Goal: Task Accomplishment & Management: Use online tool/utility

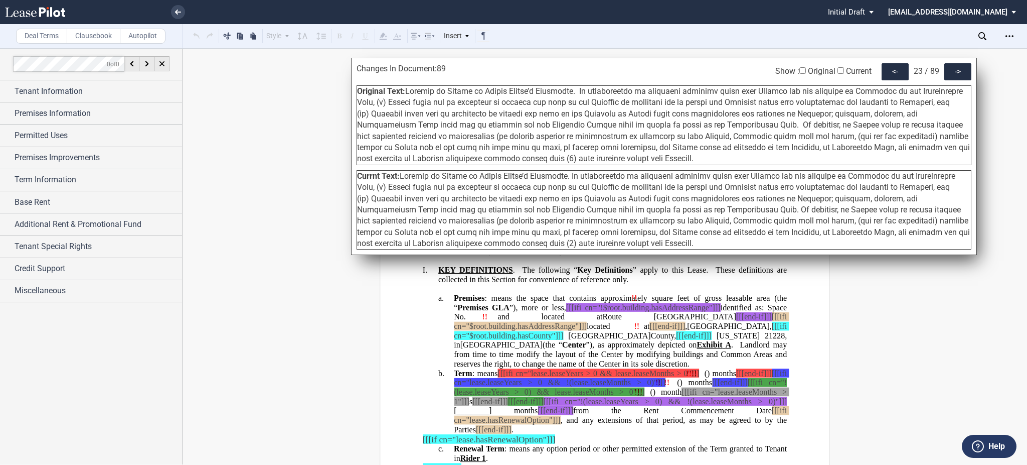
scroll to position [5579, 0]
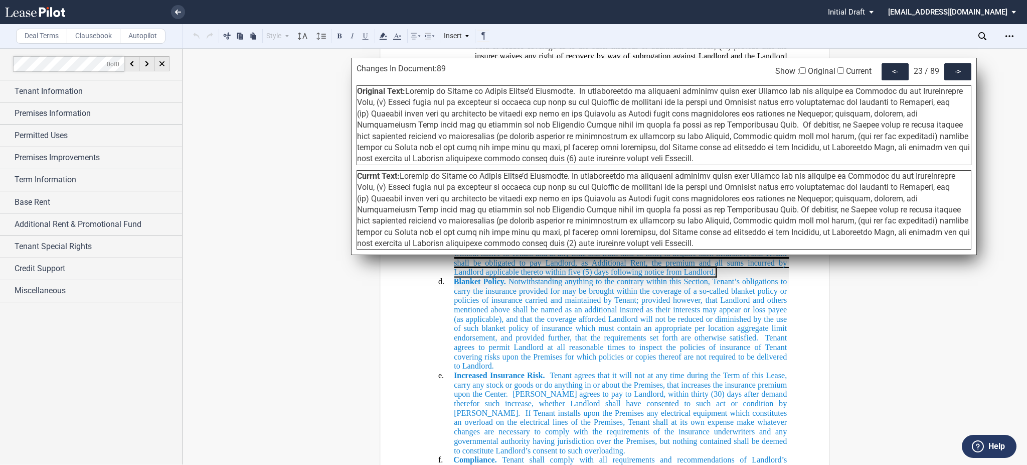
click at [736, 442] on span "If Tenant installs upon the Premises any electrical equipment which constitutes…" at bounding box center [621, 431] width 335 height 46
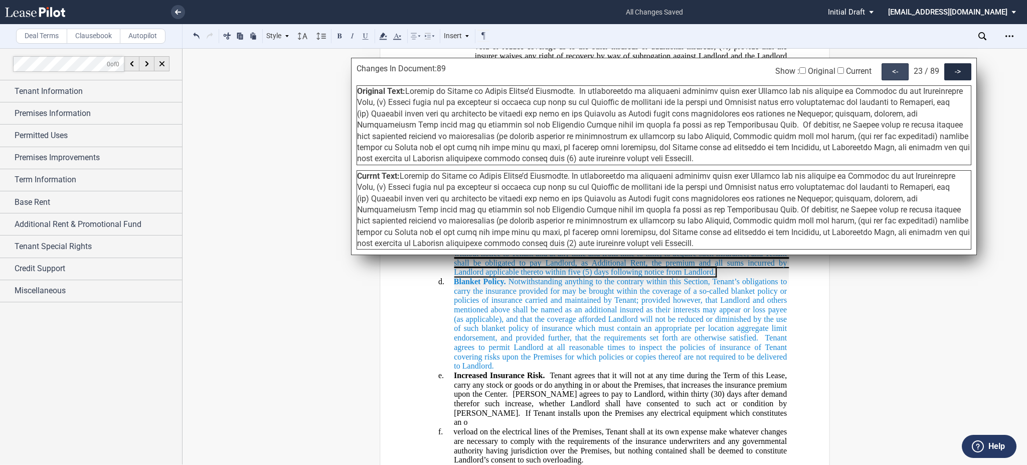
click at [888, 73] on div "<-" at bounding box center [895, 71] width 27 height 17
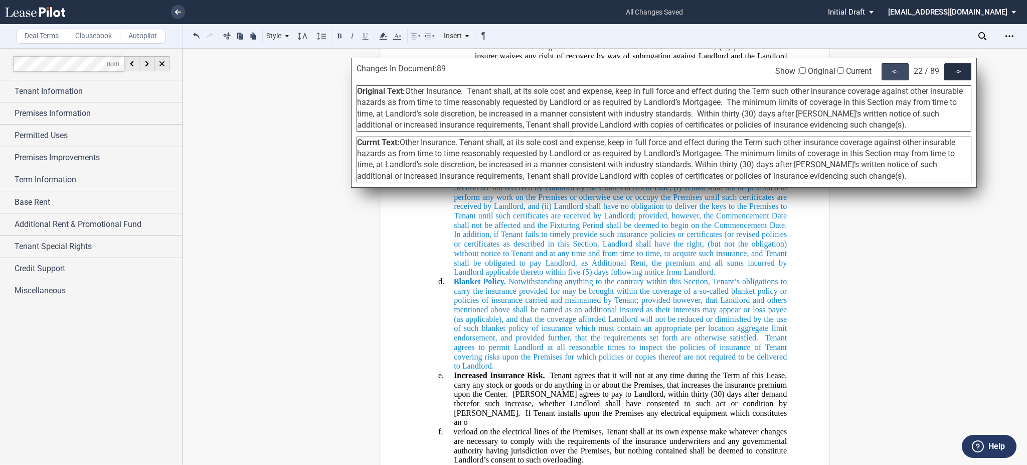
scroll to position [5277, 0]
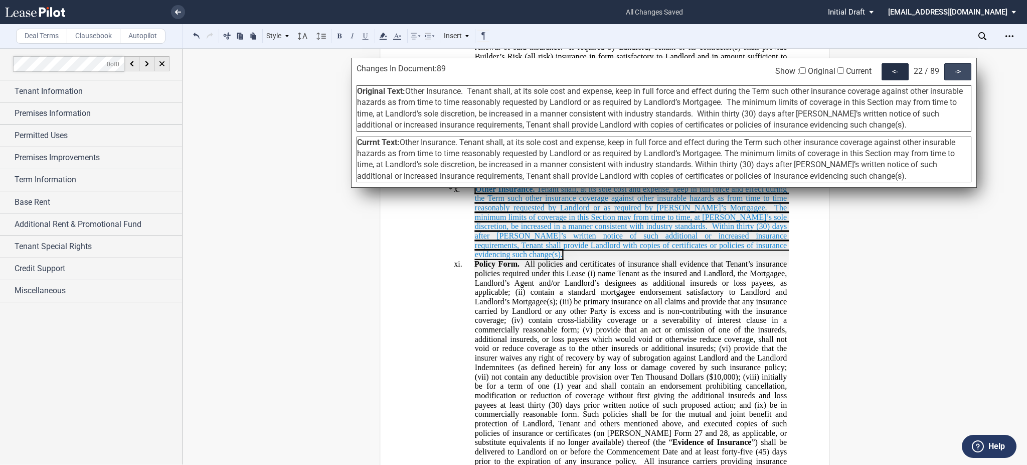
click at [957, 68] on div "->" at bounding box center [958, 71] width 27 height 17
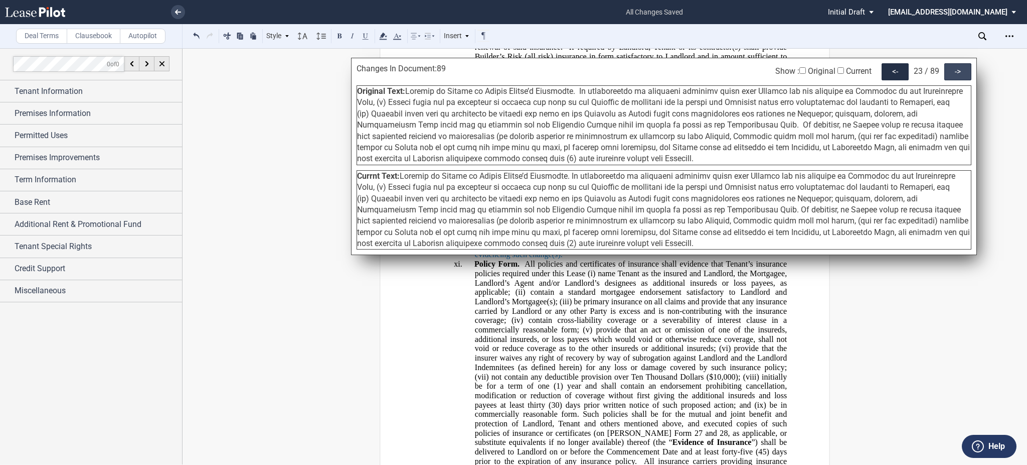
scroll to position [5579, 0]
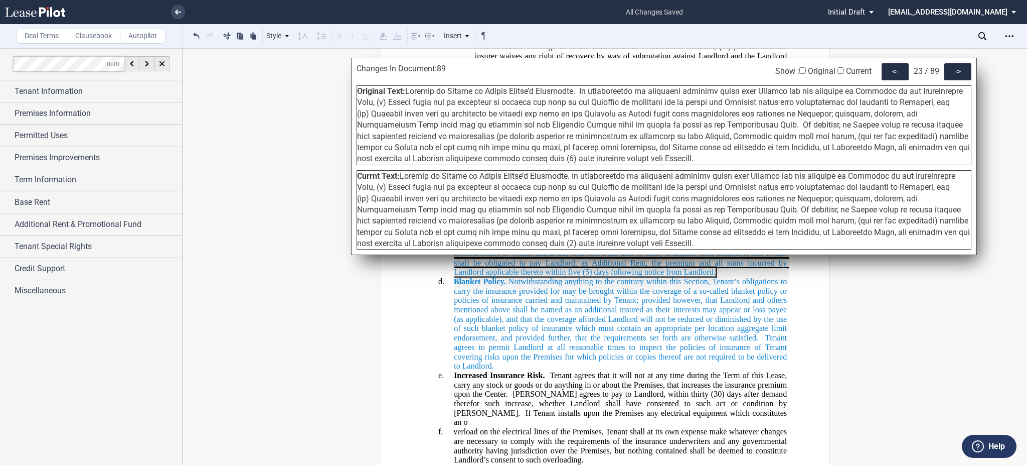
drag, startPoint x: 615, startPoint y: 157, endPoint x: 444, endPoint y: 102, distance: 179.3
click at [444, 102] on div "Original Text:" at bounding box center [664, 125] width 615 height 80
drag, startPoint x: 414, startPoint y: 95, endPoint x: 405, endPoint y: 91, distance: 10.5
click at [405, 91] on span at bounding box center [663, 124] width 613 height 77
click at [405, 92] on span at bounding box center [663, 124] width 613 height 77
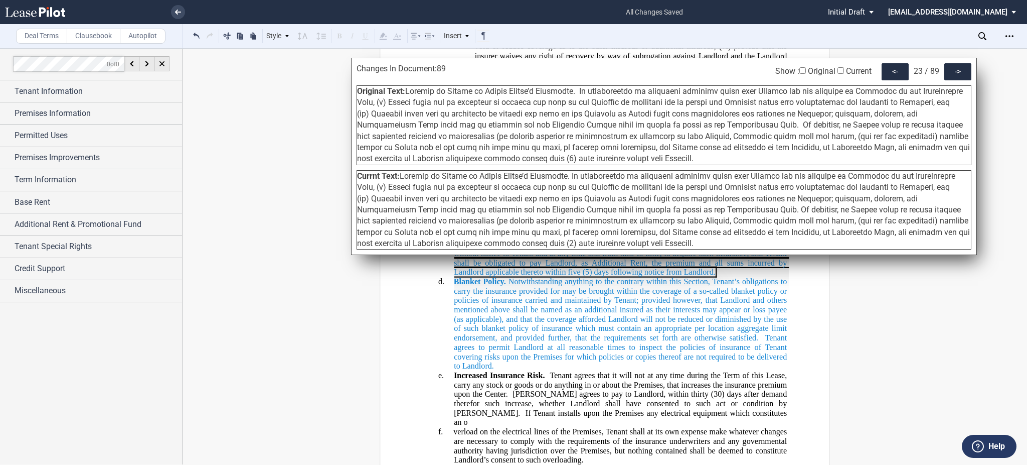
drag, startPoint x: 407, startPoint y: 92, endPoint x: 629, endPoint y: 161, distance: 231.6
click at [629, 161] on div "Original Text:" at bounding box center [664, 125] width 615 height 80
copy span "Loremip do Sitame co Adipis Elitse’d Eiusmodte. In utlaboreetdo ma aliquaeni ad…"
drag, startPoint x: 612, startPoint y: 242, endPoint x: 401, endPoint y: 177, distance: 221.0
click at [401, 177] on div "Currnt Text:" at bounding box center [664, 210] width 615 height 80
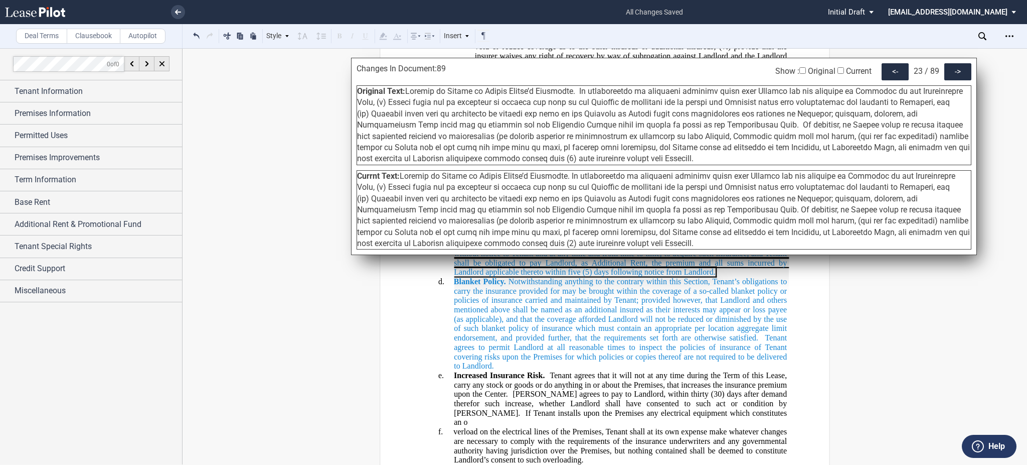
copy span "Loremip do Sitame co Adipis Elitse’d Eiusmodte. In utlaboreetdo ma aliquaeni ad…"
click at [948, 71] on div "->" at bounding box center [958, 71] width 27 height 17
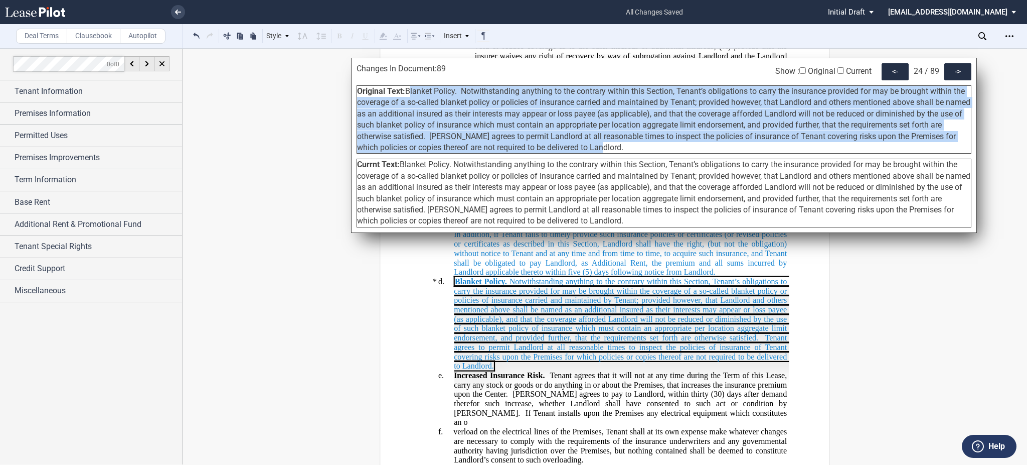
drag, startPoint x: 606, startPoint y: 149, endPoint x: 408, endPoint y: 87, distance: 207.7
click at [408, 87] on div "Original Text: Blanket Policy. Notwithstanding anything to the contrary within …" at bounding box center [664, 119] width 615 height 68
copy span "Blanket Policy. Notwithstanding anything to the contrary within this Section, T…"
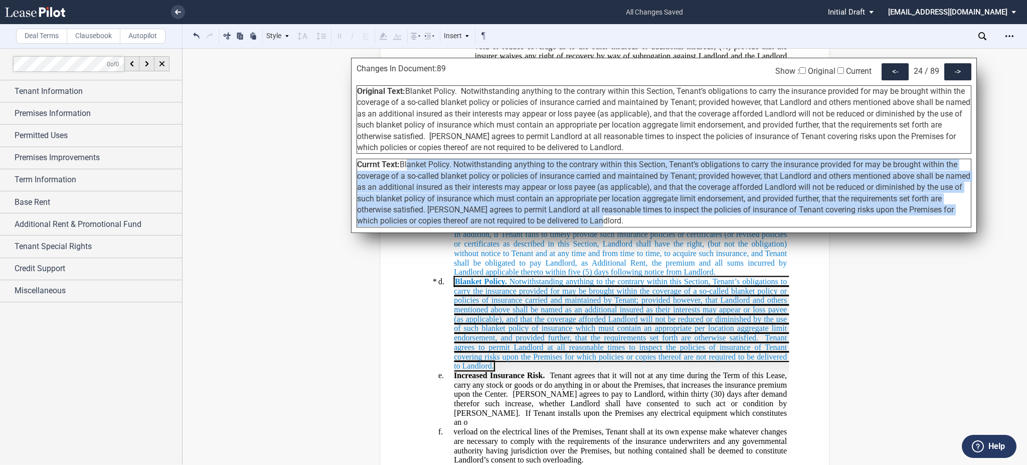
drag, startPoint x: 608, startPoint y: 220, endPoint x: 404, endPoint y: 168, distance: 210.2
click at [404, 168] on div "Currnt Text: Blanket Policy. Notwithstanding anything to the contrary within th…" at bounding box center [664, 193] width 615 height 68
drag, startPoint x: 403, startPoint y: 161, endPoint x: 633, endPoint y: 216, distance: 235.9
click at [633, 216] on div "Currnt Text: Blanket Policy. Notwithstanding anything to the contrary within th…" at bounding box center [664, 193] width 615 height 68
copy span "Blanket Policy. Notwithstanding anything to the contrary within this Section, T…"
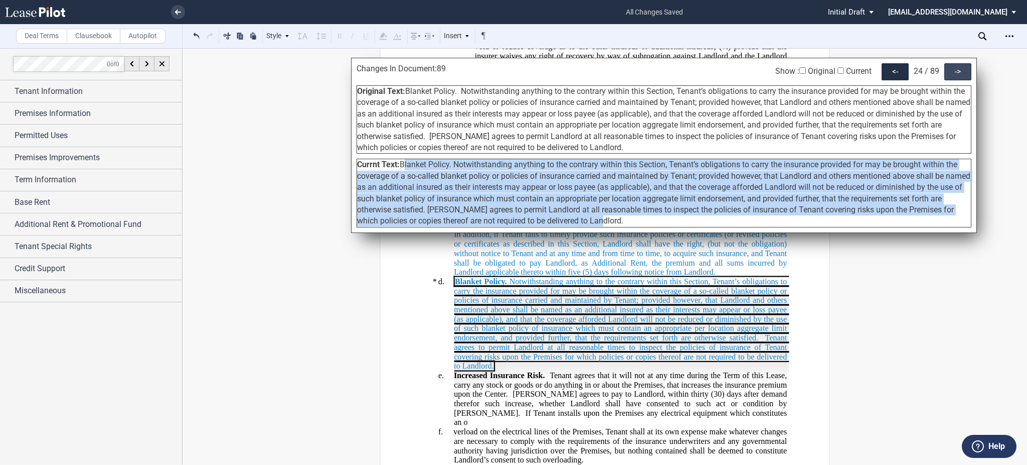
click at [959, 71] on div "->" at bounding box center [958, 71] width 27 height 17
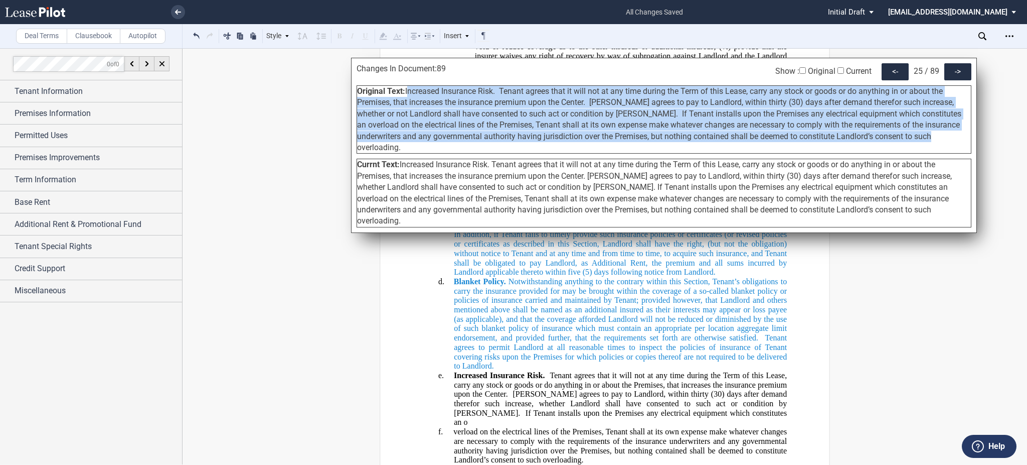
drag, startPoint x: 921, startPoint y: 139, endPoint x: 408, endPoint y: 96, distance: 515.5
click at [408, 96] on div "Original Text: Increased Insurance Risk. Tenant agrees that it will not at any …" at bounding box center [664, 119] width 615 height 68
copy span "Increased Insurance Risk. Tenant agrees that it will not at any time during the…"
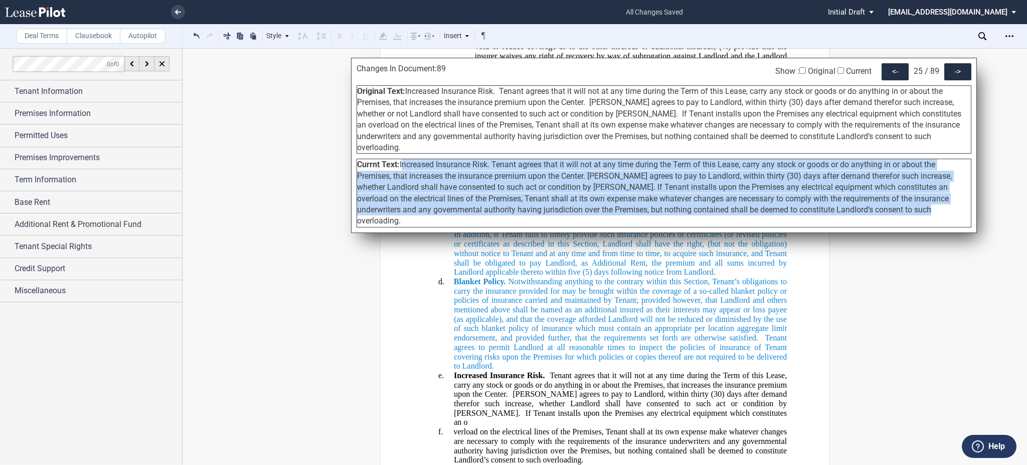
drag, startPoint x: 925, startPoint y: 200, endPoint x: 402, endPoint y: 152, distance: 524.9
click at [402, 159] on div "Currnt Text: Increased Insurance Risk. Tenant agrees that it will not at any ti…" at bounding box center [664, 193] width 615 height 68
copy span "Increased Insurance Risk. Tenant agrees that it will not at any time during the…"
click at [962, 72] on div "->" at bounding box center [958, 71] width 27 height 17
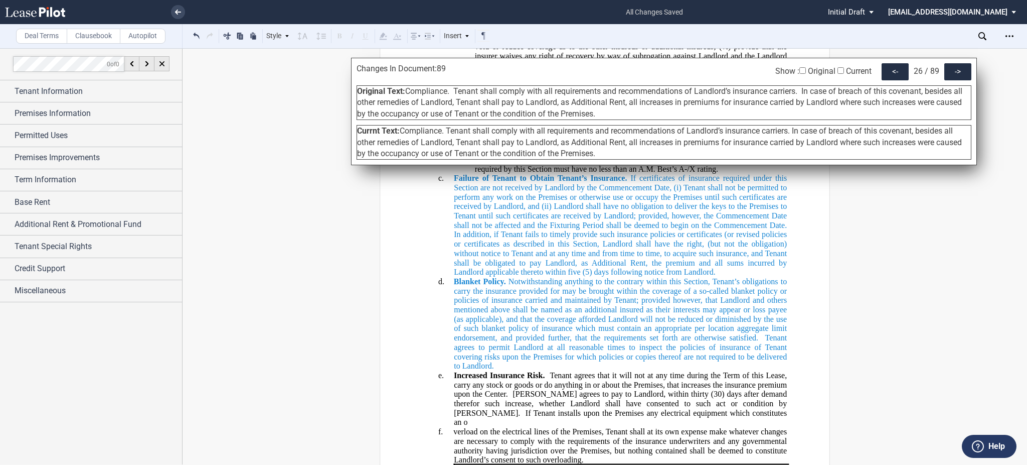
scroll to position [5828, 0]
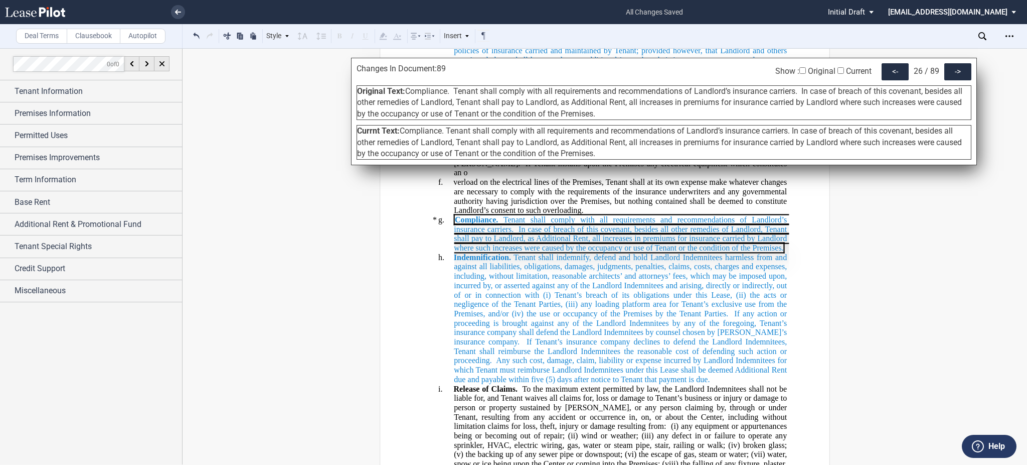
drag, startPoint x: 616, startPoint y: 110, endPoint x: 406, endPoint y: 88, distance: 211.3
click at [406, 88] on div "Original Text: Compliance. Tenant shall comply with all requirements and recomm…" at bounding box center [664, 102] width 615 height 35
click at [414, 95] on span "Compliance. Tenant shall comply with all requirements and recommendations of La…" at bounding box center [659, 102] width 605 height 32
drag, startPoint x: 407, startPoint y: 92, endPoint x: 600, endPoint y: 115, distance: 195.0
click at [600, 115] on div "Original Text: Compliance. Tenant shall comply with all requirements and recomm…" at bounding box center [664, 102] width 615 height 35
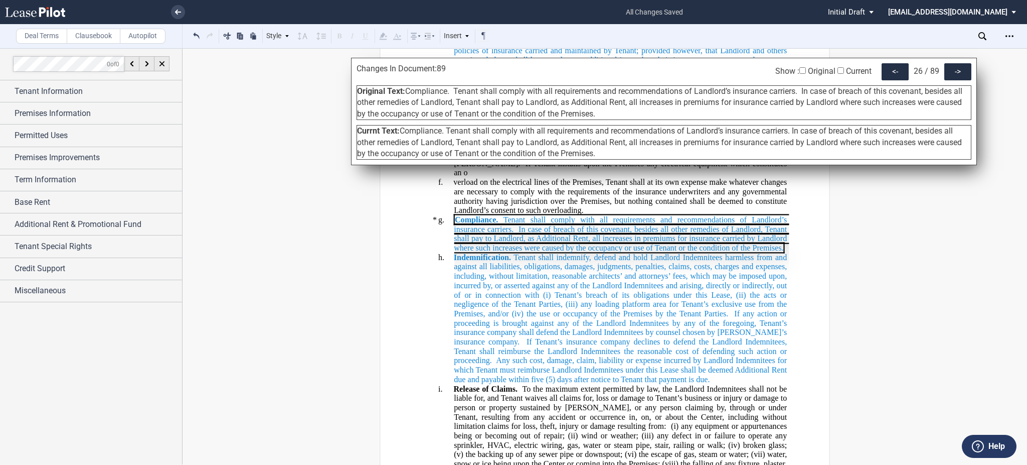
copy span "Compliance. Tenant shall comply with all requirements and recommendations of La…"
drag, startPoint x: 599, startPoint y: 155, endPoint x: 402, endPoint y: 132, distance: 198.4
click at [402, 132] on div "Currnt Text: Compliance. Tenant shall comply with all requirements and recommen…" at bounding box center [664, 142] width 615 height 35
copy span "Compliance. Tenant shall comply with all requirements and recommendations of La…"
click at [955, 71] on div "->" at bounding box center [958, 71] width 27 height 17
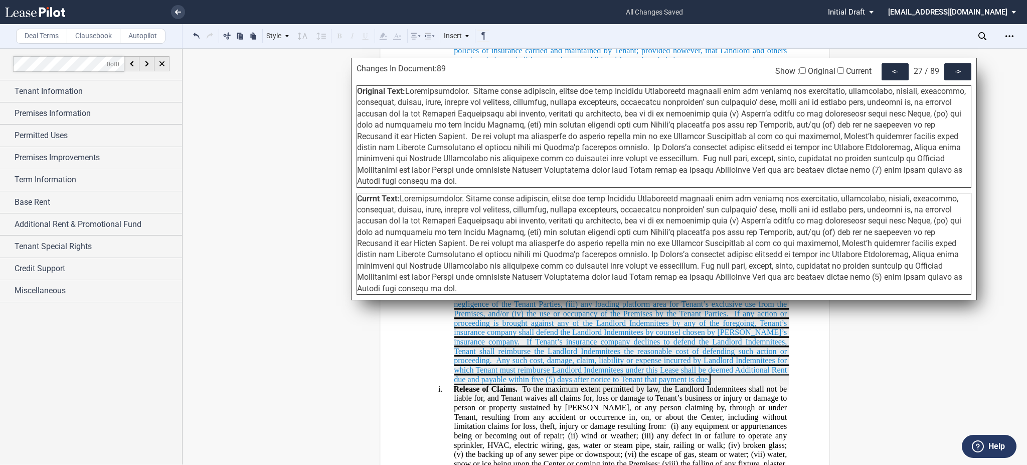
drag, startPoint x: 421, startPoint y: 184, endPoint x: 405, endPoint y: 91, distance: 93.6
click at [405, 91] on div "Original Text:" at bounding box center [664, 136] width 615 height 102
copy span "Loremipsumdolor. Sitame conse adipiscin, elitse doe temp Incididu Utlaboreetd m…"
drag, startPoint x: 413, startPoint y: 287, endPoint x: 401, endPoint y: 195, distance: 93.5
click at [401, 195] on span at bounding box center [659, 243] width 605 height 99
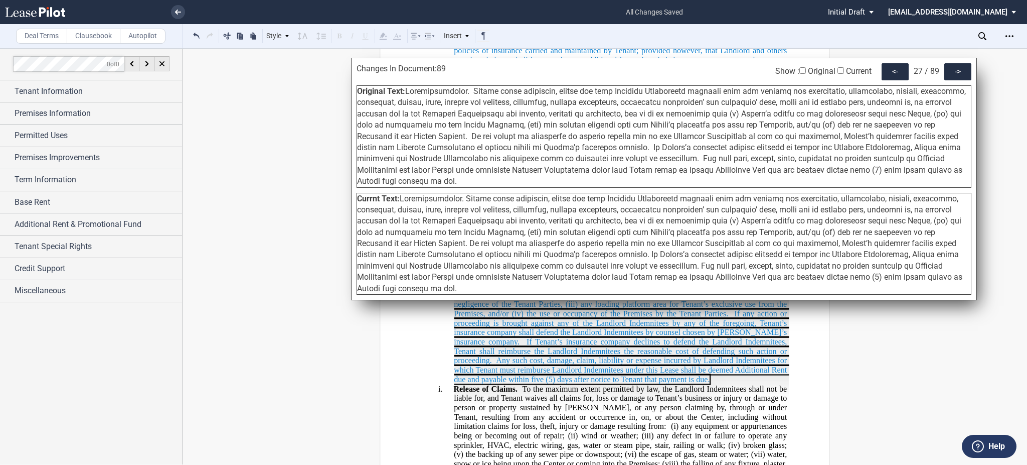
copy span "Loremipsumdolor. Sitame conse adipiscin, elitse doe temp Incididu Utlaboreetd m…"
click at [958, 75] on div "->" at bounding box center [958, 71] width 27 height 17
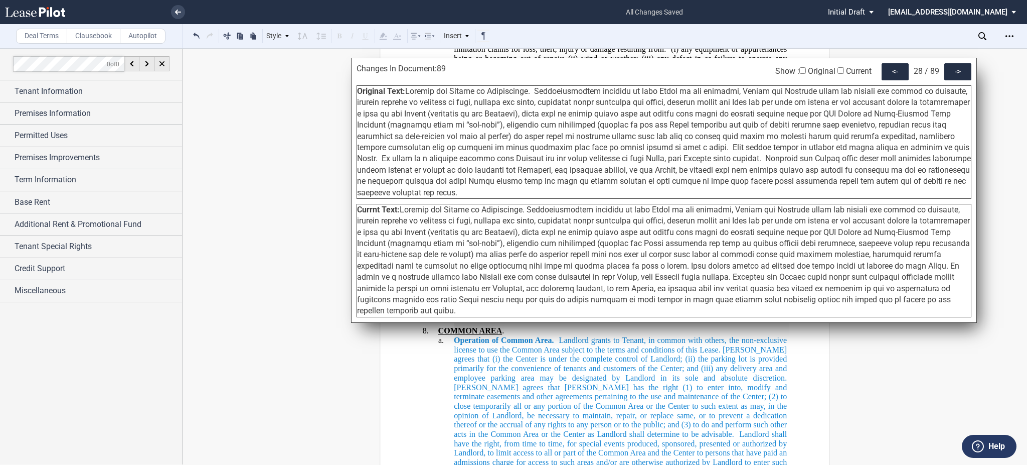
drag, startPoint x: 394, startPoint y: 197, endPoint x: 407, endPoint y: 93, distance: 104.2
click at [407, 93] on div "Original Text:" at bounding box center [664, 141] width 615 height 113
drag, startPoint x: 910, startPoint y: 298, endPoint x: 403, endPoint y: 213, distance: 514.7
click at [403, 213] on div "Currnt Text:" at bounding box center [664, 260] width 615 height 113
click at [958, 74] on div "->" at bounding box center [958, 71] width 27 height 17
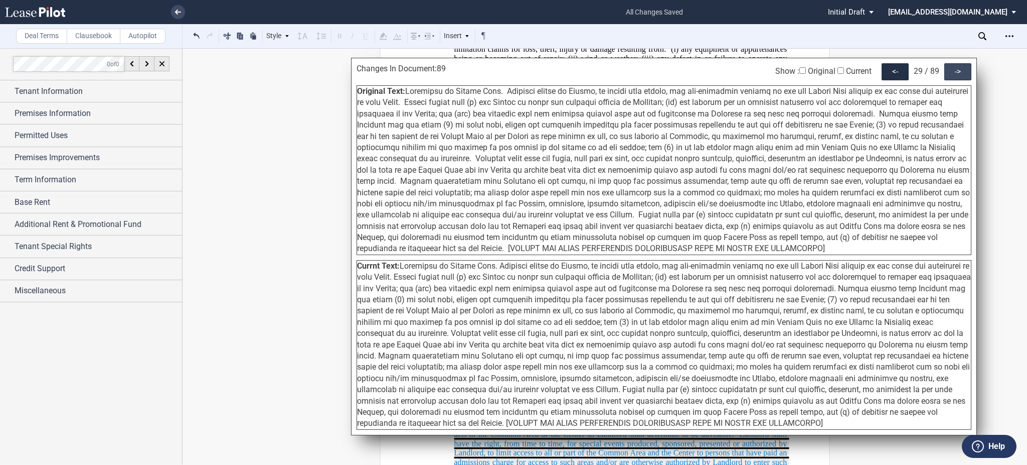
scroll to position [6335, 0]
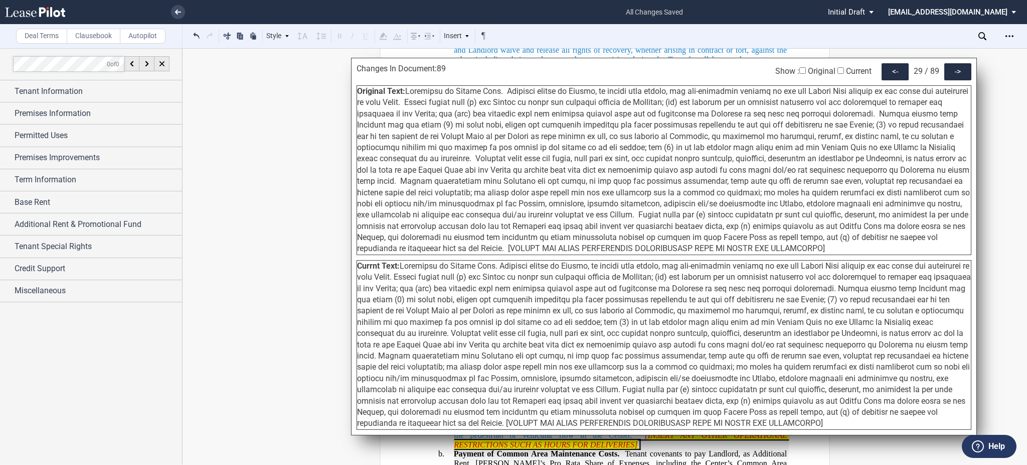
drag, startPoint x: 774, startPoint y: 246, endPoint x: 405, endPoint y: 92, distance: 399.1
click at [405, 92] on div "Original Text:" at bounding box center [664, 170] width 615 height 170
click at [407, 95] on span at bounding box center [663, 169] width 613 height 167
drag, startPoint x: 407, startPoint y: 92, endPoint x: 823, endPoint y: 249, distance: 444.2
click at [823, 249] on div "Original Text:" at bounding box center [664, 170] width 615 height 170
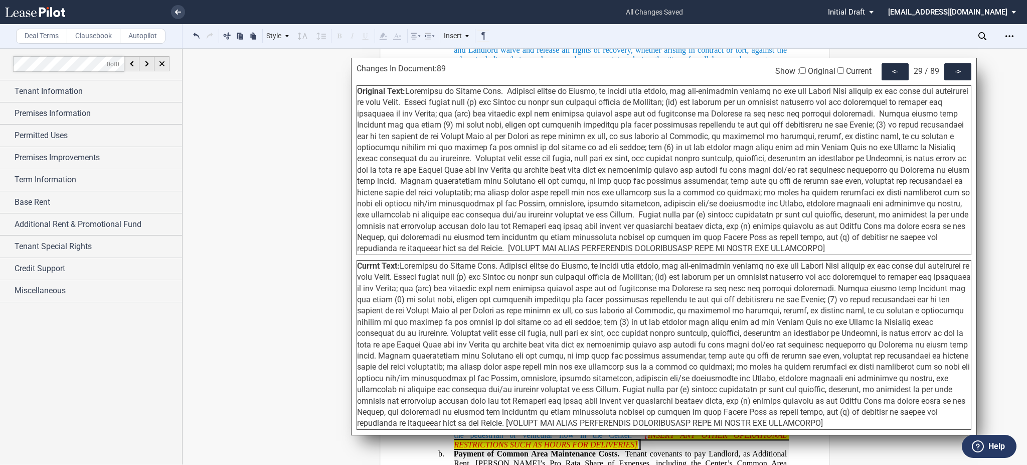
drag, startPoint x: 772, startPoint y: 425, endPoint x: 404, endPoint y: 266, distance: 400.6
click at [404, 266] on div "Currnt Text:" at bounding box center [664, 345] width 615 height 170
click at [959, 78] on div "->" at bounding box center [958, 71] width 27 height 17
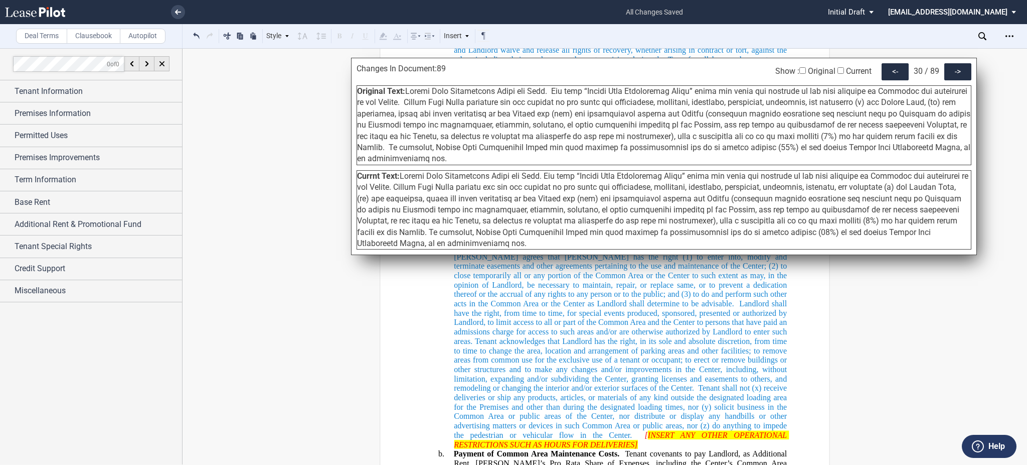
scroll to position [6793, 0]
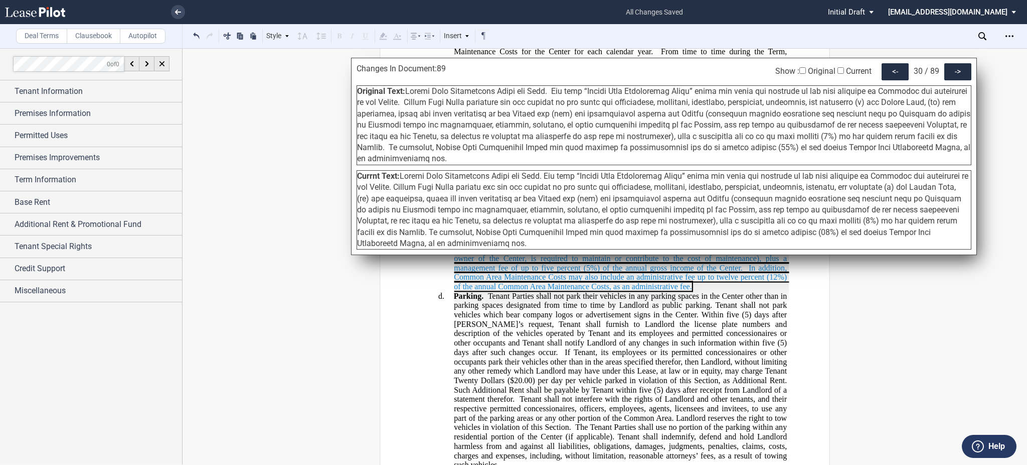
click at [524, 166] on div "Changes In Document: 89 Show : Original Current <- 30 / 89 -> Original Text: Cu…" at bounding box center [664, 156] width 626 height 197
drag, startPoint x: 524, startPoint y: 155, endPoint x: 407, endPoint y: 84, distance: 137.0
click at [407, 84] on div "Changes In Document: 89 Show : Original Current <- 30 / 89 -> Original Text: Cu…" at bounding box center [664, 156] width 626 height 197
drag, startPoint x: 520, startPoint y: 244, endPoint x: 403, endPoint y: 179, distance: 133.6
click at [403, 179] on div "Currnt Text:" at bounding box center [664, 210] width 615 height 80
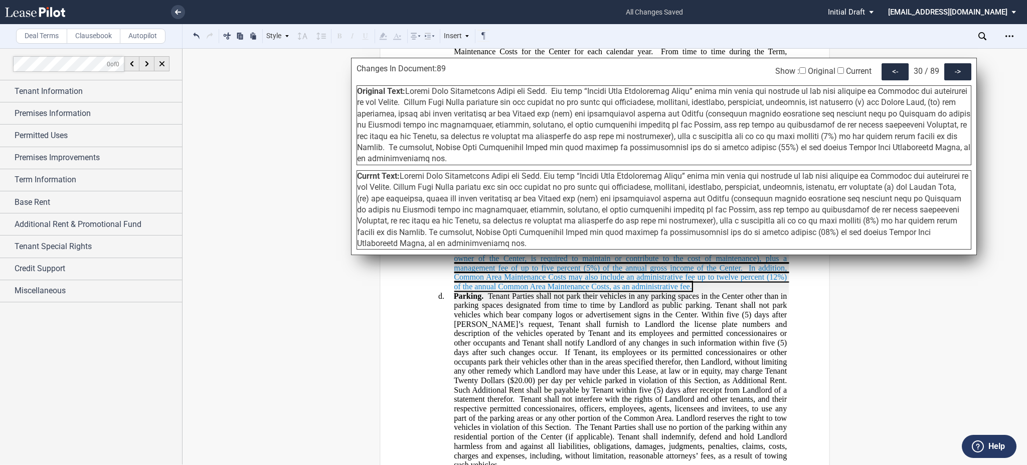
click at [953, 59] on div "Changes In Document: 89 Show : Original Current <- 30 / 89 -> Original Text: Cu…" at bounding box center [664, 156] width 626 height 197
click at [953, 69] on div "->" at bounding box center [958, 71] width 27 height 17
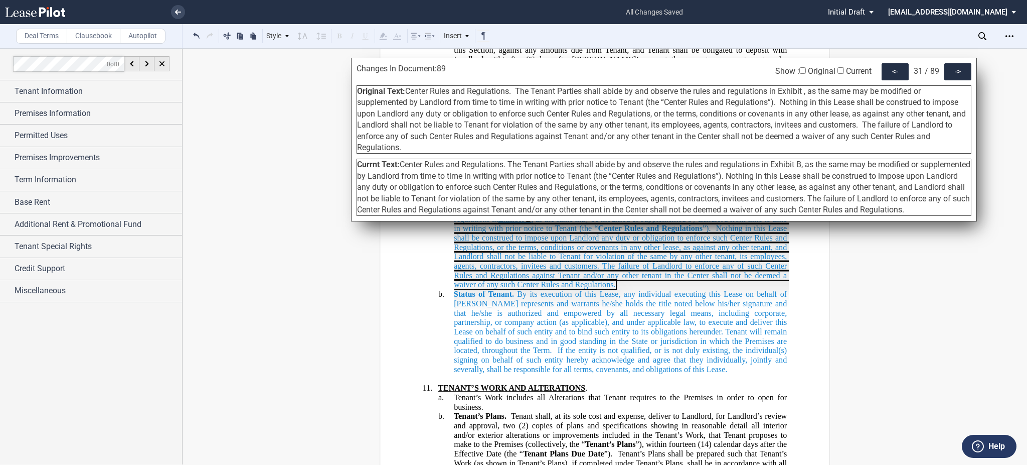
drag, startPoint x: 407, startPoint y: 147, endPoint x: 408, endPoint y: 91, distance: 55.7
click at [408, 91] on div "Original Text: Center Rules and Regulations. The Tenant Parties shall abide by …" at bounding box center [664, 119] width 615 height 68
drag, startPoint x: 408, startPoint y: 222, endPoint x: 404, endPoint y: 170, distance: 52.8
click at [404, 170] on div "Currnt Text: Center Rules and Regulations. The Tenant Parties shall abide by an…" at bounding box center [664, 187] width 615 height 57
click at [950, 74] on div "->" at bounding box center [958, 71] width 27 height 17
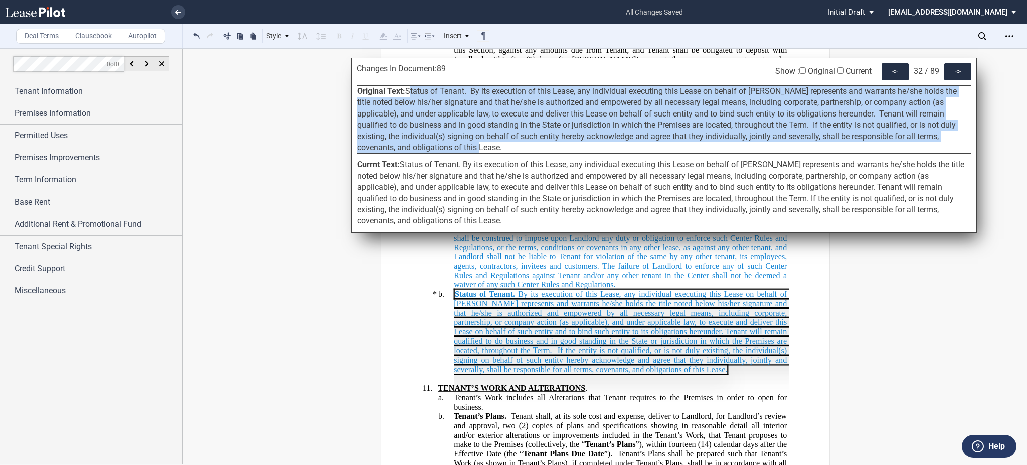
drag, startPoint x: 423, startPoint y: 131, endPoint x: 408, endPoint y: 91, distance: 42.4
click at [408, 91] on div "Original Text: Status of Tenant. By its execution of this Lease, any individual…" at bounding box center [664, 119] width 615 height 68
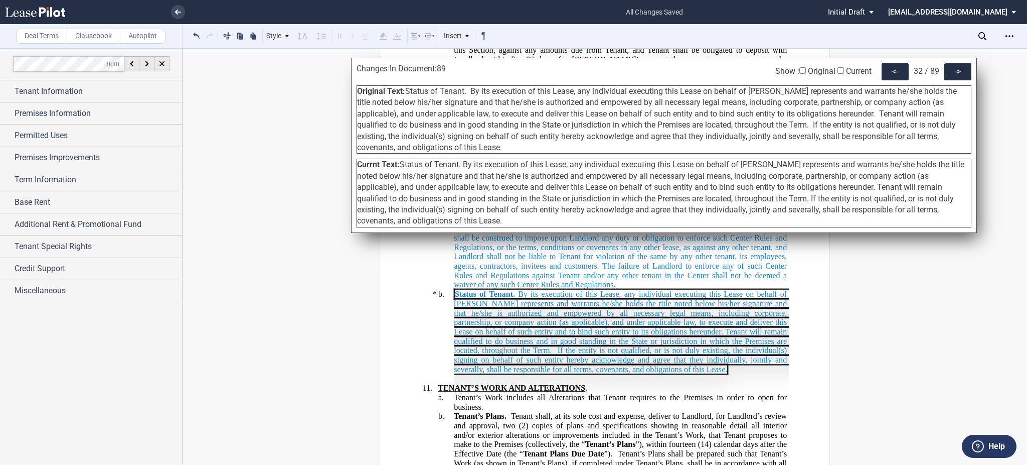
click at [445, 219] on span "Status of Tenant. By its execution of this Lease, any individual executing this…" at bounding box center [660, 193] width 607 height 66
click at [451, 219] on div "Currnt Text: Status of Tenant. By its execution of this Lease, any individual e…" at bounding box center [664, 193] width 615 height 68
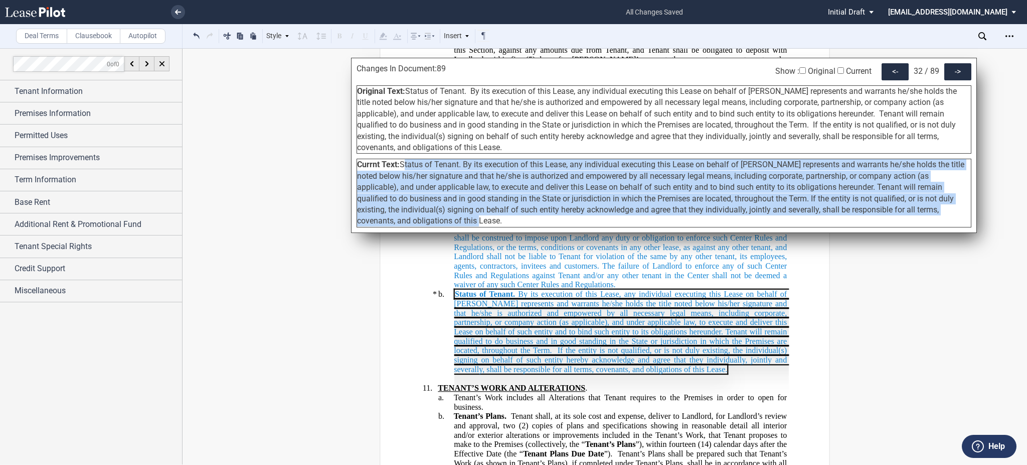
drag, startPoint x: 451, startPoint y: 220, endPoint x: 403, endPoint y: 166, distance: 72.5
click at [403, 166] on div "Currnt Text: Status of Tenant. By its execution of this Lease, any individual e…" at bounding box center [664, 193] width 615 height 68
click at [965, 68] on div "->" at bounding box center [958, 71] width 27 height 17
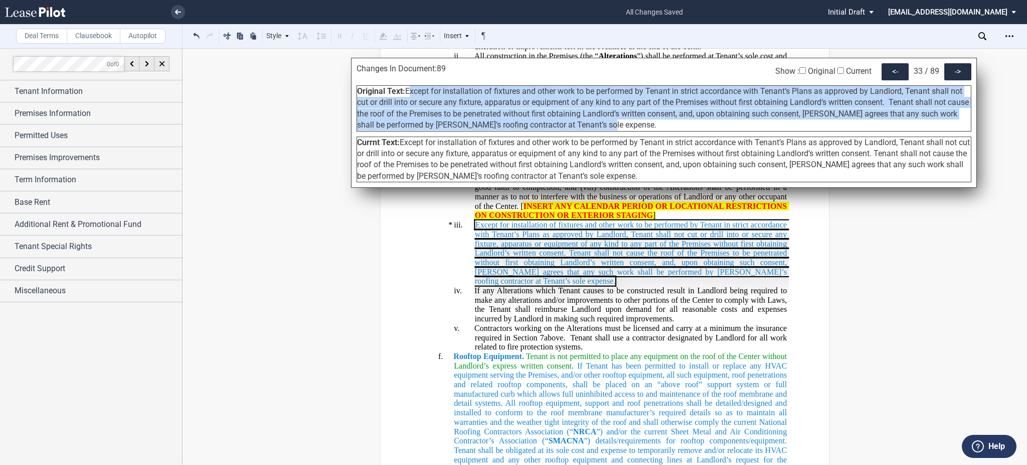
drag, startPoint x: 611, startPoint y: 123, endPoint x: 408, endPoint y: 91, distance: 205.3
click at [408, 91] on span "Except for installation of fixtures and other work to be performed by Tenant in…" at bounding box center [663, 107] width 612 height 43
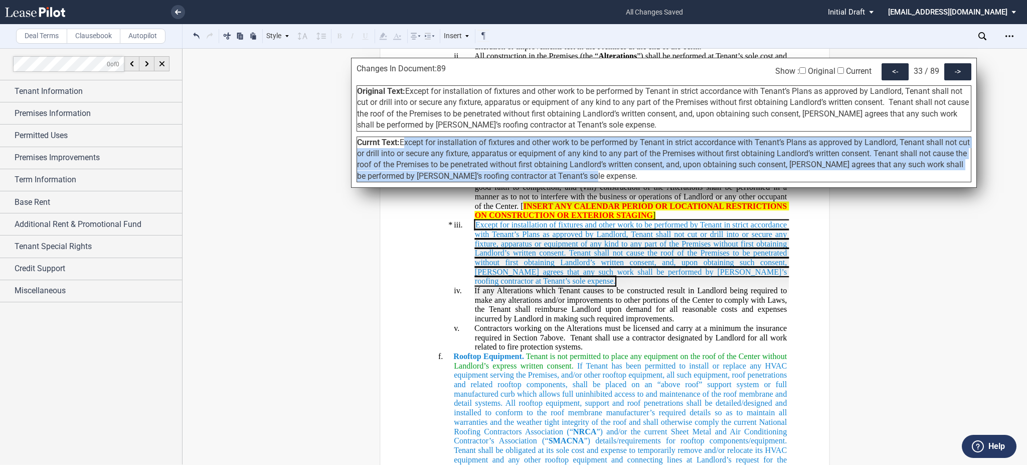
drag, startPoint x: 600, startPoint y: 176, endPoint x: 402, endPoint y: 147, distance: 200.2
click at [402, 147] on span "Except for installation of fixtures and other work to be performed by Tenant in…" at bounding box center [663, 158] width 613 height 43
click at [965, 73] on div "->" at bounding box center [958, 71] width 27 height 17
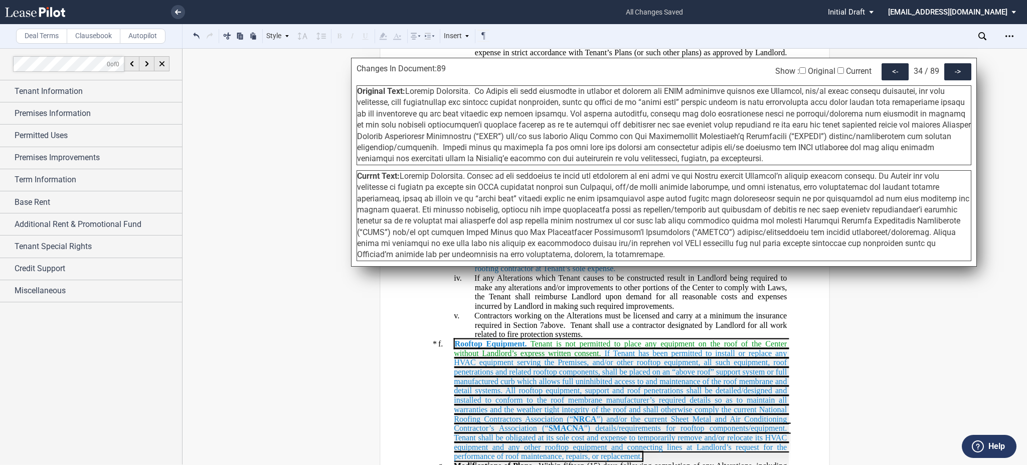
drag, startPoint x: 787, startPoint y: 155, endPoint x: 407, endPoint y: 94, distance: 384.1
click at [407, 94] on div "Original Text:" at bounding box center [664, 125] width 615 height 80
drag, startPoint x: 622, startPoint y: 255, endPoint x: 404, endPoint y: 179, distance: 231.0
click at [404, 179] on div "Currnt Text:" at bounding box center [664, 215] width 615 height 91
click at [474, 176] on span at bounding box center [663, 215] width 612 height 88
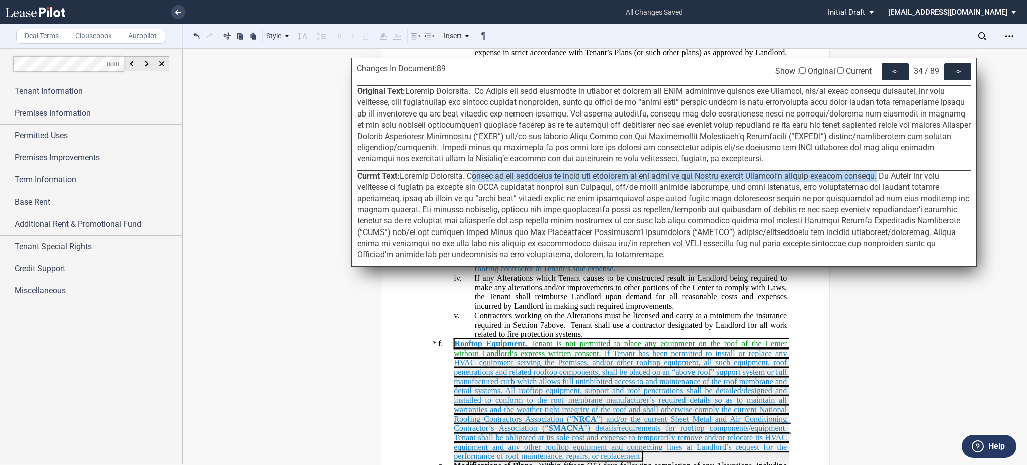
drag, startPoint x: 476, startPoint y: 177, endPoint x: 886, endPoint y: 175, distance: 410.3
click at [886, 175] on span at bounding box center [663, 215] width 612 height 88
click at [950, 66] on div "->" at bounding box center [958, 71] width 27 height 17
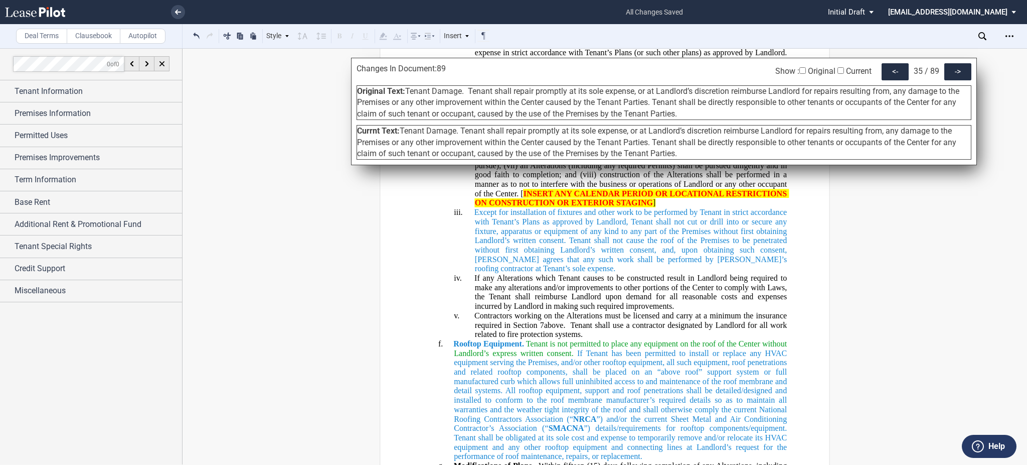
scroll to position [8686, 0]
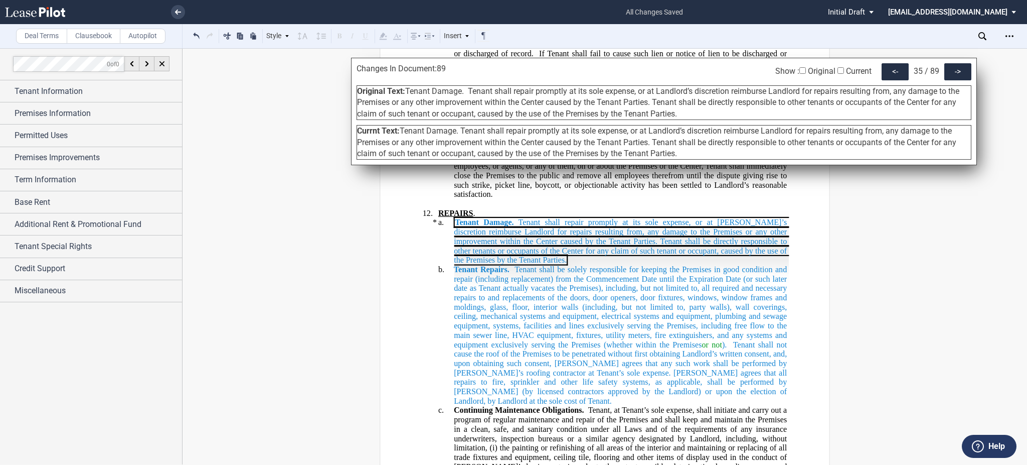
drag, startPoint x: 703, startPoint y: 114, endPoint x: 469, endPoint y: 91, distance: 235.4
click at [469, 91] on div "Original Text: Tenant Damage. Tenant shall repair promptly at its sole expense,…" at bounding box center [664, 102] width 615 height 35
click at [657, 102] on span "Tenant Damage. Tenant shall repair promptly at its sole expense, or at Landlord…" at bounding box center [658, 102] width 602 height 32
drag, startPoint x: 688, startPoint y: 112, endPoint x: 407, endPoint y: 91, distance: 281.7
click at [407, 91] on div "Original Text: Tenant Damage. Tenant shall repair promptly at its sole expense,…" at bounding box center [664, 102] width 615 height 35
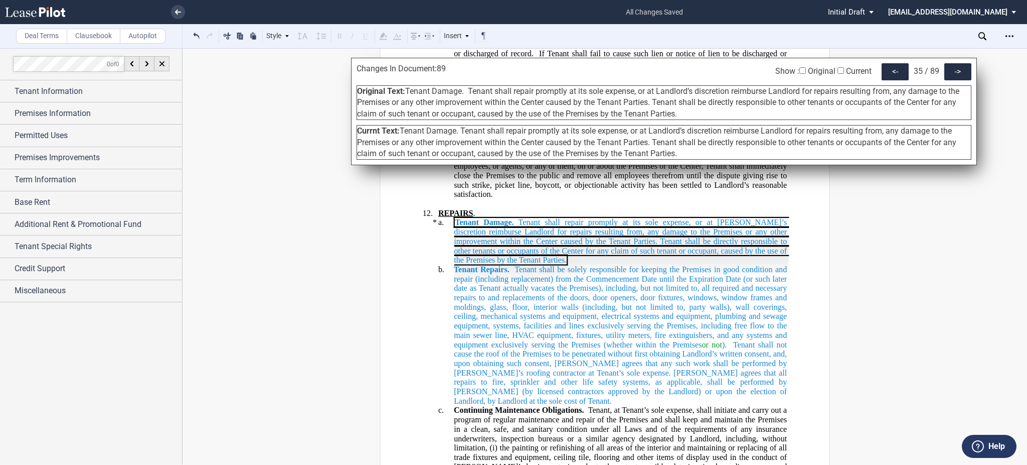
drag, startPoint x: 680, startPoint y: 157, endPoint x: 401, endPoint y: 133, distance: 279.4
click at [401, 133] on div "Currnt Text: Tenant Damage. Tenant shall repair promptly at its sole expense, o…" at bounding box center [664, 142] width 615 height 35
click at [960, 76] on div "->" at bounding box center [958, 71] width 27 height 17
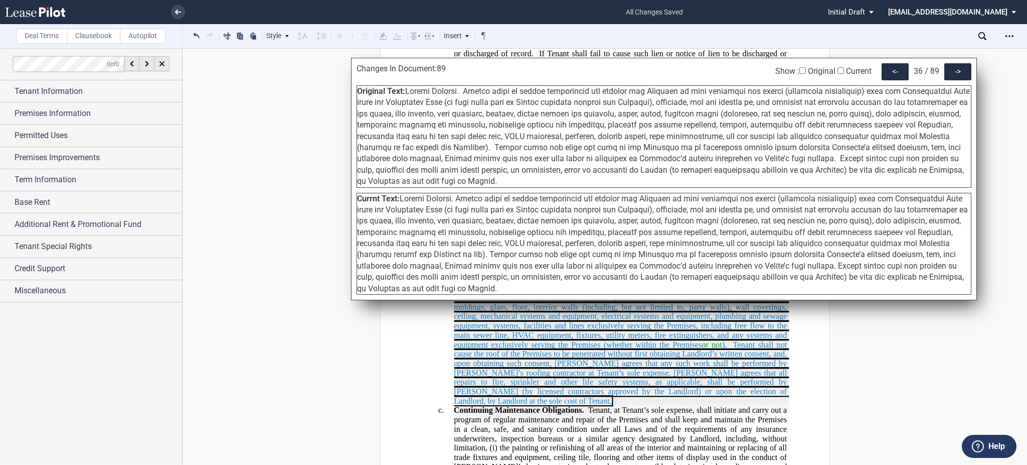
drag, startPoint x: 494, startPoint y: 182, endPoint x: 408, endPoint y: 94, distance: 123.1
click at [408, 94] on div "Original Text:" at bounding box center [664, 136] width 615 height 102
drag, startPoint x: 453, startPoint y: 289, endPoint x: 403, endPoint y: 197, distance: 104.8
click at [403, 197] on div "Currnt Text:" at bounding box center [664, 244] width 615 height 102
click at [949, 71] on div "->" at bounding box center [958, 71] width 27 height 17
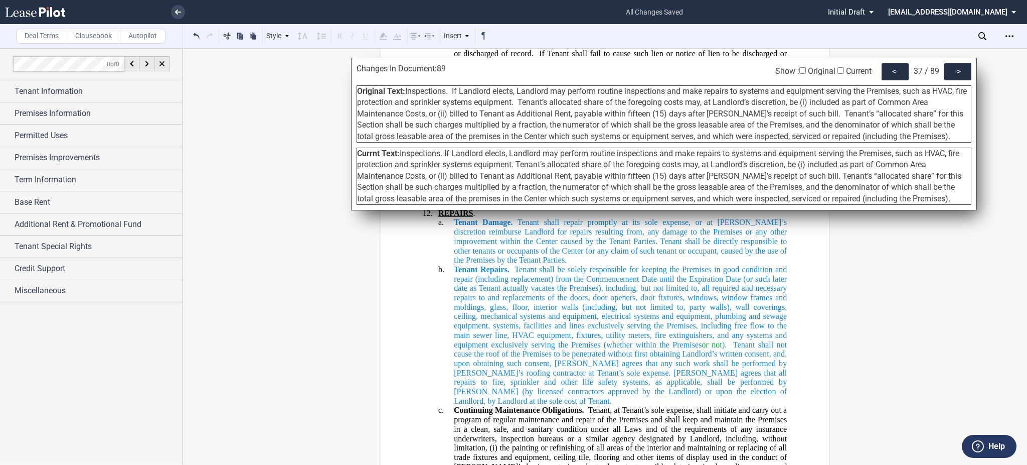
scroll to position [9016, 0]
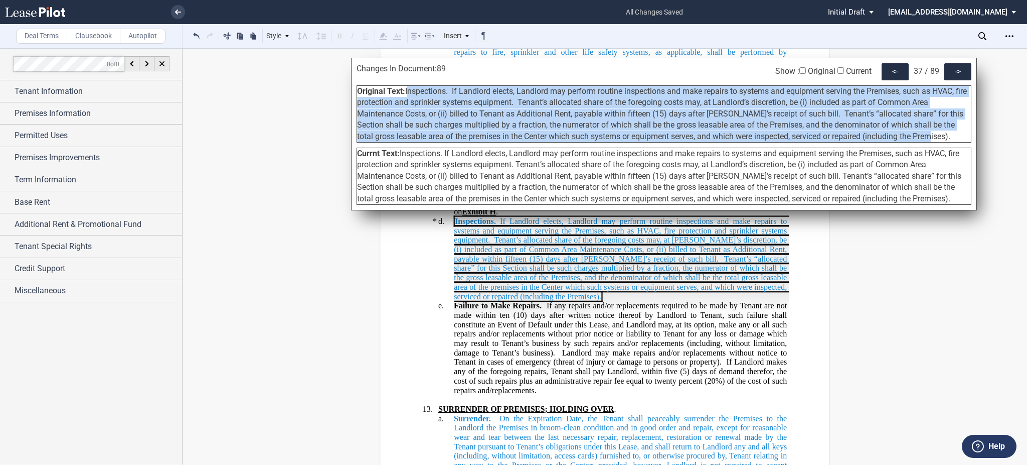
drag, startPoint x: 931, startPoint y: 136, endPoint x: 407, endPoint y: 94, distance: 525.9
click at [407, 94] on div "Original Text: Inspections. If Landlord elects, Landlord may perform routine in…" at bounding box center [664, 113] width 615 height 57
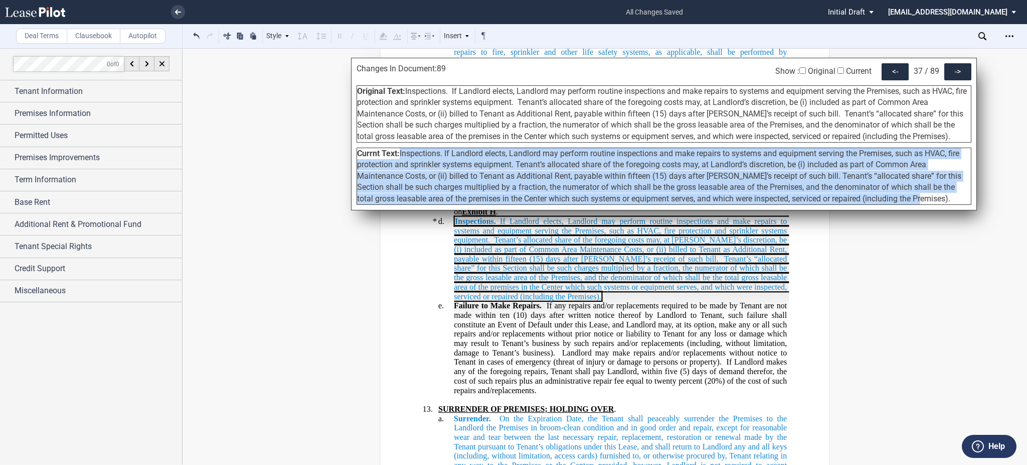
drag, startPoint x: 844, startPoint y: 200, endPoint x: 400, endPoint y: 158, distance: 445.9
click at [400, 157] on span "Inspections. If Landlord elects, Landlord may perform routine inspections and m…" at bounding box center [659, 175] width 604 height 55
drag, startPoint x: 923, startPoint y: 197, endPoint x: 402, endPoint y: 157, distance: 523.3
click at [402, 157] on div "Currnt Text: Inspections. If Landlord elects, Landlord may perform routine insp…" at bounding box center [664, 175] width 615 height 57
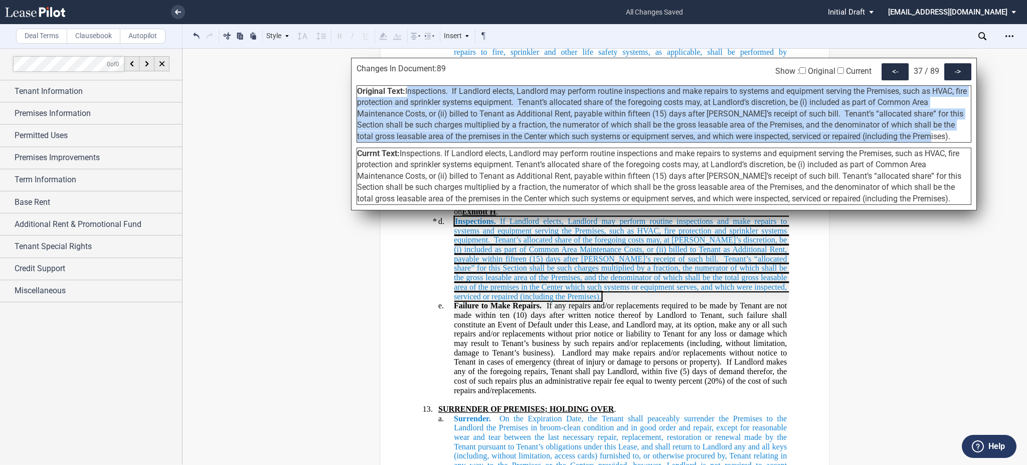
drag, startPoint x: 923, startPoint y: 135, endPoint x: 424, endPoint y: 102, distance: 500.2
click at [407, 95] on div "Original Text: Inspections. If Landlord elects, Landlord may perform routine in…" at bounding box center [664, 113] width 615 height 57
click at [967, 69] on div "->" at bounding box center [958, 71] width 27 height 17
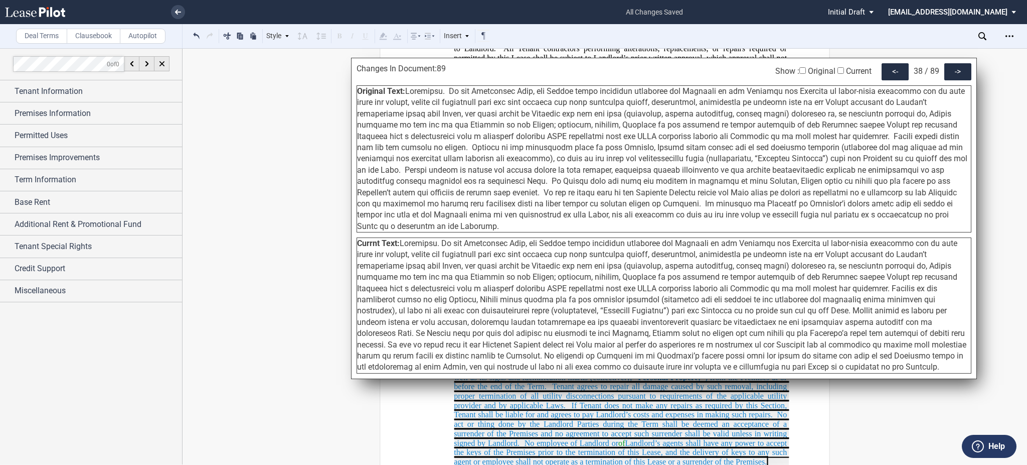
drag, startPoint x: 859, startPoint y: 214, endPoint x: 403, endPoint y: 96, distance: 470.8
click at [403, 96] on div "Original Text:" at bounding box center [664, 158] width 615 height 147
click at [412, 95] on span at bounding box center [662, 158] width 610 height 144
drag, startPoint x: 408, startPoint y: 91, endPoint x: 865, endPoint y: 213, distance: 472.8
click at [865, 213] on div "Original Text:" at bounding box center [664, 158] width 615 height 147
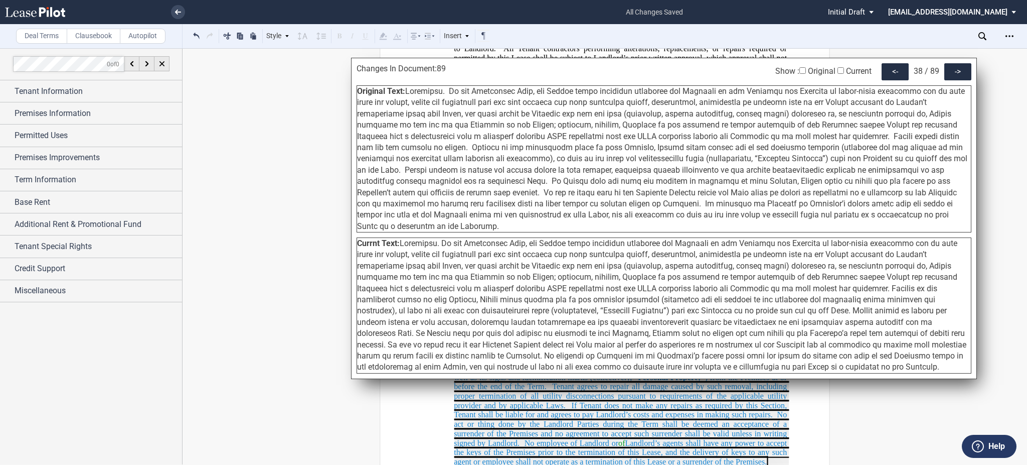
drag, startPoint x: 683, startPoint y: 353, endPoint x: 403, endPoint y: 230, distance: 305.5
click at [403, 237] on div "Currnt Text:" at bounding box center [664, 305] width 615 height 136
click at [950, 78] on div "->" at bounding box center [958, 71] width 27 height 17
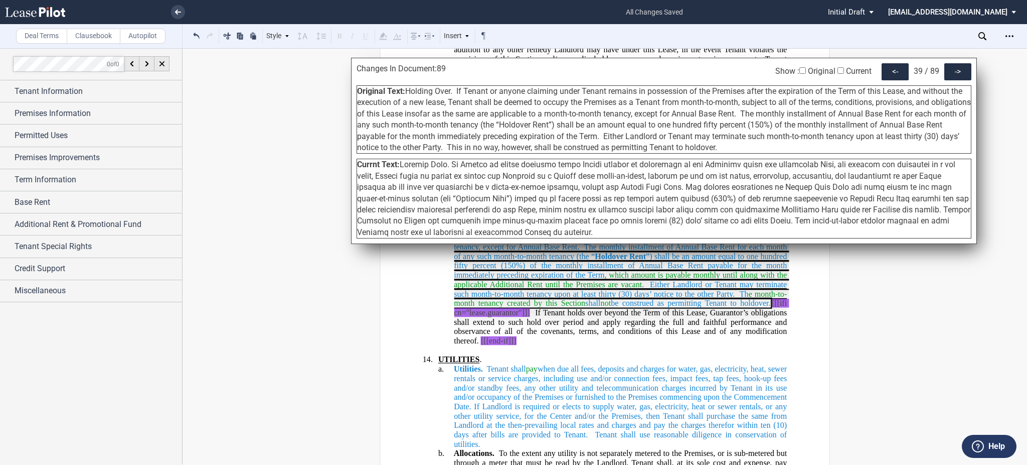
drag, startPoint x: 785, startPoint y: 146, endPoint x: 410, endPoint y: 93, distance: 378.5
click at [410, 93] on div "Original Text: Holding Over. If Tenant or anyone claiming under Tenant remains …" at bounding box center [664, 119] width 615 height 68
drag, startPoint x: 562, startPoint y: 233, endPoint x: 403, endPoint y: 164, distance: 173.7
click at [403, 164] on div "Currnt Text:" at bounding box center [664, 199] width 615 height 80
click at [970, 76] on div "->" at bounding box center [958, 71] width 27 height 17
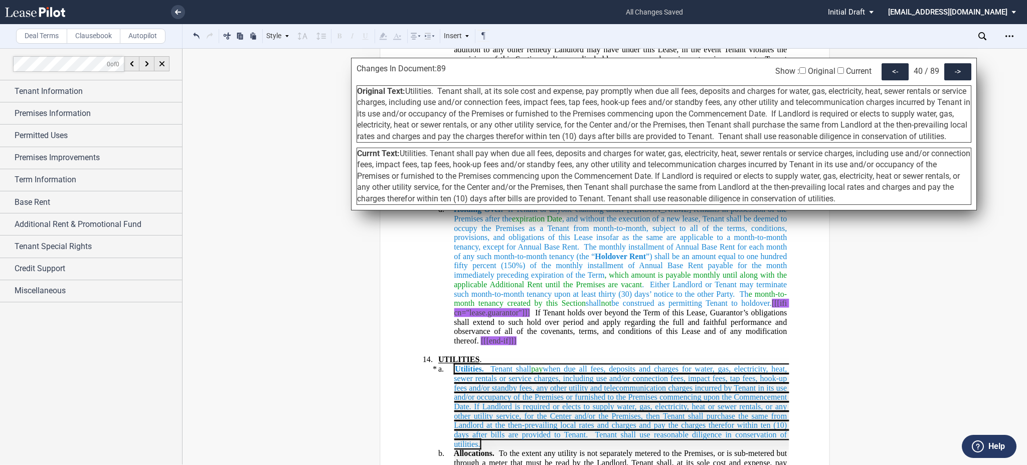
drag, startPoint x: 405, startPoint y: 139, endPoint x: 405, endPoint y: 91, distance: 47.7
click at [405, 91] on div "Original Text: Utilities. Tenant shall, at its sole cost and expense, pay promp…" at bounding box center [664, 113] width 615 height 57
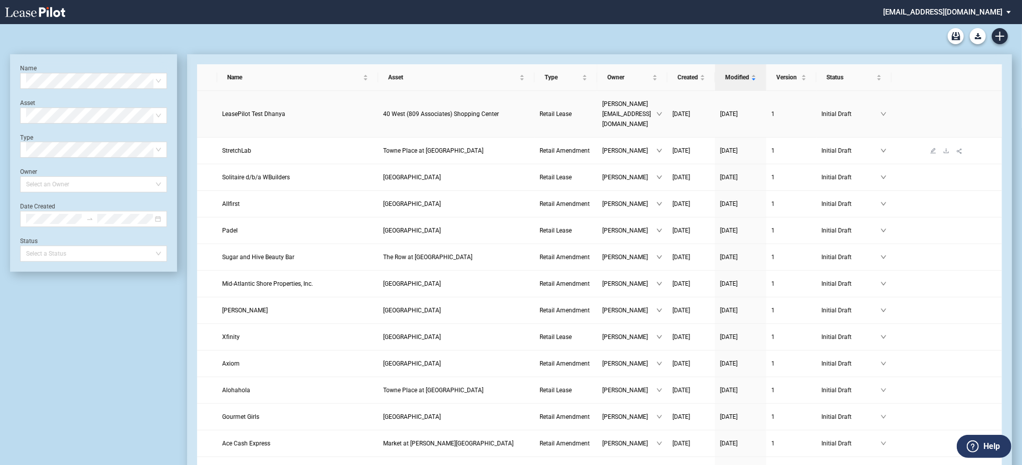
drag, startPoint x: 227, startPoint y: 104, endPoint x: 230, endPoint y: 117, distance: 13.9
click at [228, 110] on span "LeasePilot Test Dhanya" at bounding box center [253, 113] width 63 height 7
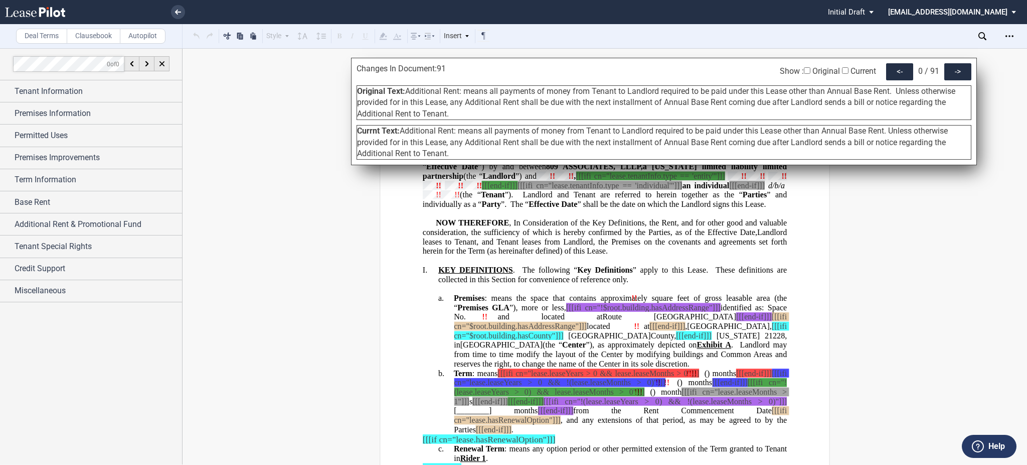
scroll to position [1490, 0]
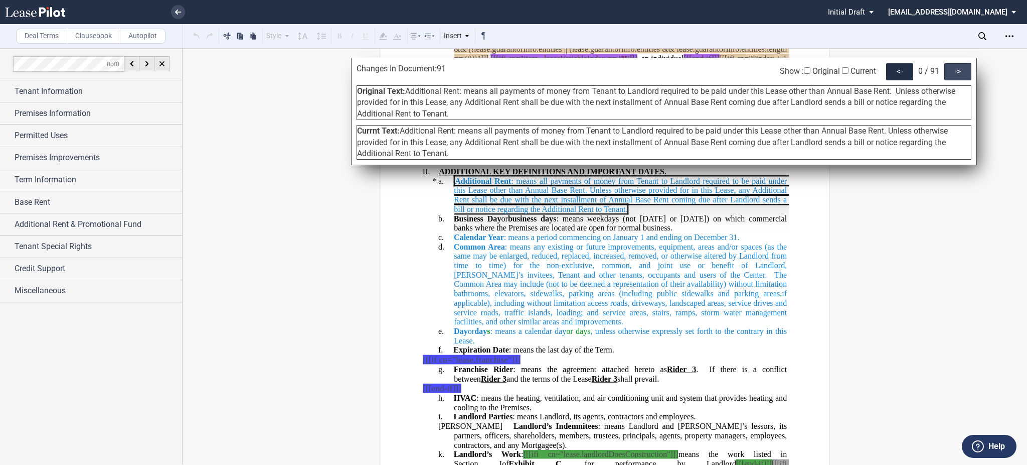
click at [951, 77] on div "->" at bounding box center [958, 71] width 27 height 17
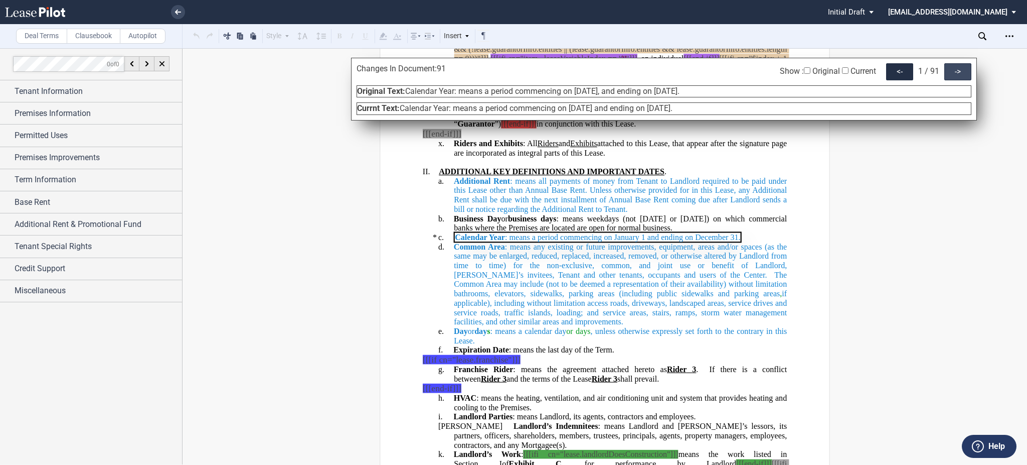
click at [951, 77] on div "->" at bounding box center [958, 71] width 27 height 17
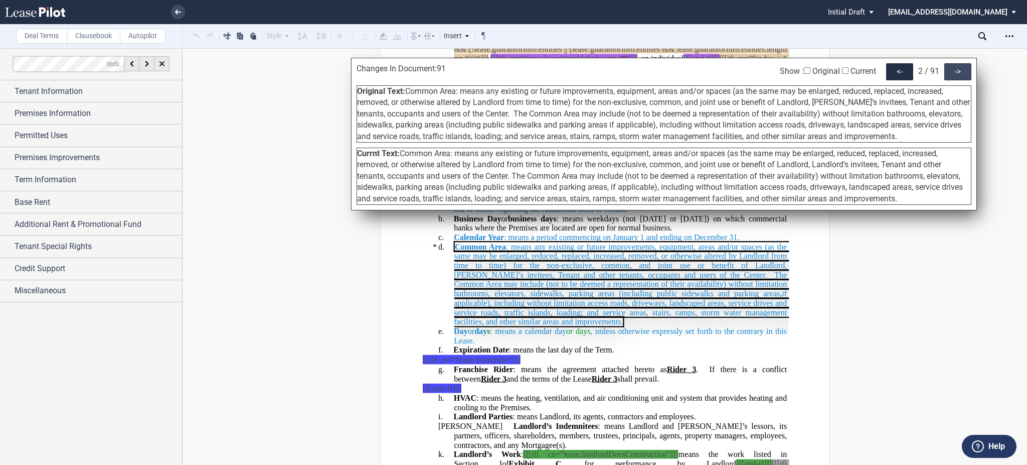
click at [951, 77] on div "->" at bounding box center [958, 71] width 27 height 17
click at [951, 78] on div "->" at bounding box center [958, 71] width 27 height 17
click at [951, 79] on div "->" at bounding box center [958, 71] width 27 height 17
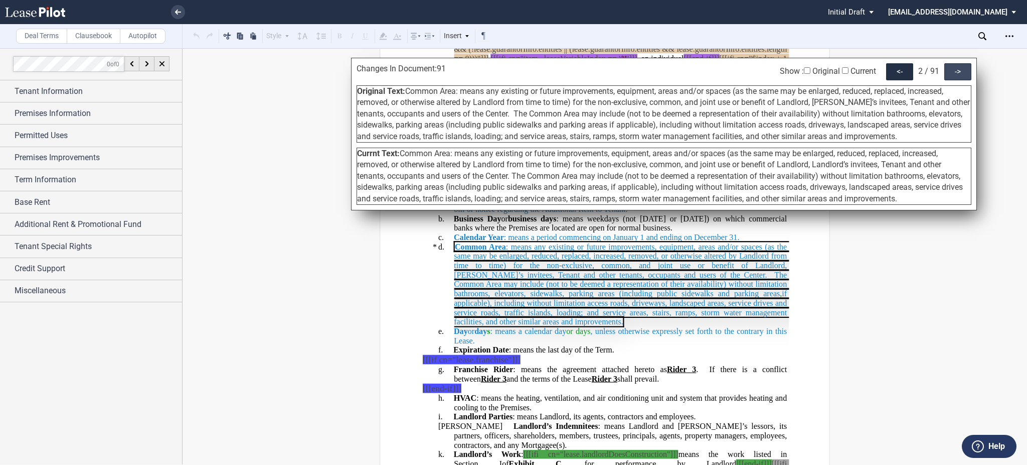
click at [951, 79] on div "->" at bounding box center [958, 71] width 27 height 17
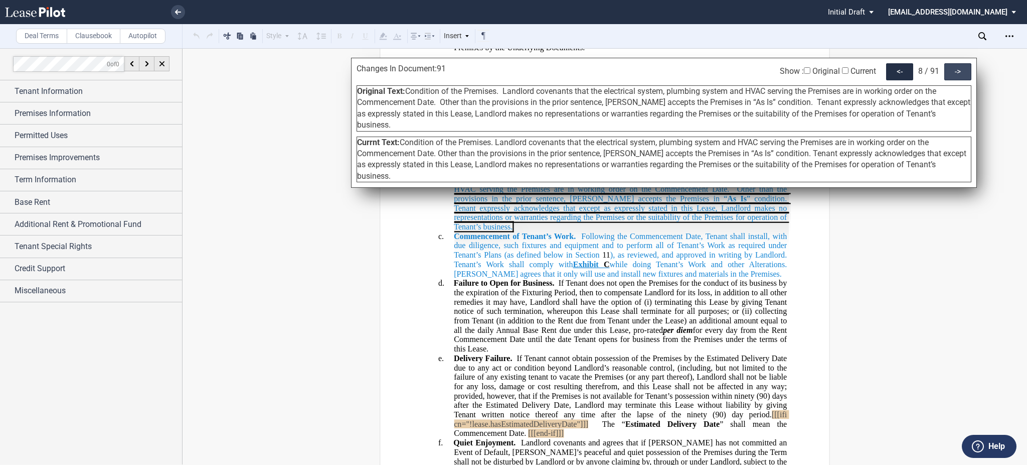
click at [952, 78] on div "->" at bounding box center [958, 71] width 27 height 17
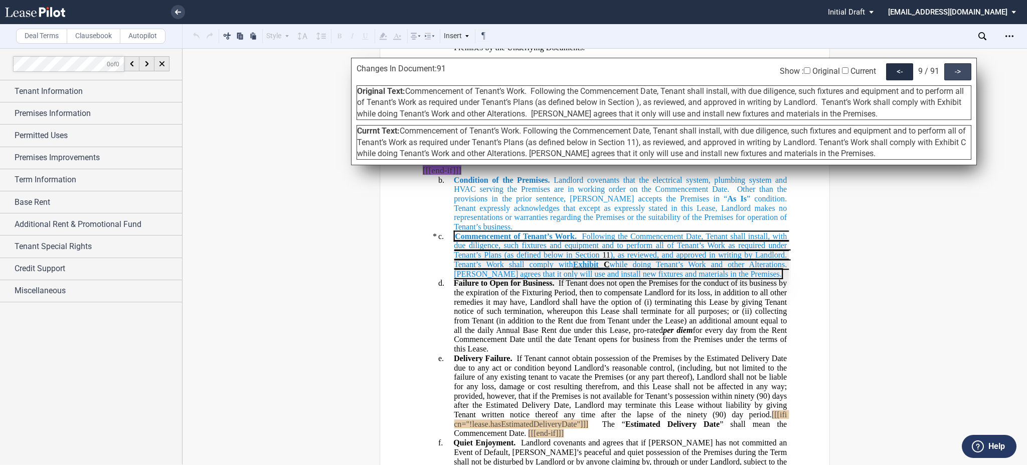
click at [953, 78] on div "->" at bounding box center [958, 71] width 27 height 17
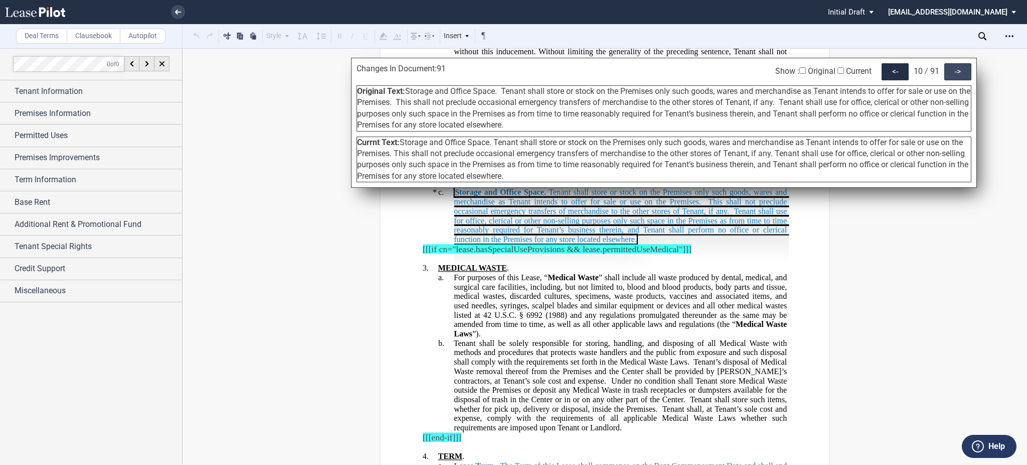
click at [953, 78] on div "->" at bounding box center [958, 71] width 27 height 17
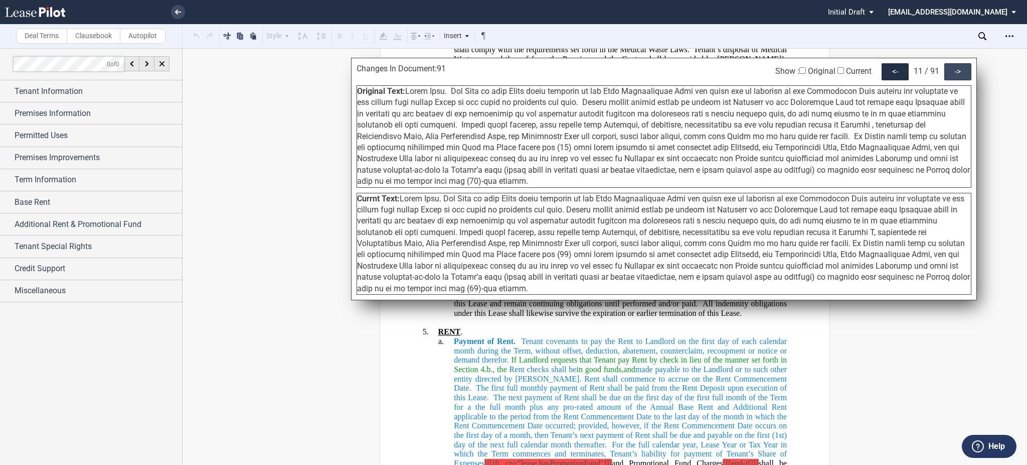
click at [953, 79] on div "->" at bounding box center [958, 71] width 27 height 17
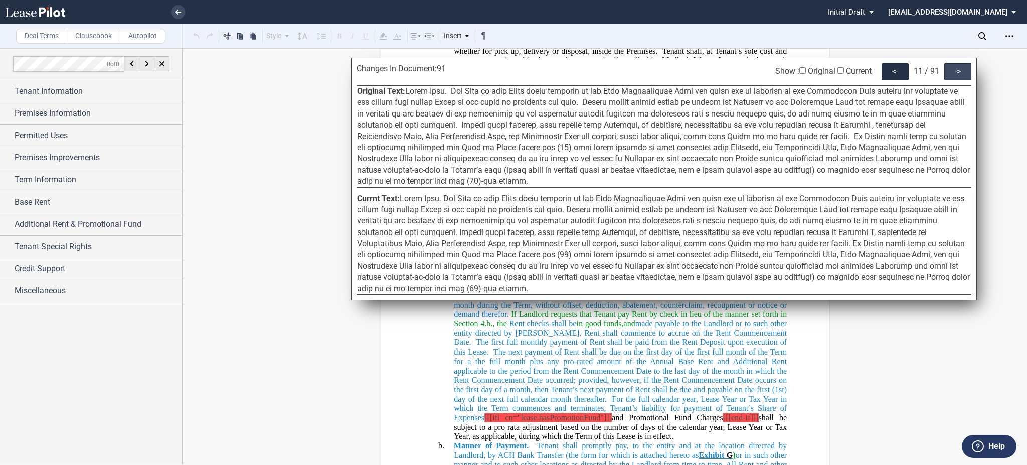
click at [953, 79] on div "->" at bounding box center [958, 71] width 27 height 17
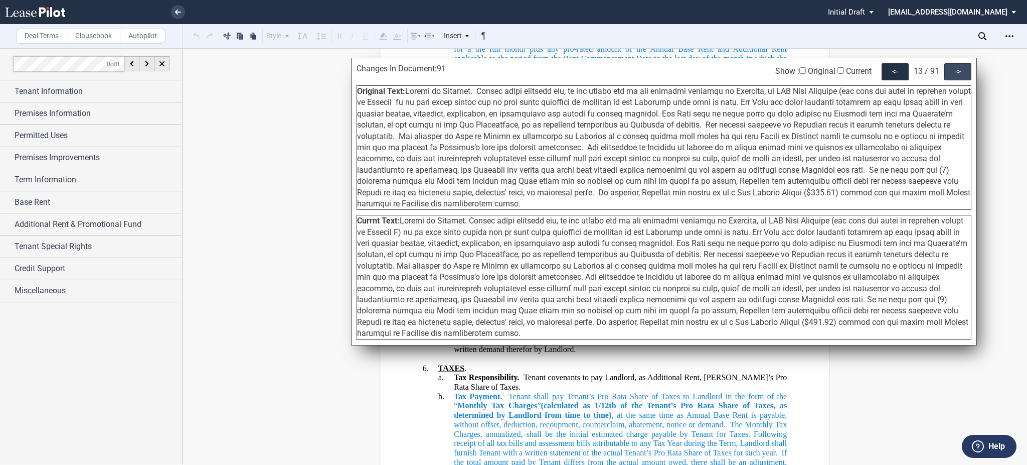
click at [952, 79] on div "->" at bounding box center [958, 71] width 27 height 17
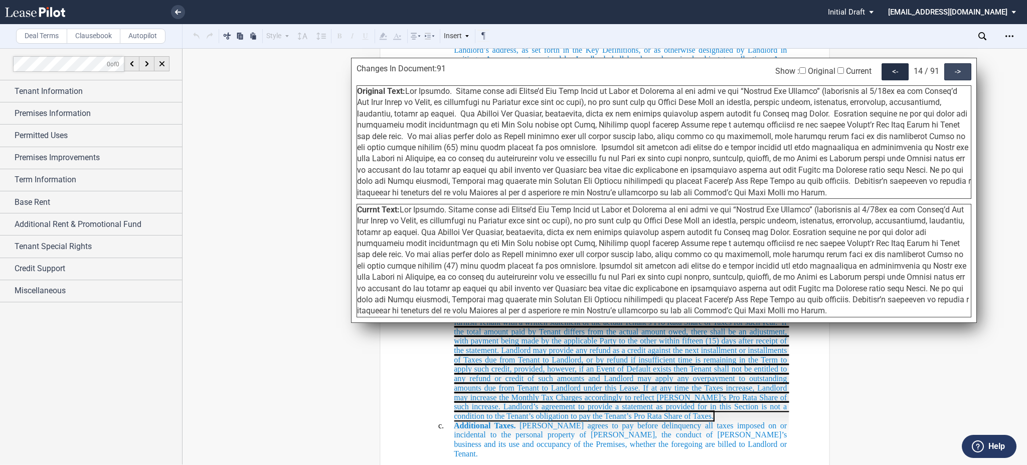
click at [952, 78] on div "->" at bounding box center [958, 71] width 27 height 17
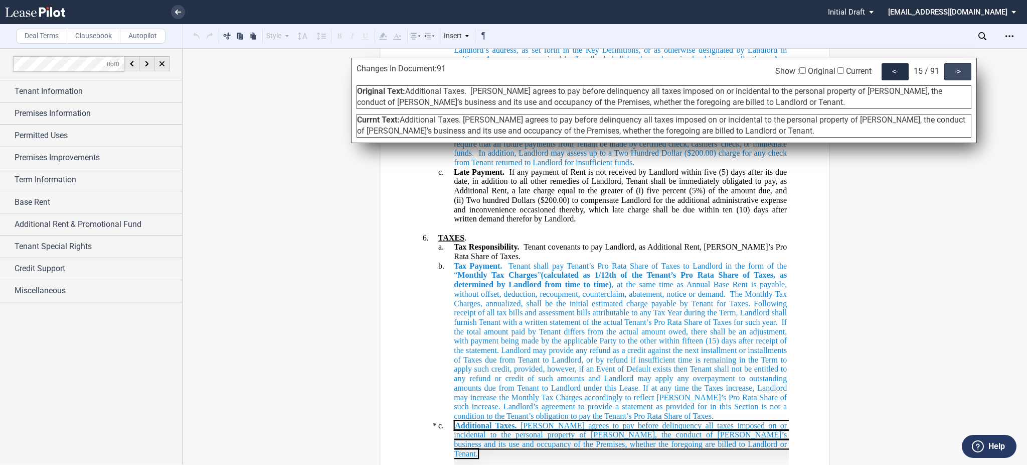
click at [952, 77] on div "->" at bounding box center [958, 71] width 27 height 17
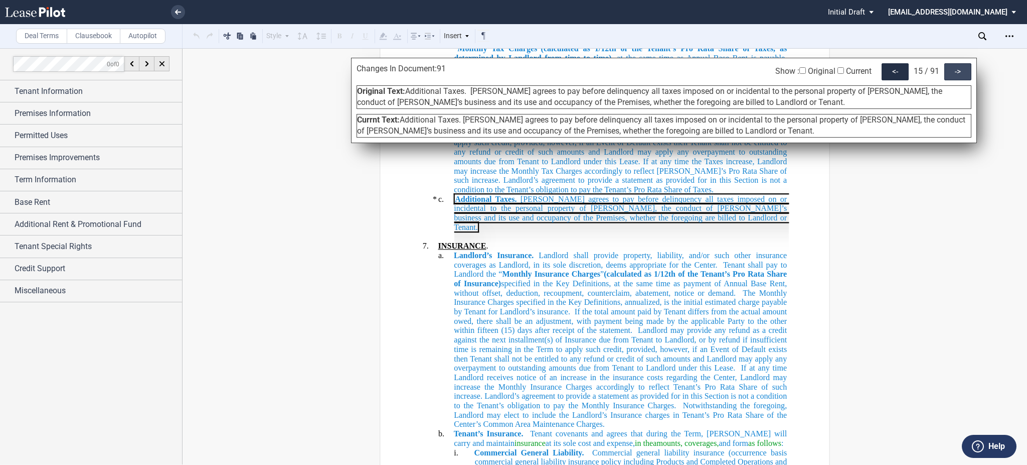
click at [952, 77] on div "->" at bounding box center [958, 71] width 27 height 17
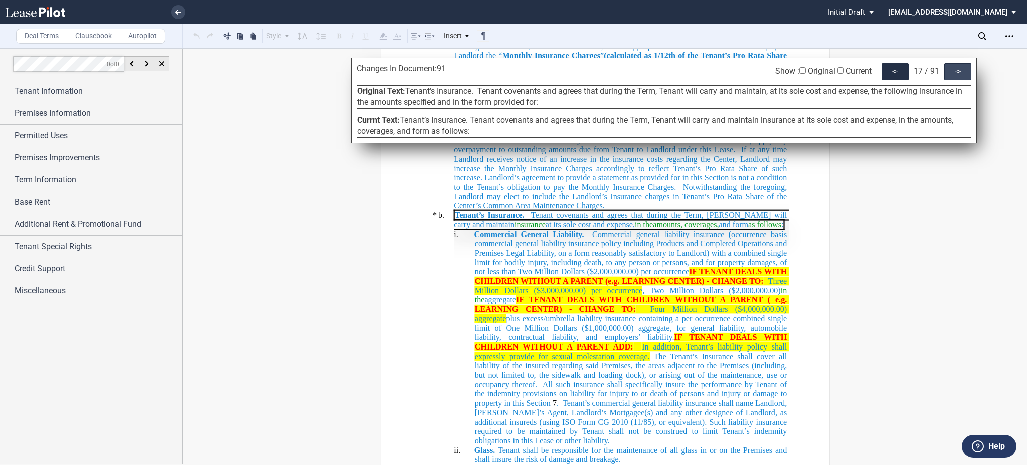
click at [952, 77] on div "->" at bounding box center [958, 71] width 27 height 17
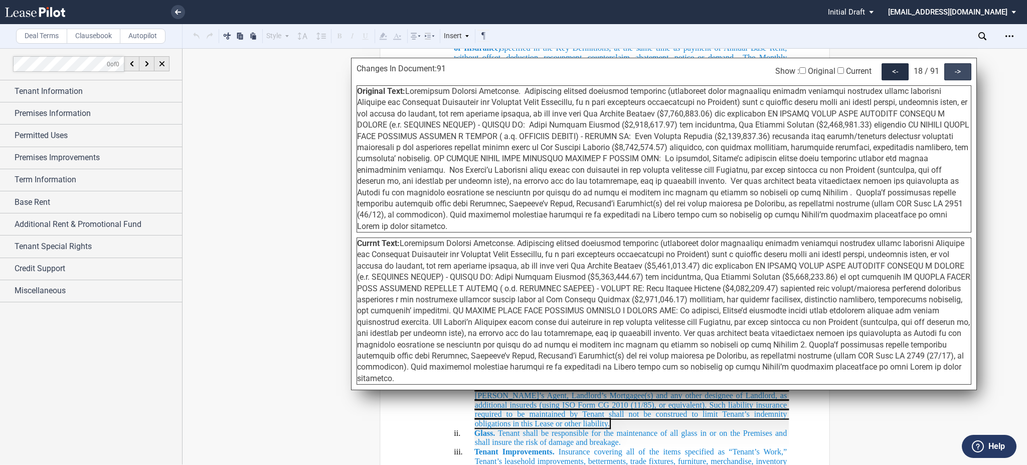
click at [952, 77] on div "->" at bounding box center [958, 71] width 27 height 17
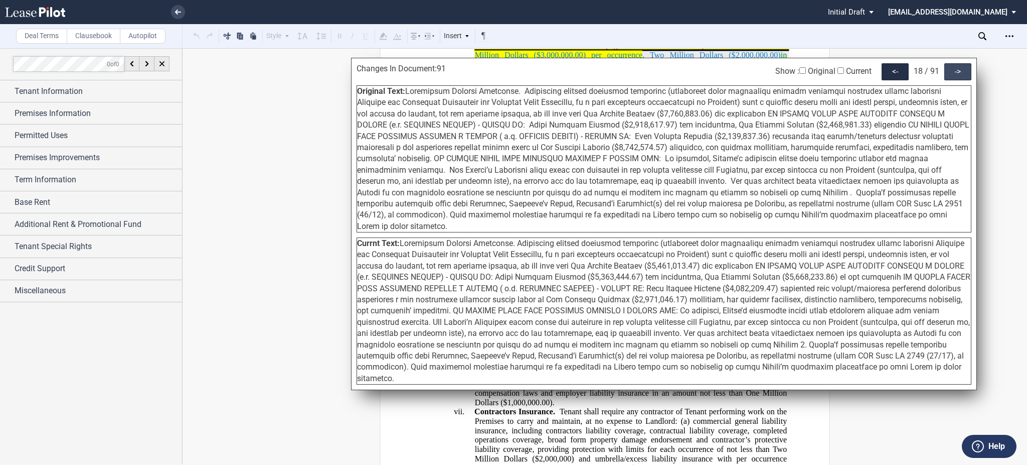
click at [952, 77] on div "->" at bounding box center [958, 71] width 27 height 17
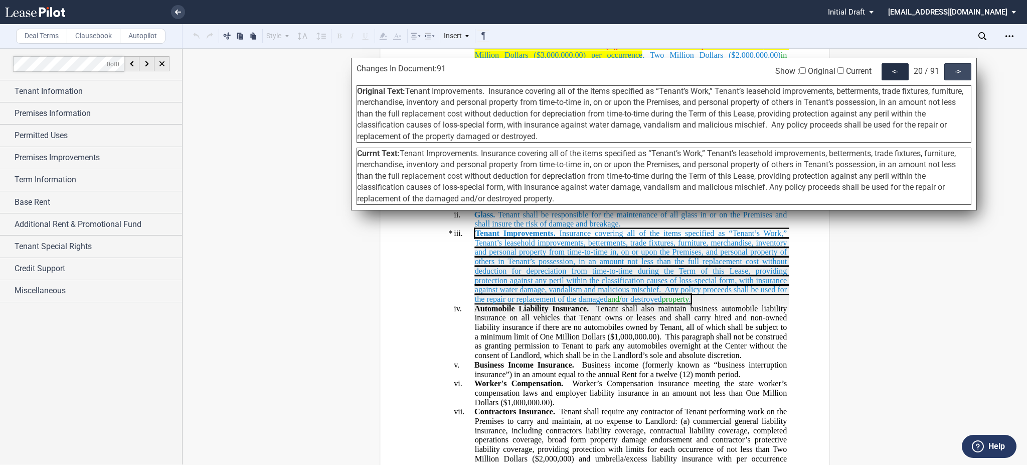
click at [952, 76] on div "->" at bounding box center [958, 71] width 27 height 17
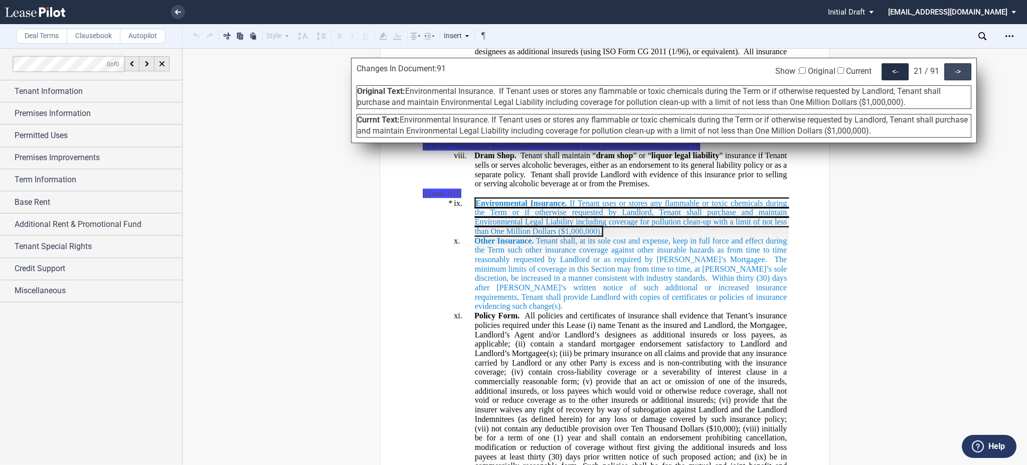
click at [952, 76] on div "->" at bounding box center [958, 71] width 27 height 17
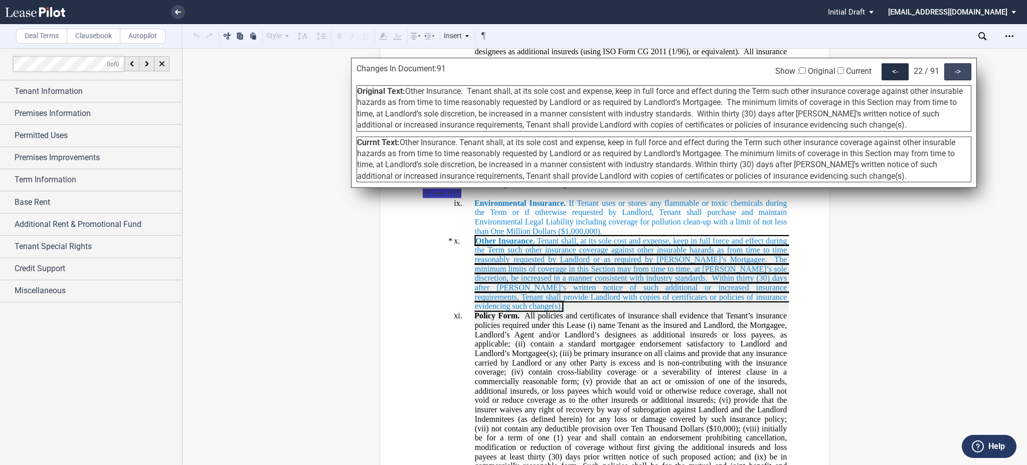
click at [952, 76] on div "->" at bounding box center [958, 71] width 27 height 17
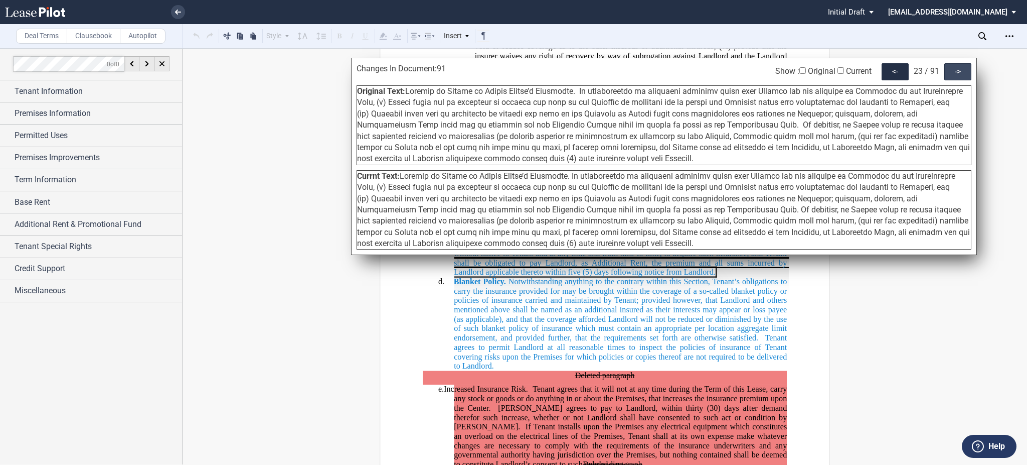
click at [952, 76] on div "->" at bounding box center [958, 71] width 27 height 17
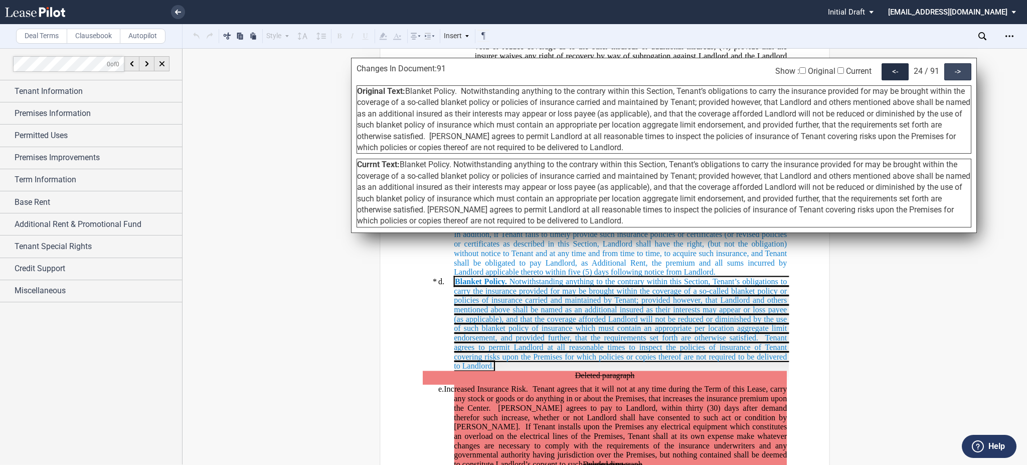
click at [952, 76] on div "->" at bounding box center [958, 71] width 27 height 17
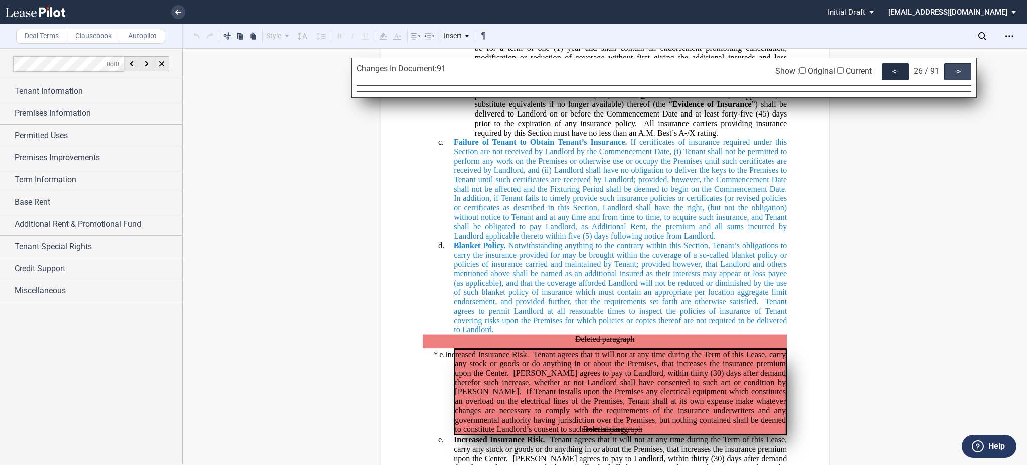
click at [952, 76] on div "->" at bounding box center [958, 71] width 27 height 17
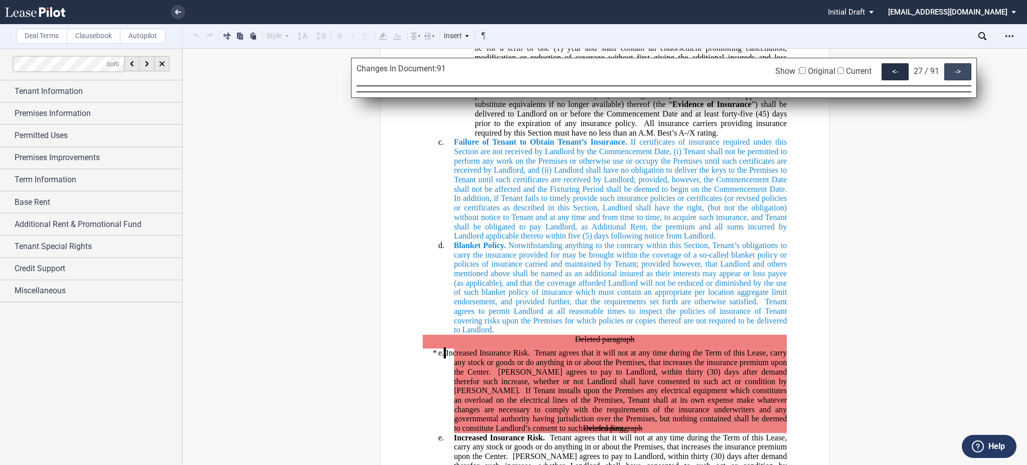
click at [952, 76] on div "->" at bounding box center [958, 71] width 27 height 17
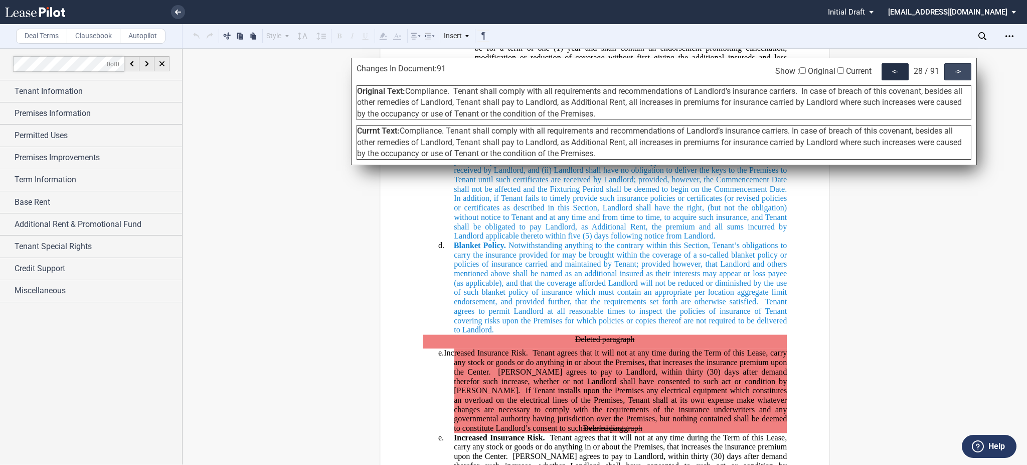
scroll to position [5926, 0]
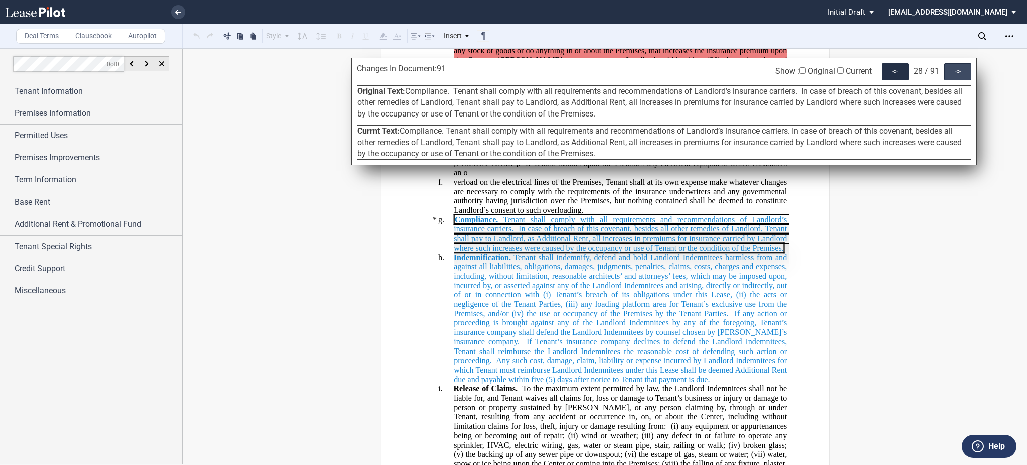
click at [952, 75] on div "->" at bounding box center [958, 71] width 27 height 17
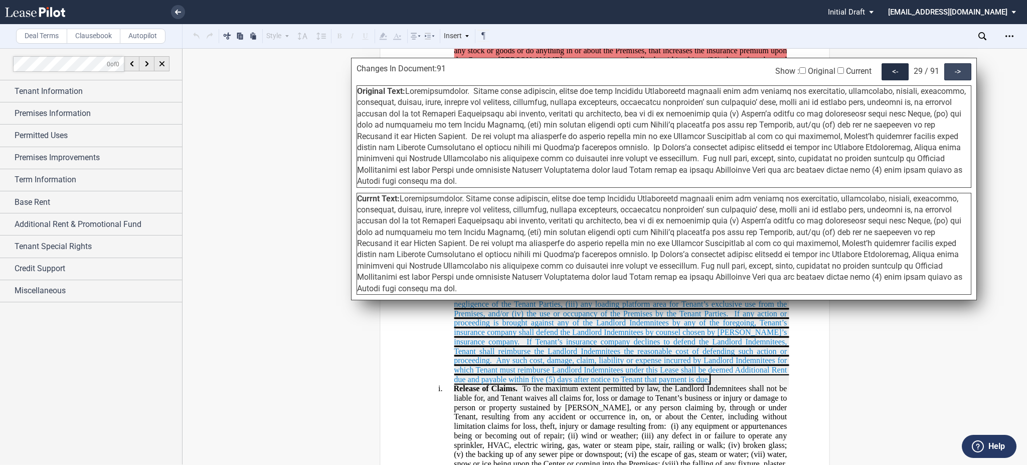
click at [956, 71] on div "->" at bounding box center [958, 71] width 27 height 17
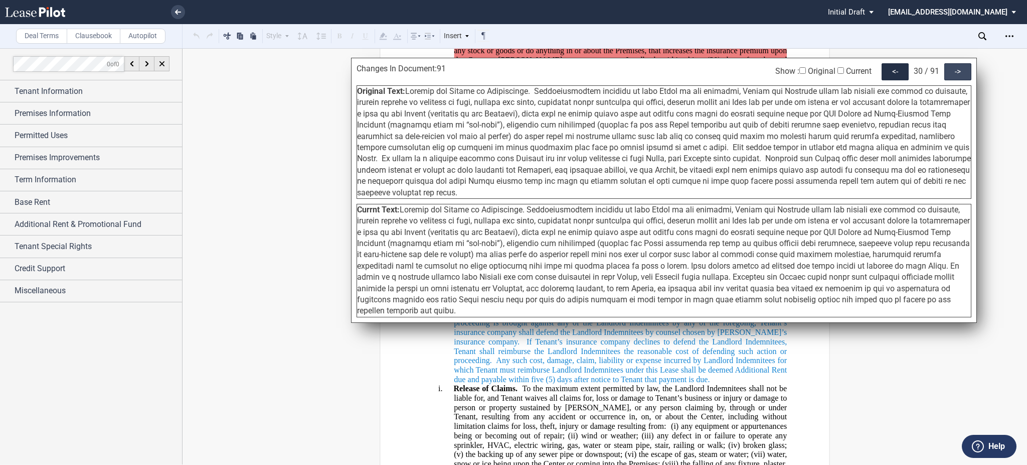
scroll to position [6303, 0]
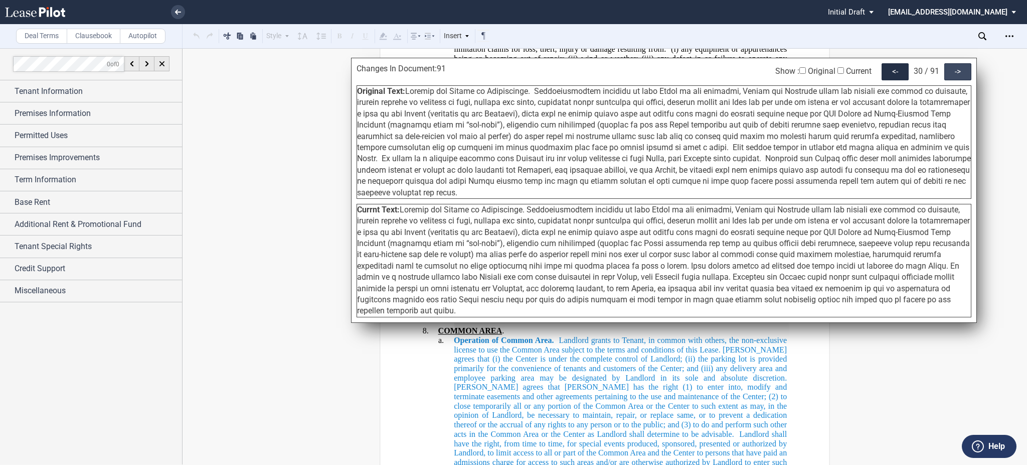
click at [956, 72] on div "->" at bounding box center [958, 71] width 27 height 17
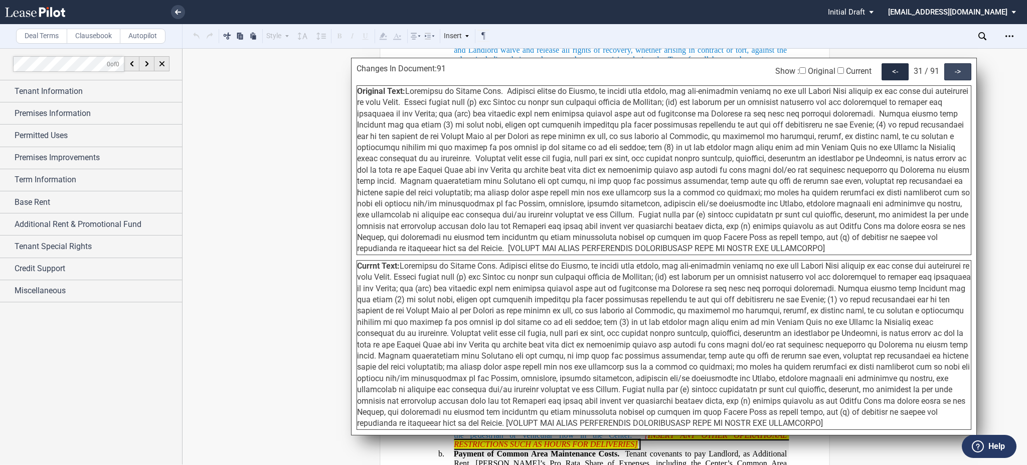
click at [956, 72] on div "->" at bounding box center [958, 71] width 27 height 17
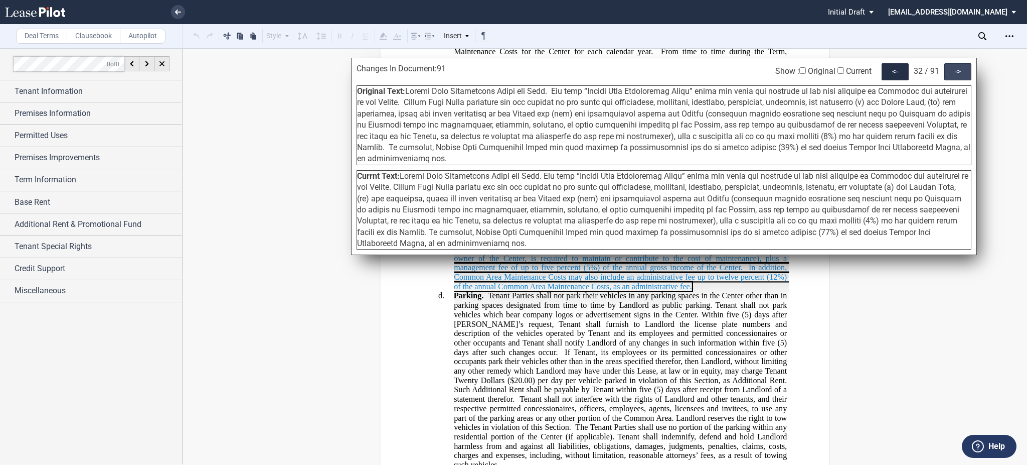
click at [956, 72] on div "->" at bounding box center [958, 71] width 27 height 17
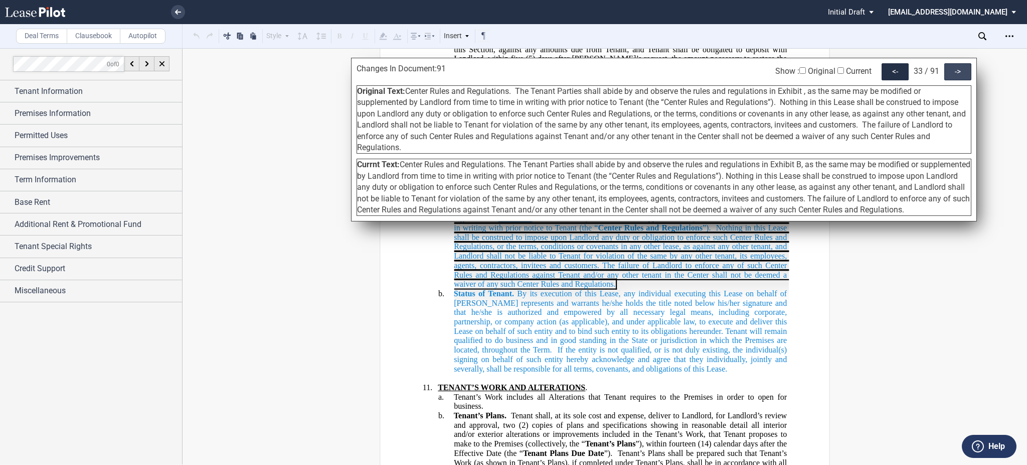
click at [954, 72] on div "->" at bounding box center [958, 71] width 27 height 17
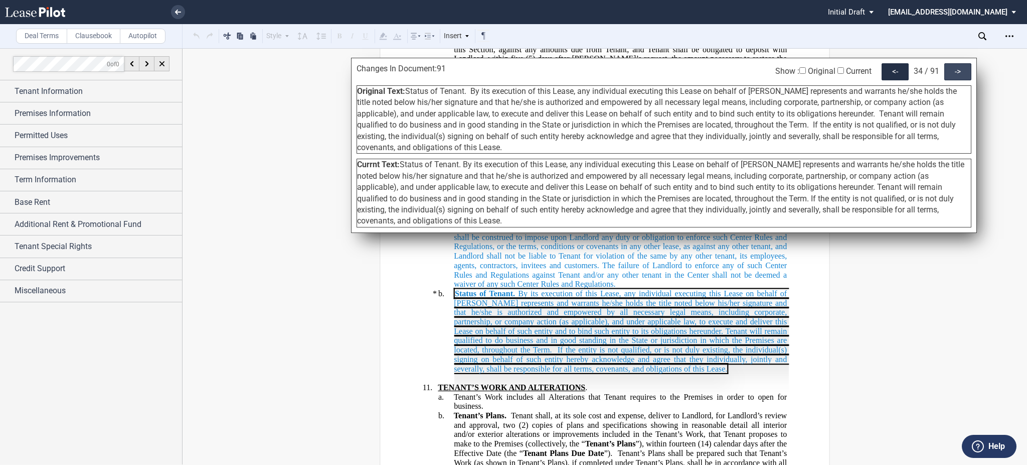
click at [952, 71] on div "->" at bounding box center [958, 71] width 27 height 17
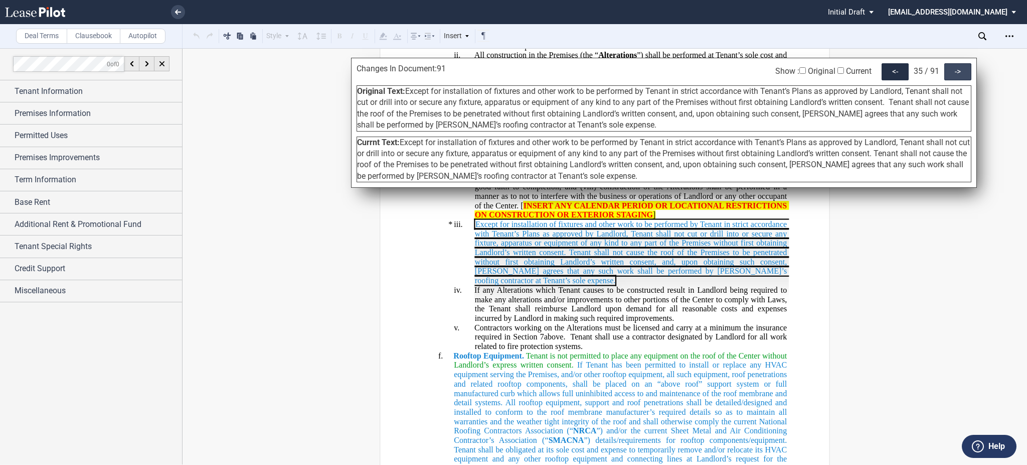
click at [952, 68] on div "->" at bounding box center [958, 71] width 27 height 17
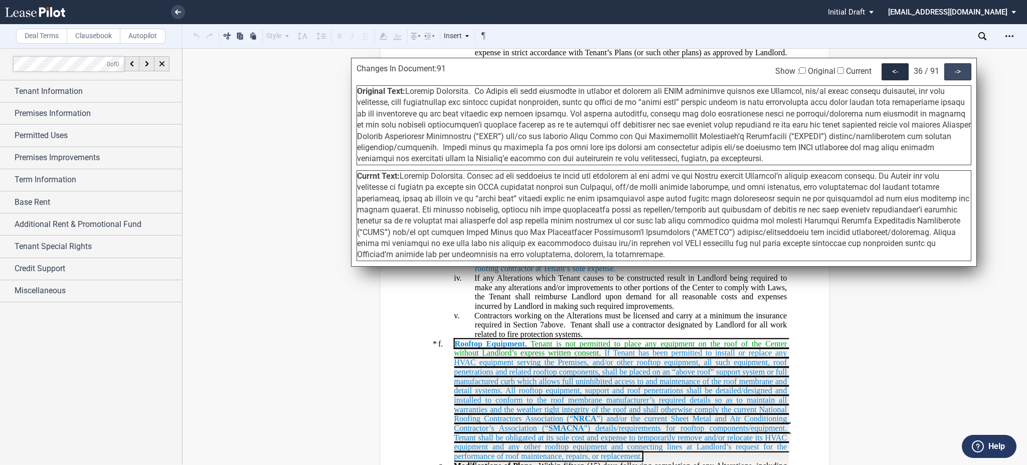
click at [952, 68] on div "->" at bounding box center [958, 71] width 27 height 17
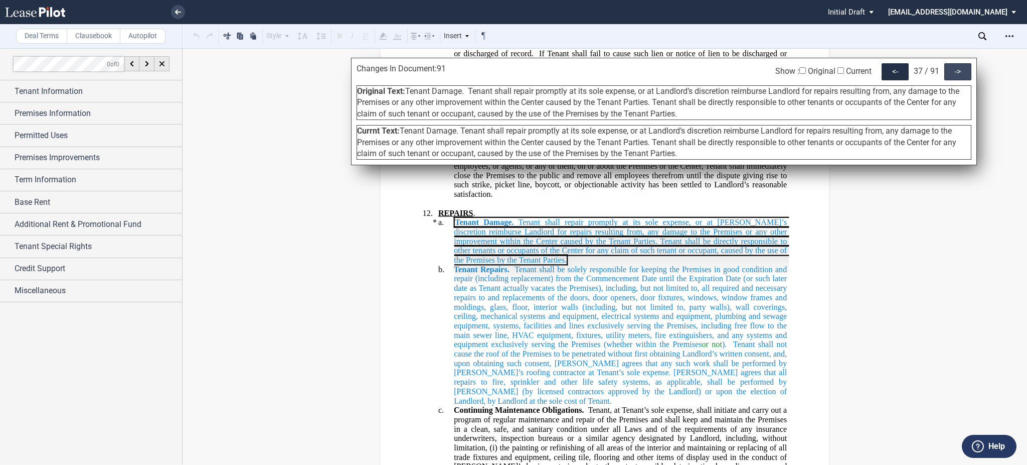
click at [952, 70] on div "->" at bounding box center [958, 71] width 27 height 17
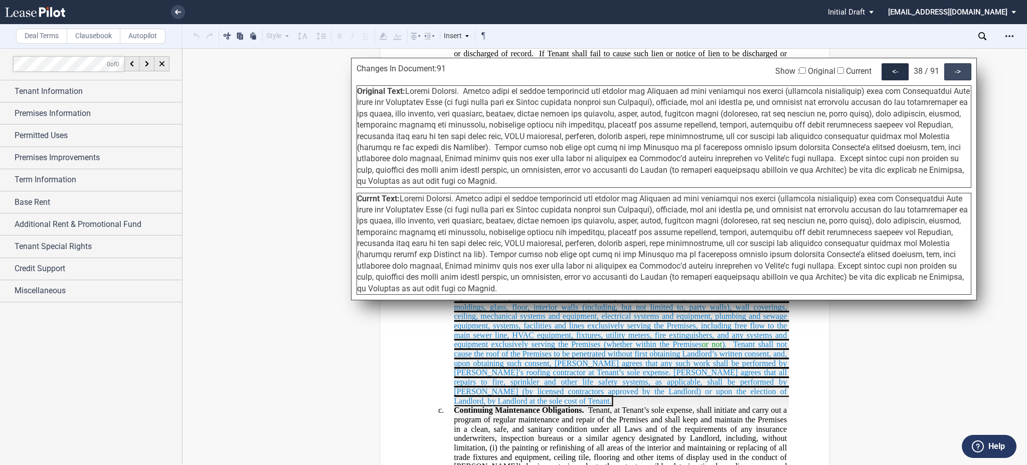
click at [952, 70] on div "->" at bounding box center [958, 71] width 27 height 17
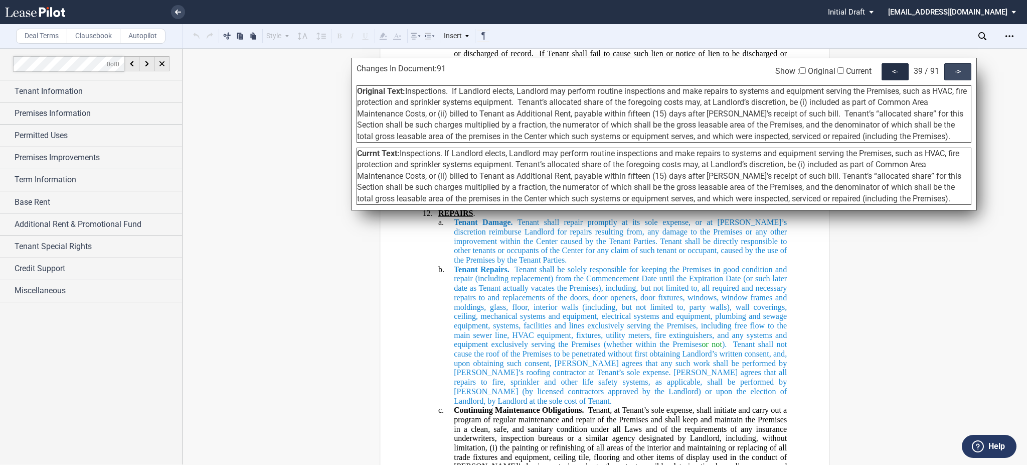
scroll to position [9114, 0]
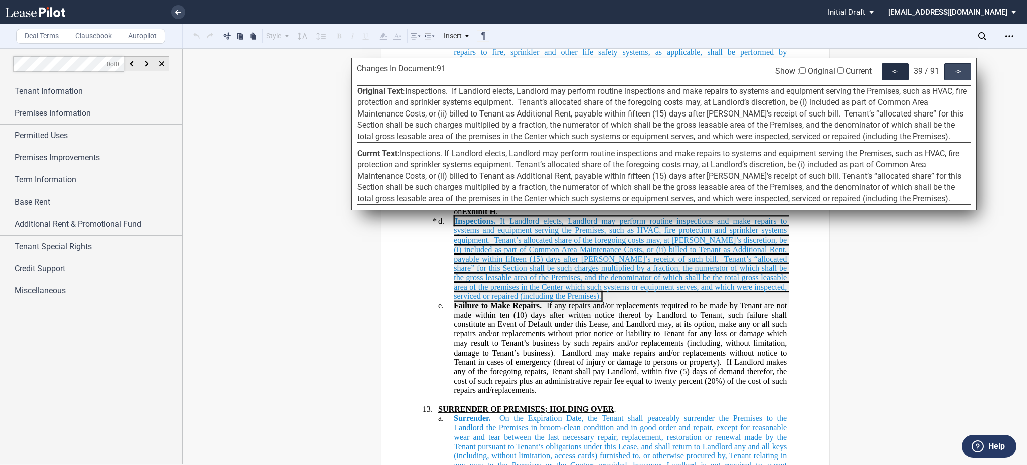
click at [952, 70] on div "->" at bounding box center [958, 71] width 27 height 17
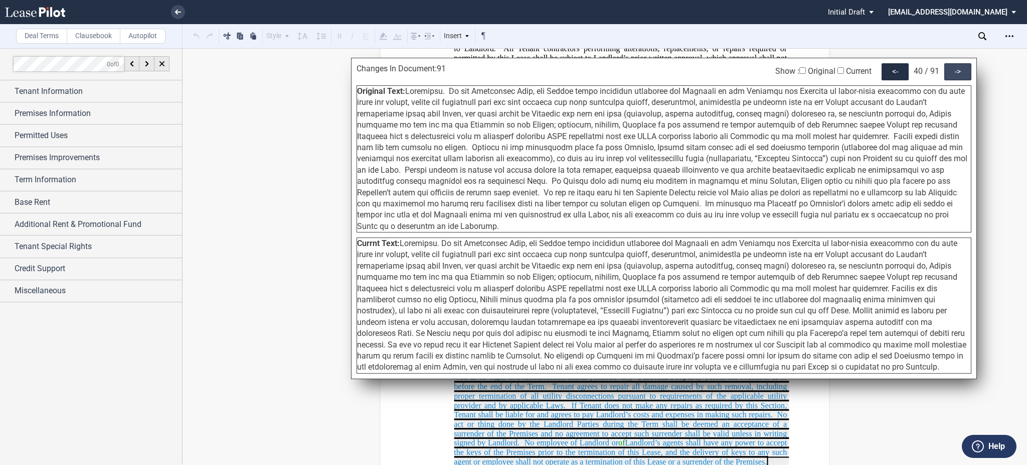
click at [959, 72] on div "->" at bounding box center [958, 71] width 27 height 17
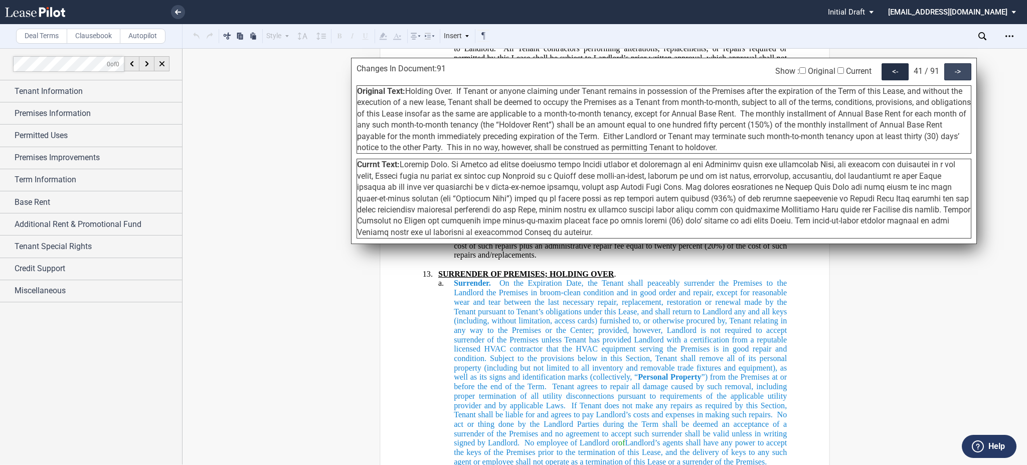
scroll to position [9773, 0]
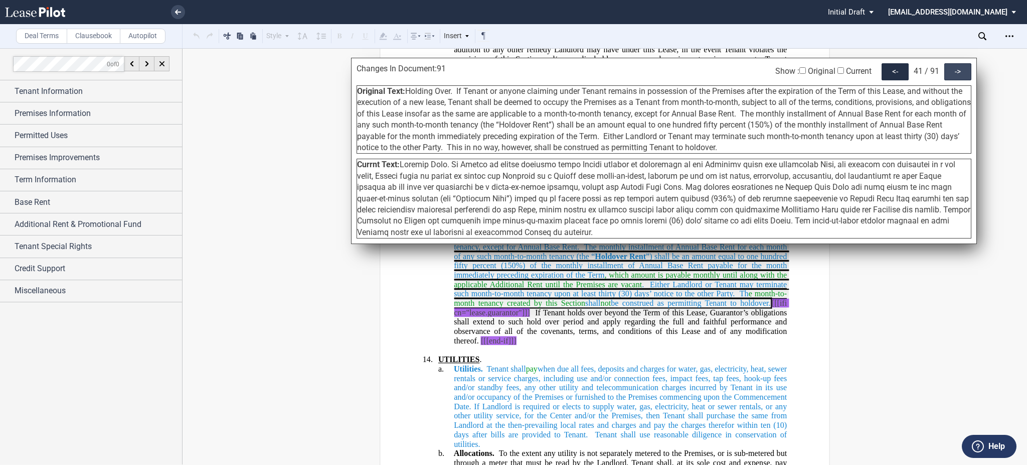
click at [959, 71] on div "->" at bounding box center [958, 71] width 27 height 17
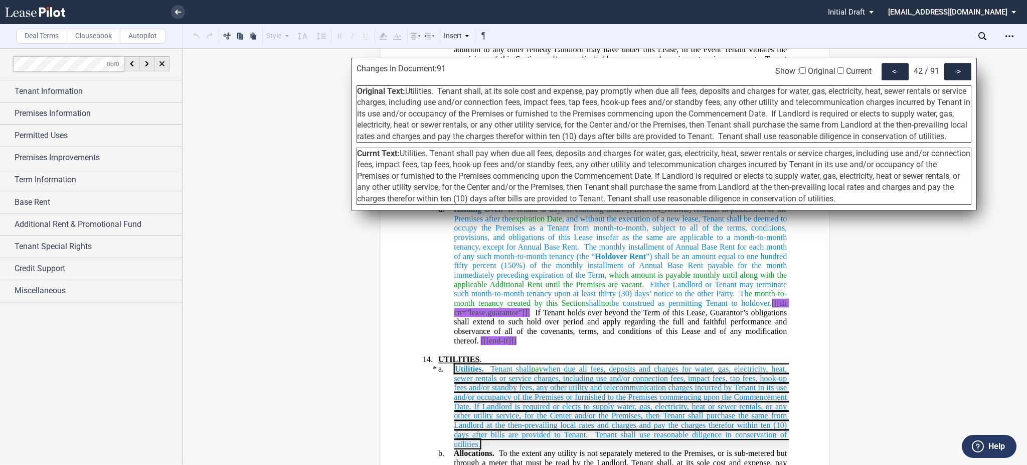
drag, startPoint x: 871, startPoint y: 212, endPoint x: 403, endPoint y: 156, distance: 470.9
click at [403, 156] on div "Changes In Document: 91 Show : Original Current <- 42 / 91 -> Original Text: Cu…" at bounding box center [664, 134] width 626 height 152
copy span "Utilities. Tenant shall pay when due all fees, deposits and charges for water, …"
click at [964, 72] on div "->" at bounding box center [958, 71] width 27 height 17
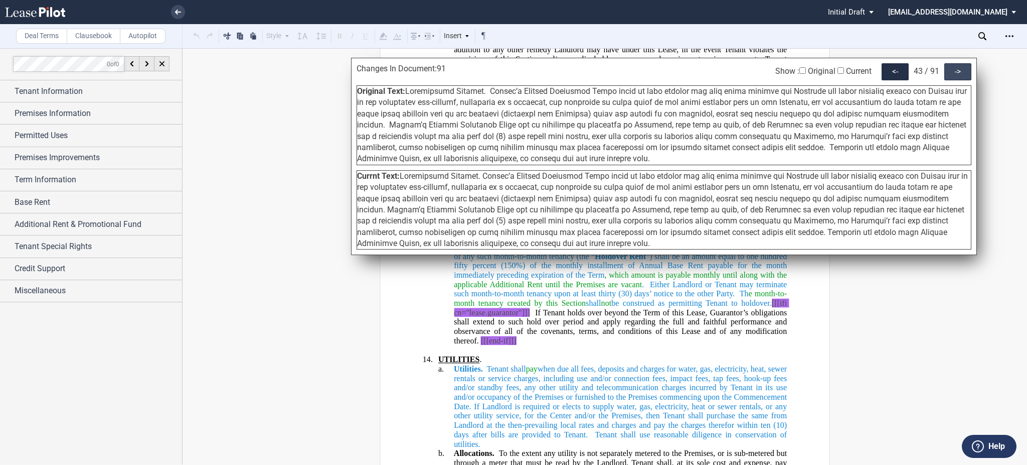
scroll to position [10075, 0]
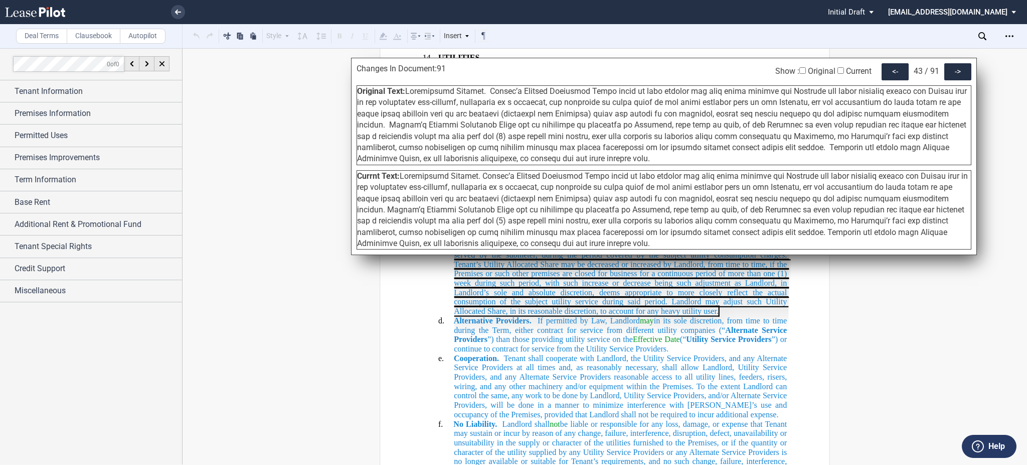
drag, startPoint x: 562, startPoint y: 145, endPoint x: 408, endPoint y: 88, distance: 164.7
click at [408, 88] on div "Original Text:" at bounding box center [664, 125] width 615 height 80
copy span "Unallocated Charges. Tenant’s Utility Allocated Share shall be such charges for…"
drag, startPoint x: 609, startPoint y: 239, endPoint x: 403, endPoint y: 180, distance: 214.6
click at [403, 180] on div "Currnt Text:" at bounding box center [664, 210] width 615 height 80
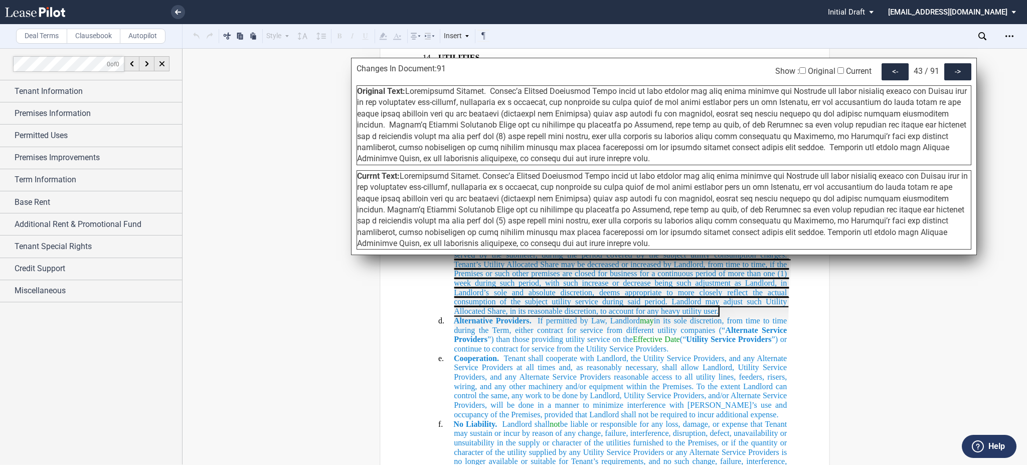
copy span "Unallocated Charges. Tenant’s Utility Allocated Share shall be such charges for…"
click at [949, 73] on div "->" at bounding box center [958, 71] width 27 height 17
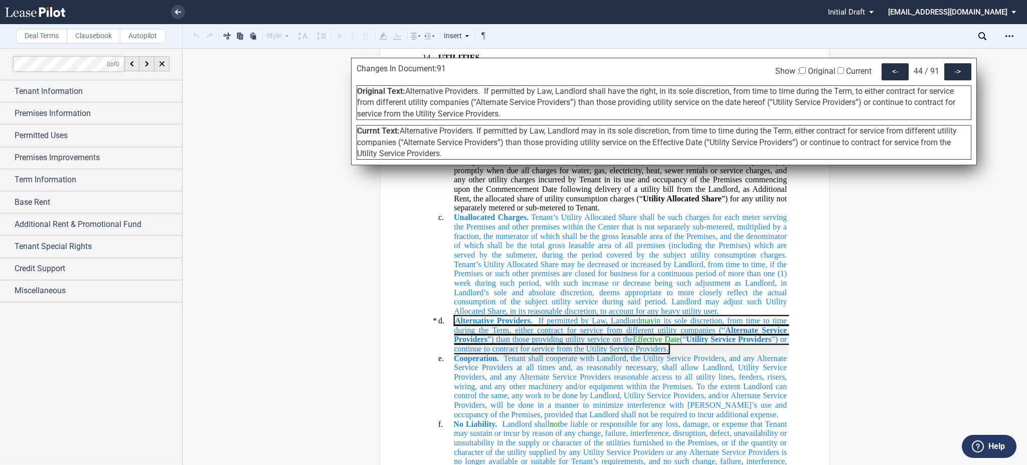
drag, startPoint x: 502, startPoint y: 110, endPoint x: 406, endPoint y: 87, distance: 98.2
click at [406, 87] on div "Original Text: Alternative Providers. If permitted by Law, Landlord shall have …" at bounding box center [664, 102] width 615 height 35
copy span "Alternative Providers. If permitted by Law, Landlord shall have the right, in i…"
drag, startPoint x: 451, startPoint y: 151, endPoint x: 406, endPoint y: 127, distance: 51.8
click at [402, 129] on div "Currnt Text: Alternative Providers. If permitted by Law, Landlord may in its so…" at bounding box center [664, 142] width 615 height 35
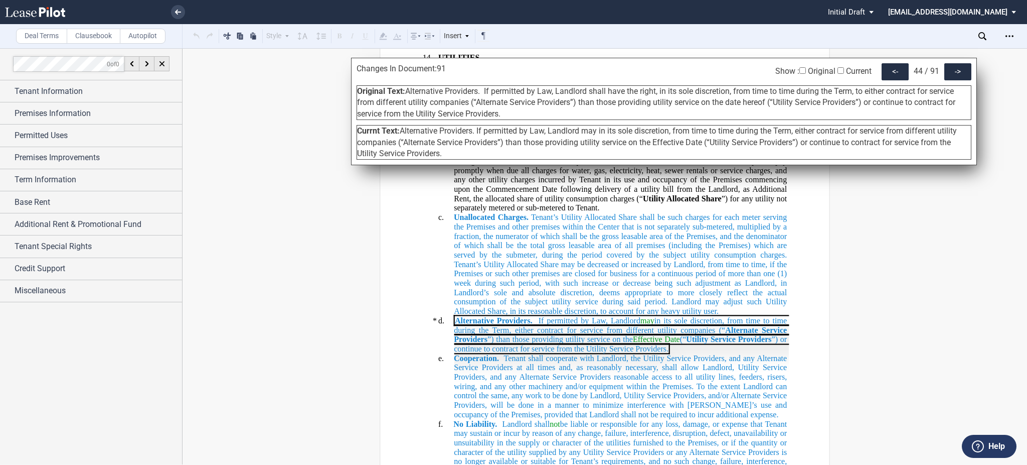
copy span "Alternative Providers. If permitted by Law, Landlord may in its sole discretion…"
click at [948, 69] on div "->" at bounding box center [958, 71] width 27 height 17
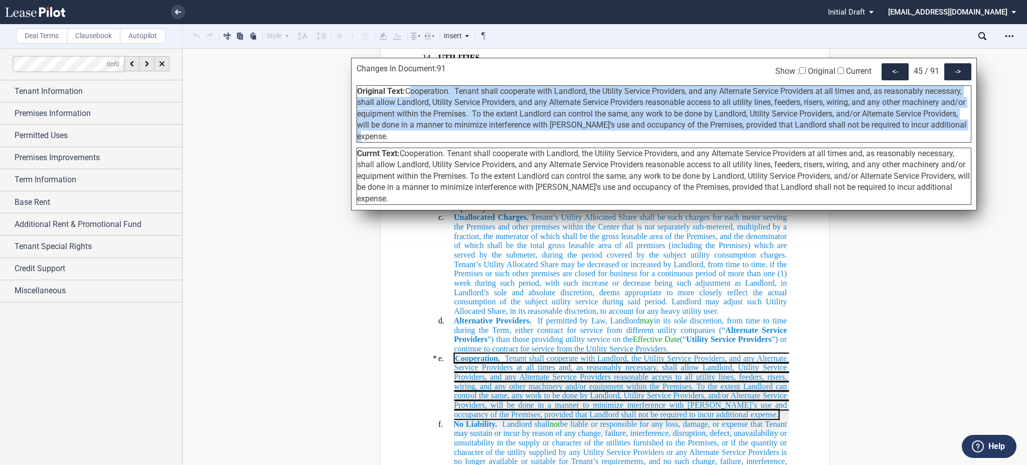
drag, startPoint x: 966, startPoint y: 128, endPoint x: 408, endPoint y: 95, distance: 559.3
click at [408, 95] on span "Cooperation. Tenant shall cooperate with Landlord, the Utility Service Provider…" at bounding box center [661, 113] width 609 height 55
copy span "Cooperation. Tenant shall cooperate with Landlord, the Utility Service Provider…"
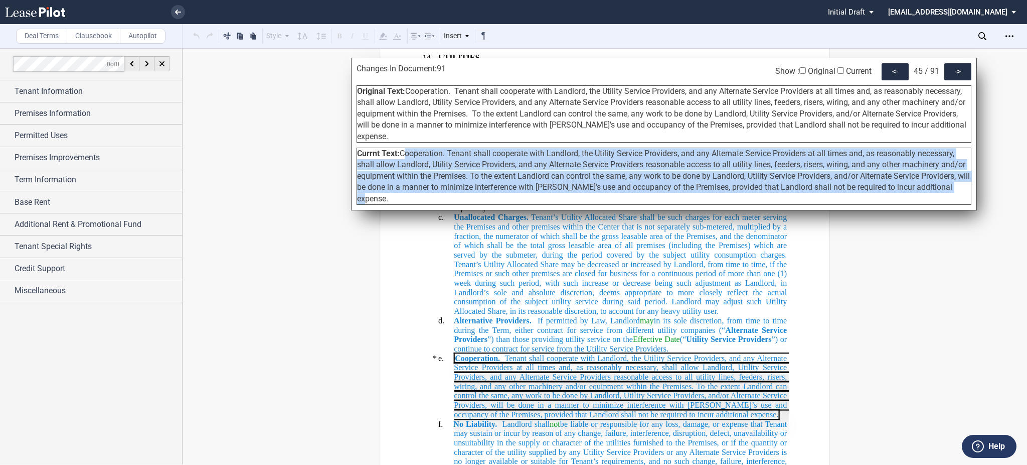
drag, startPoint x: 968, startPoint y: 176, endPoint x: 403, endPoint y: 145, distance: 565.2
click at [403, 147] on div "Currnt Text: Cooperation. Tenant shall cooperate with Landlord, the Utility Ser…" at bounding box center [664, 175] width 615 height 57
copy span "Cooperation. Tenant shall cooperate with Landlord, the Utility Service Provider…"
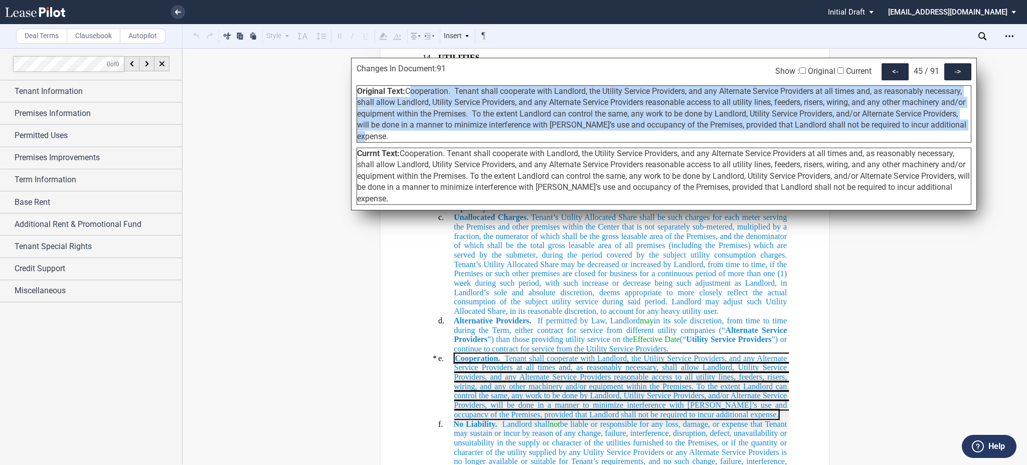
drag, startPoint x: 407, startPoint y: 91, endPoint x: 969, endPoint y: 127, distance: 563.0
click at [969, 127] on div "Original Text: Cooperation. Tenant shall cooperate with Landlord, the Utility S…" at bounding box center [664, 113] width 615 height 57
copy span "Cooperation. Tenant shall cooperate with Landlord, the Utility Service Provider…"
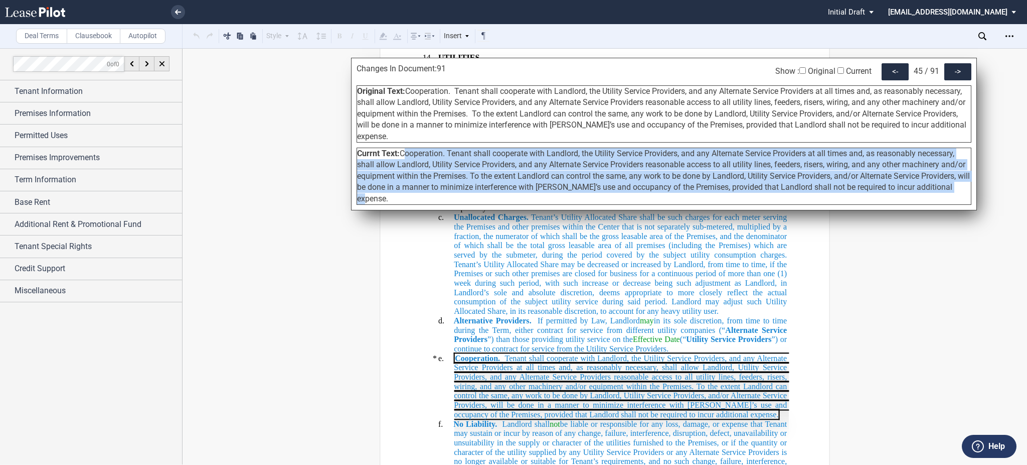
drag, startPoint x: 401, startPoint y: 141, endPoint x: 973, endPoint y: 178, distance: 572.5
click at [973, 178] on div "Changes In Document: 91 Show : Original Current <- 45 / 91 -> Original Text: Cu…" at bounding box center [664, 134] width 626 height 152
copy span "Cooperation. Tenant shall cooperate with Landlord, the Utility Service Provider…"
click at [960, 74] on div "->" at bounding box center [958, 71] width 27 height 17
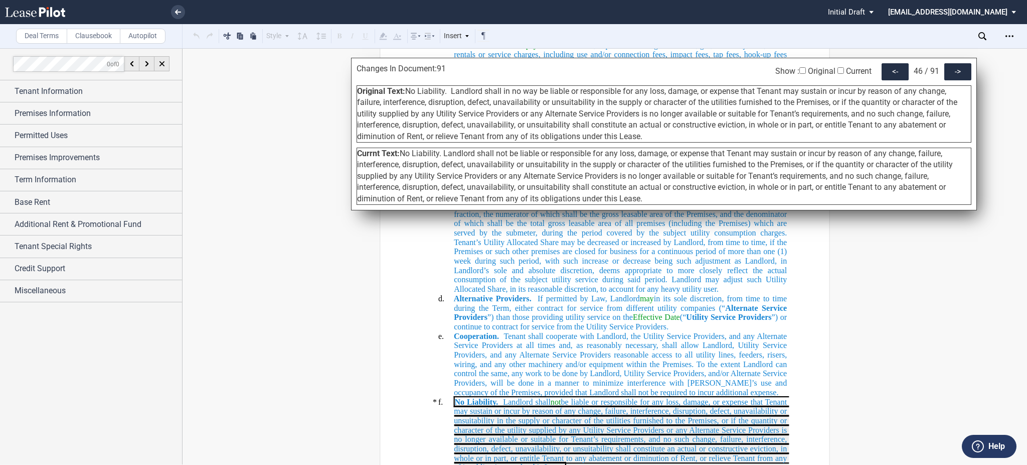
drag, startPoint x: 651, startPoint y: 137, endPoint x: 407, endPoint y: 96, distance: 246.7
click at [407, 96] on div "Original Text: No Liability. Landlord shall in no way be liable or responsible …" at bounding box center [664, 113] width 615 height 57
copy span "No Liability. Landlord shall in no way be liable or responsible for any loss, d…"
drag, startPoint x: 647, startPoint y: 199, endPoint x: 402, endPoint y: 155, distance: 249.1
click at [402, 155] on div "Currnt Text: No Liability. Landlord shall not be liable or responsible for any …" at bounding box center [664, 175] width 615 height 57
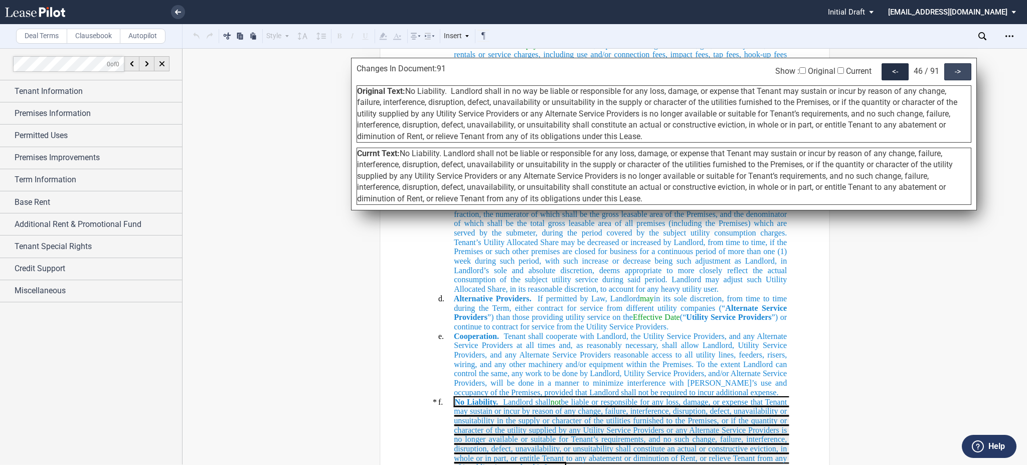
click at [960, 66] on div "->" at bounding box center [958, 71] width 27 height 17
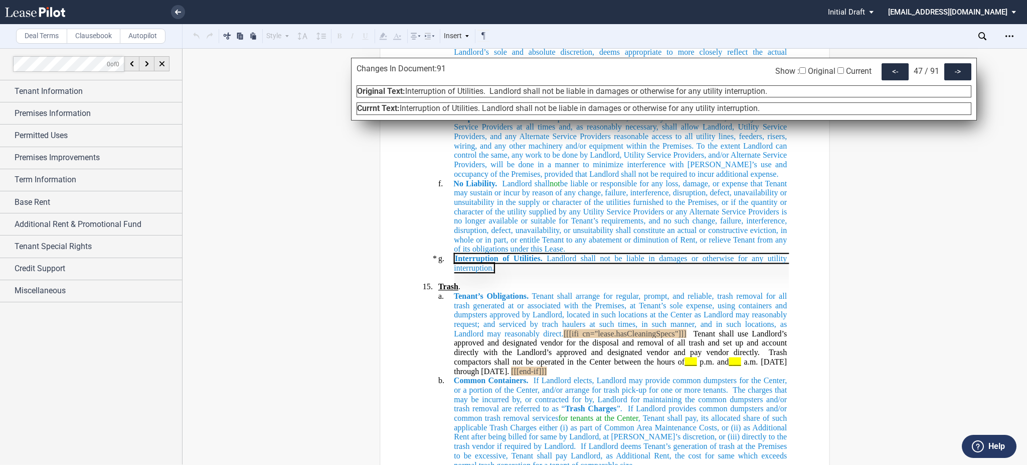
drag, startPoint x: 777, startPoint y: 89, endPoint x: 408, endPoint y: 96, distance: 369.3
click at [408, 96] on div "Original Text: Interruption of Utilities. Landlord shall not be liable in damag…" at bounding box center [664, 91] width 615 height 12
drag, startPoint x: 767, startPoint y: 106, endPoint x: 403, endPoint y: 113, distance: 364.7
click at [403, 113] on div "Currnt Text: Interruption of Utilities. Landlord shall not be liable in damages…" at bounding box center [664, 108] width 615 height 12
click at [962, 71] on div "->" at bounding box center [958, 71] width 27 height 17
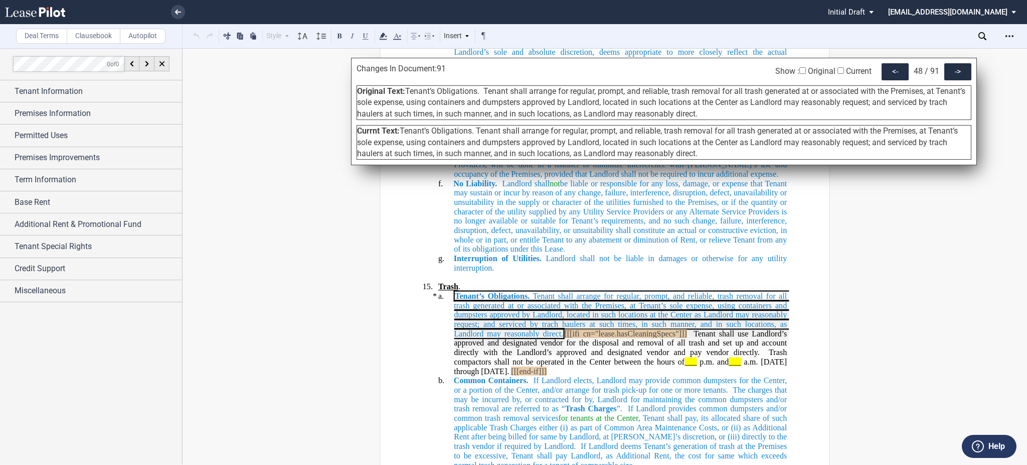
drag, startPoint x: 705, startPoint y: 108, endPoint x: 382, endPoint y: 70, distance: 324.8
click at [381, 64] on div "Changes In Document: 91 Show : Original Current <- 48 / 91 -> Original Text: Te…" at bounding box center [664, 111] width 626 height 107
drag, startPoint x: 403, startPoint y: 89, endPoint x: 423, endPoint y: 89, distance: 19.6
click at [423, 89] on div "Original Text: Tenant’s Obligations. Tenant shall arrange for regular, prompt, …" at bounding box center [664, 102] width 615 height 35
click at [417, 95] on span "Tenant’s Obligations. Tenant shall arrange for regular, prompt, and reliable, t…" at bounding box center [661, 102] width 608 height 32
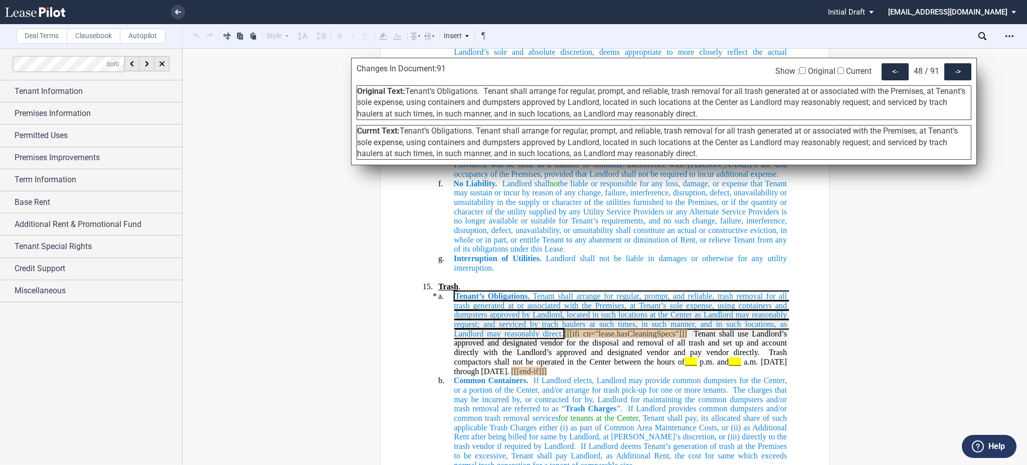
drag, startPoint x: 406, startPoint y: 91, endPoint x: 713, endPoint y: 112, distance: 307.8
click at [713, 112] on div "Original Text: Tenant’s Obligations. Tenant shall arrange for regular, prompt, …" at bounding box center [664, 102] width 615 height 35
drag, startPoint x: 681, startPoint y: 157, endPoint x: 403, endPoint y: 135, distance: 279.2
click at [403, 135] on div "Currnt Text: Tenant’s Obligations. Tenant shall arrange for regular, prompt, an…" at bounding box center [664, 142] width 615 height 35
click at [962, 69] on div "->" at bounding box center [958, 71] width 27 height 17
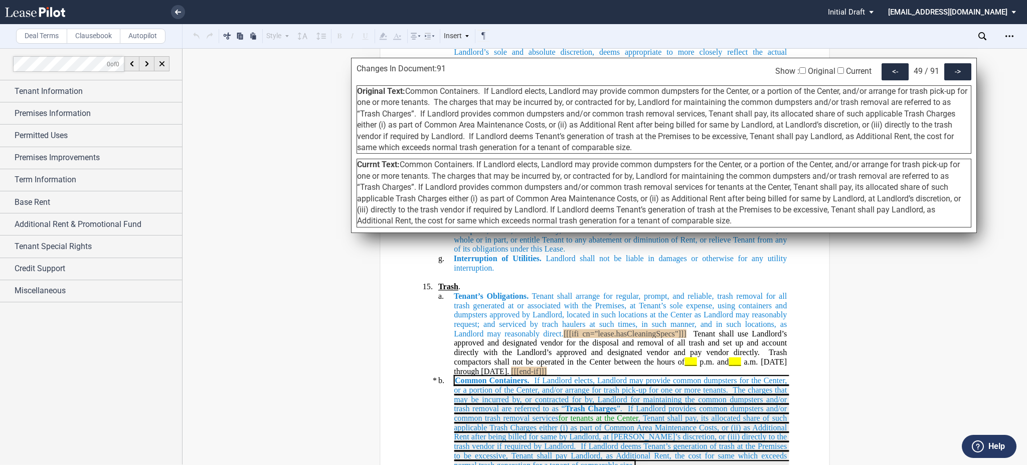
drag, startPoint x: 638, startPoint y: 148, endPoint x: 408, endPoint y: 92, distance: 236.0
click at [408, 92] on div "Original Text: Common Containers. If Landlord elects, Landlord may provide comm…" at bounding box center [664, 119] width 615 height 68
drag, startPoint x: 743, startPoint y: 220, endPoint x: 417, endPoint y: 166, distance: 330.0
click at [404, 166] on div "Currnt Text: Common Containers. If Landlord elects, Landlord may provide common…" at bounding box center [664, 193] width 615 height 68
click at [955, 70] on div "->" at bounding box center [958, 71] width 27 height 17
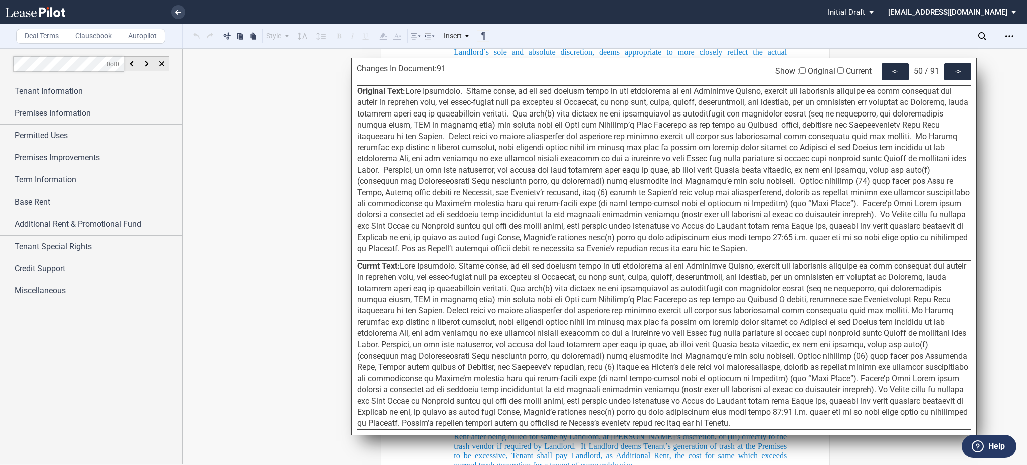
scroll to position [10734, 0]
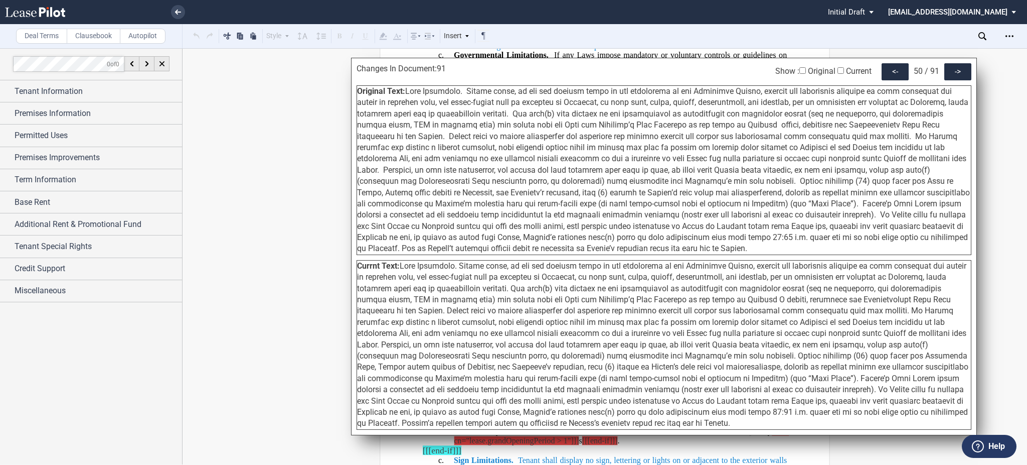
drag, startPoint x: 406, startPoint y: 93, endPoint x: 535, endPoint y: 251, distance: 203.9
click at [535, 251] on div "Original Text:" at bounding box center [664, 170] width 615 height 170
drag, startPoint x: 402, startPoint y: 264, endPoint x: 559, endPoint y: 426, distance: 225.6
click at [559, 426] on div "Currnt Text:" at bounding box center [664, 345] width 615 height 170
click at [966, 73] on div "->" at bounding box center [958, 71] width 27 height 17
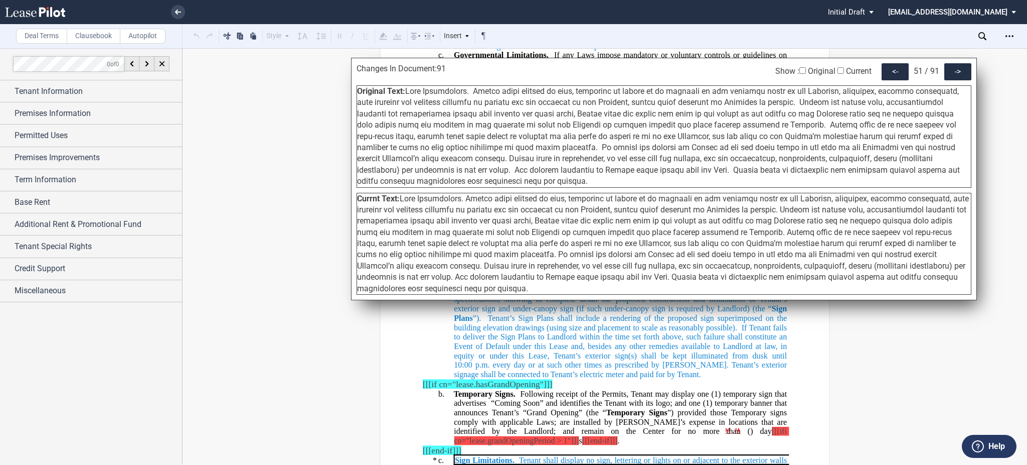
scroll to position [10851, 0]
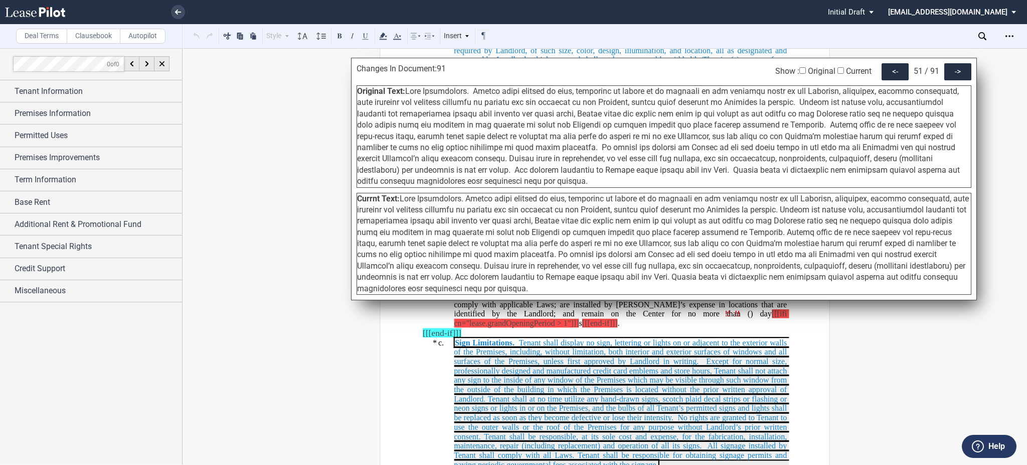
click at [410, 89] on span at bounding box center [658, 135] width 603 height 99
drag, startPoint x: 408, startPoint y: 92, endPoint x: 414, endPoint y: 187, distance: 95.0
click at [414, 187] on div "Original Text:" at bounding box center [664, 136] width 615 height 102
drag, startPoint x: 402, startPoint y: 198, endPoint x: 421, endPoint y: 299, distance: 102.6
click at [421, 299] on div "Changes In Document: 91 Show : Original Current <- 51 / 91 -> Original Text: Cu…" at bounding box center [664, 179] width 626 height 242
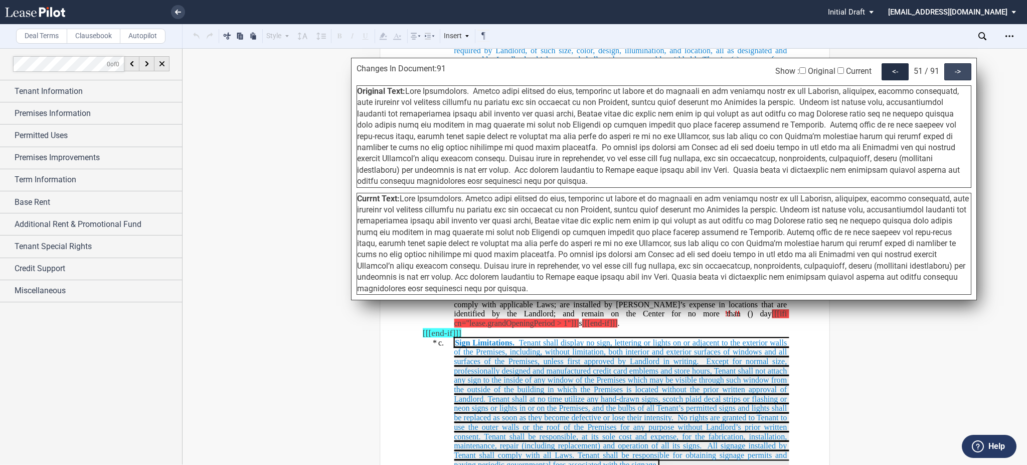
click at [955, 74] on div "->" at bounding box center [958, 71] width 27 height 17
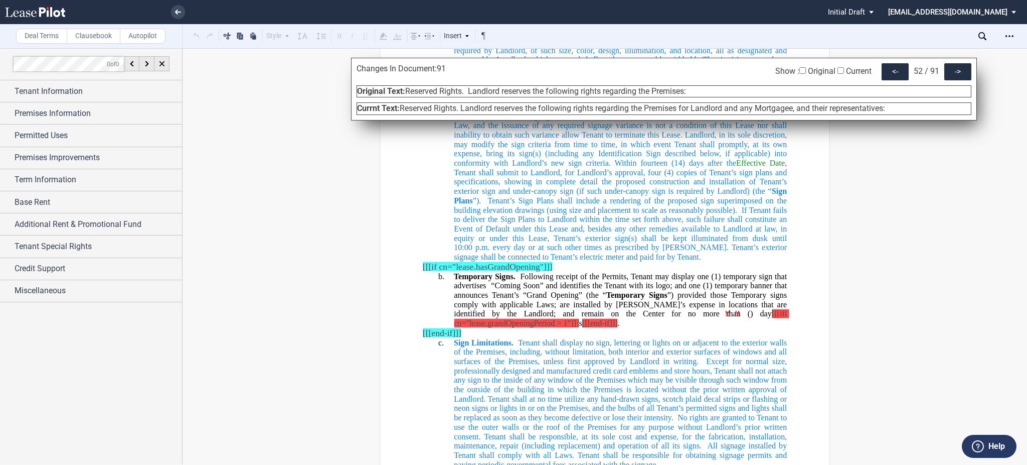
scroll to position [11248, 0]
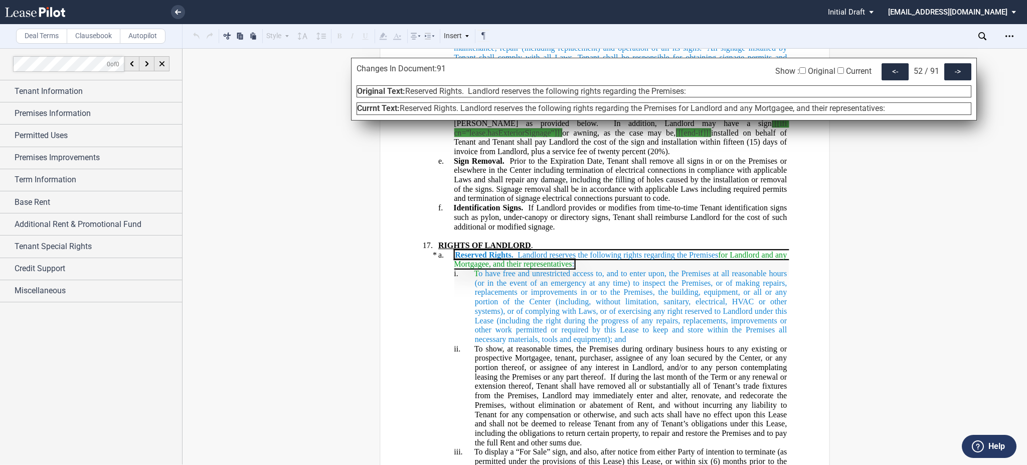
drag, startPoint x: 699, startPoint y: 93, endPoint x: 408, endPoint y: 97, distance: 291.5
click at [408, 97] on div "Changes In Document: 91 Show : Original Current <- 52 / 91 -> Original Text: Re…" at bounding box center [664, 89] width 626 height 63
drag, startPoint x: 896, startPoint y: 109, endPoint x: 403, endPoint y: 115, distance: 493.6
click at [403, 115] on div "Changes In Document: 91 Show : Original Current <- 52 / 91 -> Original Text: Re…" at bounding box center [664, 89] width 626 height 63
click at [954, 72] on div "->" at bounding box center [958, 71] width 27 height 17
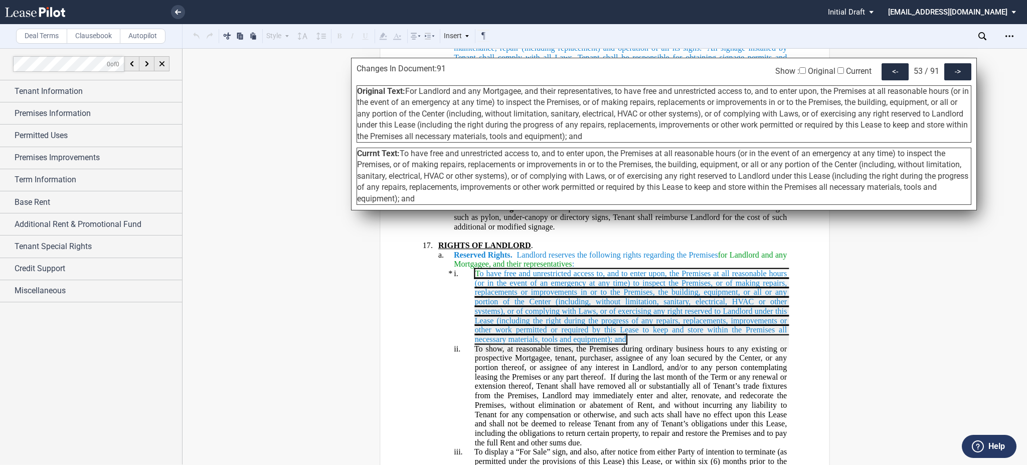
drag, startPoint x: 638, startPoint y: 135, endPoint x: 408, endPoint y: 92, distance: 233.8
click at [408, 92] on div "Original Text: For Landlord and any Mortgagee, and their representatives, to ha…" at bounding box center [664, 113] width 615 height 57
drag, startPoint x: 439, startPoint y: 201, endPoint x: 402, endPoint y: 156, distance: 58.1
click at [402, 156] on div "Currnt Text: To have free and unrestricted access to, and to enter upon, the Pr…" at bounding box center [664, 175] width 615 height 57
click at [952, 73] on div "->" at bounding box center [958, 71] width 27 height 17
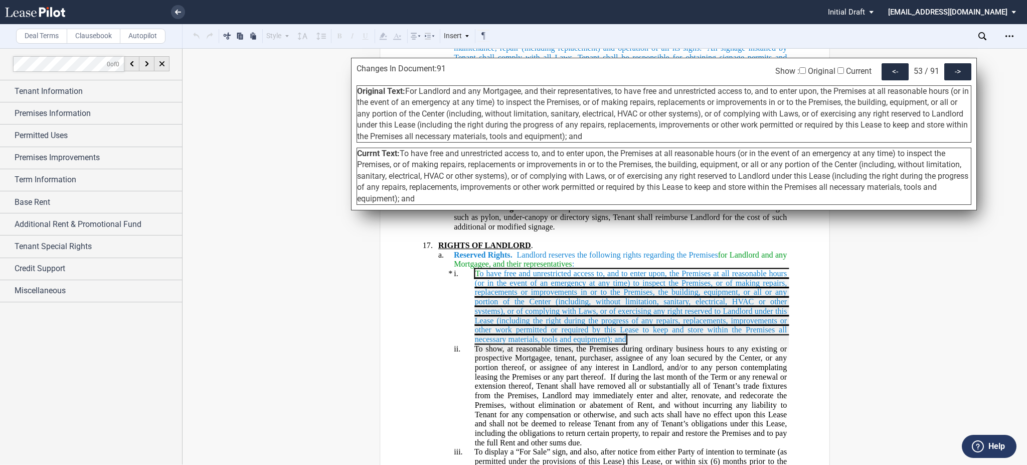
scroll to position [11583, 0]
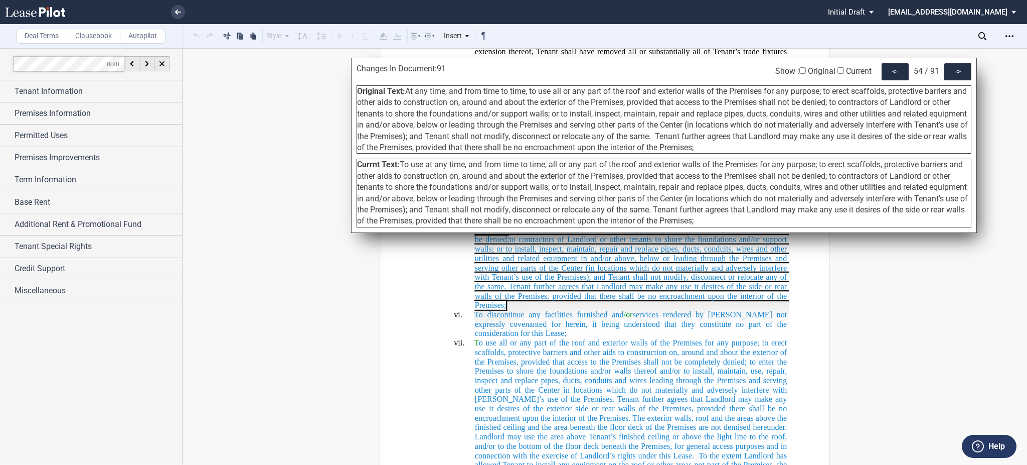
drag, startPoint x: 406, startPoint y: 93, endPoint x: 796, endPoint y: 143, distance: 393.5
click at [796, 143] on div "Original Text: At any time, and from time to time, to use all or any part of th…" at bounding box center [664, 119] width 615 height 68
drag, startPoint x: 767, startPoint y: 221, endPoint x: 402, endPoint y: 169, distance: 368.9
click at [402, 169] on div "Currnt Text: To use at any time, and from time to time, all or any part of the …" at bounding box center [664, 193] width 615 height 68
click at [949, 76] on div "->" at bounding box center [958, 71] width 27 height 17
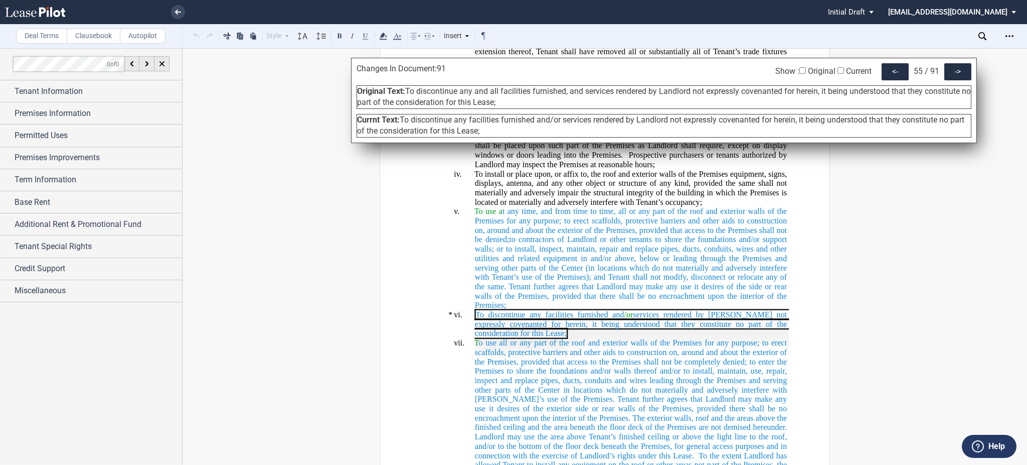
drag, startPoint x: 520, startPoint y: 97, endPoint x: 415, endPoint y: 89, distance: 105.1
click at [416, 88] on div "Original Text: To discontinue any and all facilities furnished, and services re…" at bounding box center [664, 97] width 615 height 24
drag, startPoint x: 406, startPoint y: 91, endPoint x: 534, endPoint y: 104, distance: 128.0
click at [534, 104] on div "Original Text: To discontinue any and all facilities furnished, and services re…" at bounding box center [664, 97] width 615 height 24
drag, startPoint x: 494, startPoint y: 136, endPoint x: 403, endPoint y: 117, distance: 92.3
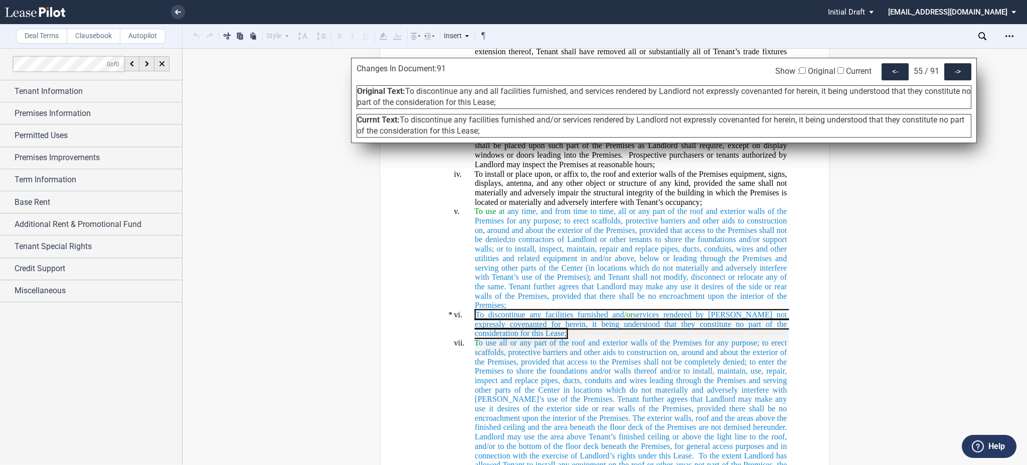
click at [403, 117] on div "Currnt Text: To discontinue any facilities furnished and/or services rendered b…" at bounding box center [664, 126] width 615 height 24
click at [969, 63] on div "->" at bounding box center [958, 71] width 27 height 17
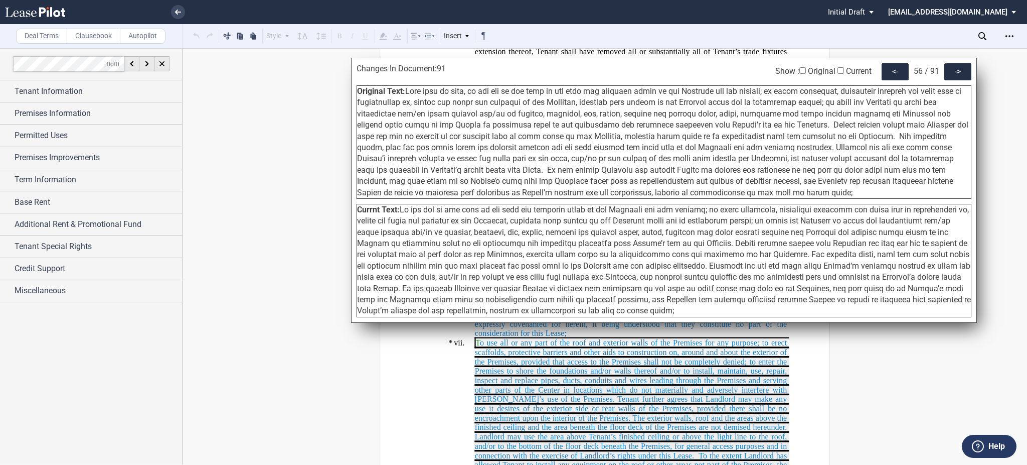
scroll to position [11614, 0]
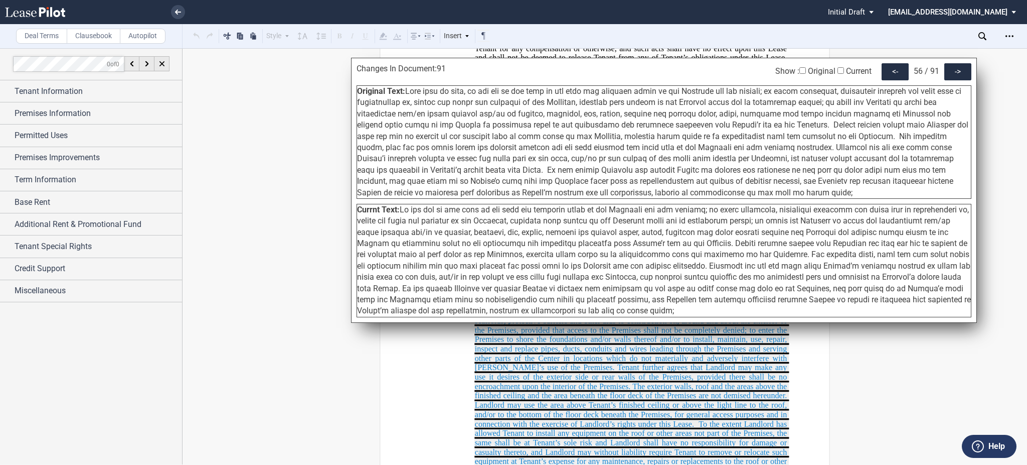
drag, startPoint x: 407, startPoint y: 89, endPoint x: 703, endPoint y: 193, distance: 313.5
click at [703, 193] on div "Original Text:" at bounding box center [664, 141] width 615 height 113
drag, startPoint x: 402, startPoint y: 212, endPoint x: 660, endPoint y: 307, distance: 274.4
click at [660, 307] on div "Currnt Text:" at bounding box center [664, 260] width 615 height 113
click at [960, 71] on div "->" at bounding box center [958, 71] width 27 height 17
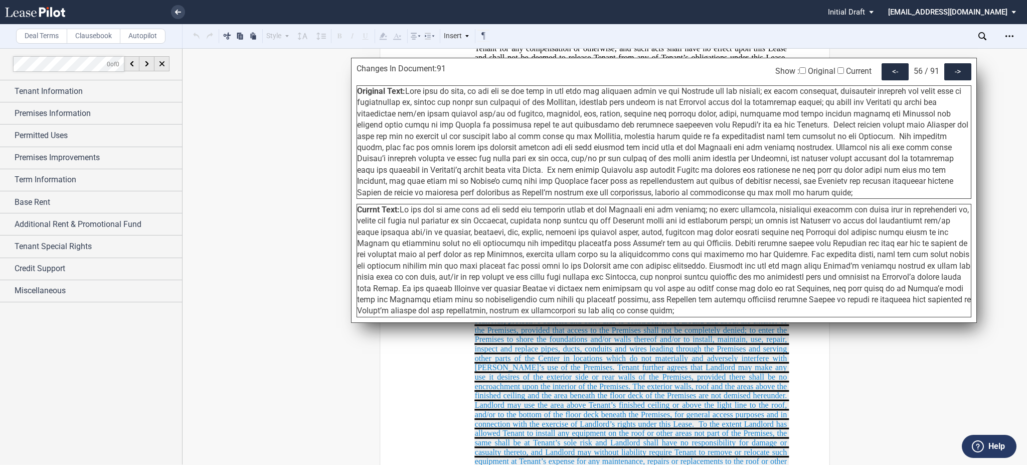
scroll to position [11846, 0]
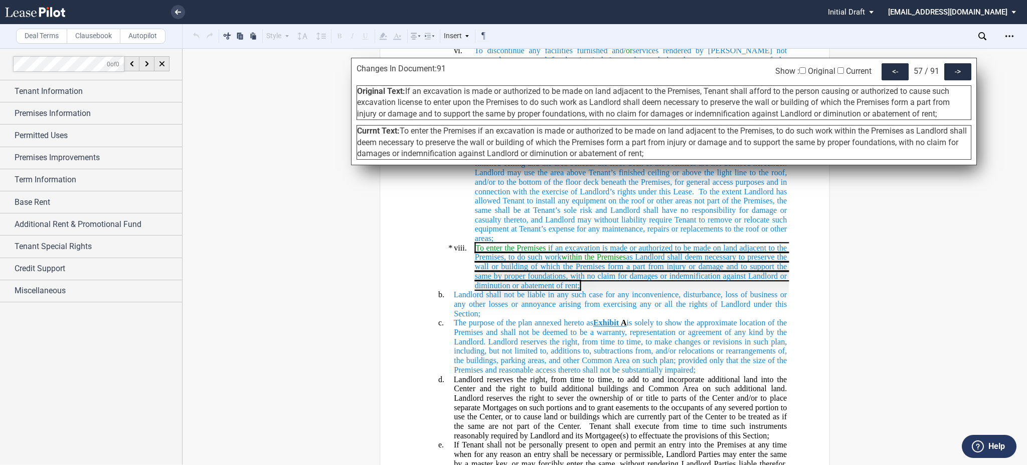
drag, startPoint x: 406, startPoint y: 92, endPoint x: 945, endPoint y: 112, distance: 539.6
click at [945, 112] on div "Original Text: If an excavation is made or authorized to be made on land adjace…" at bounding box center [664, 102] width 615 height 35
drag, startPoint x: 663, startPoint y: 150, endPoint x: 403, endPoint y: 129, distance: 261.2
click at [403, 129] on div "Currnt Text: To enter the Premises if an excavation is made or authorized to be…" at bounding box center [664, 142] width 615 height 35
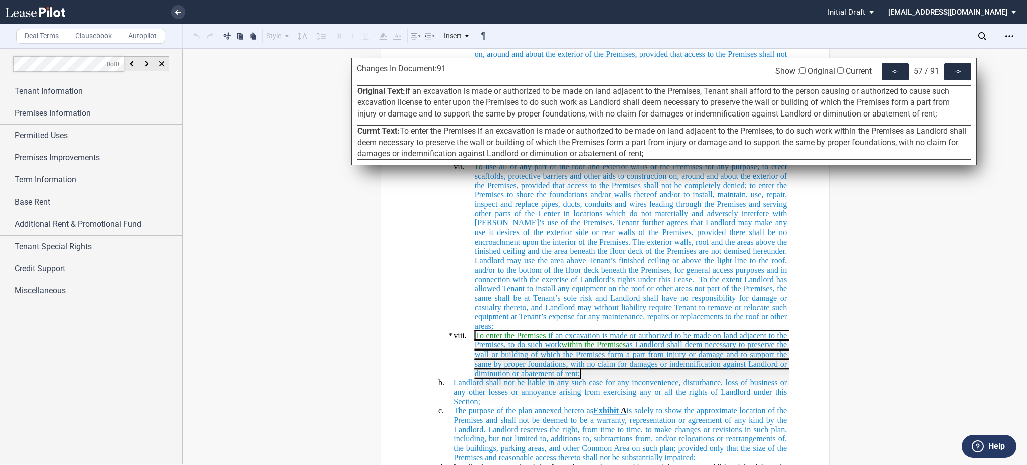
scroll to position [11712, 0]
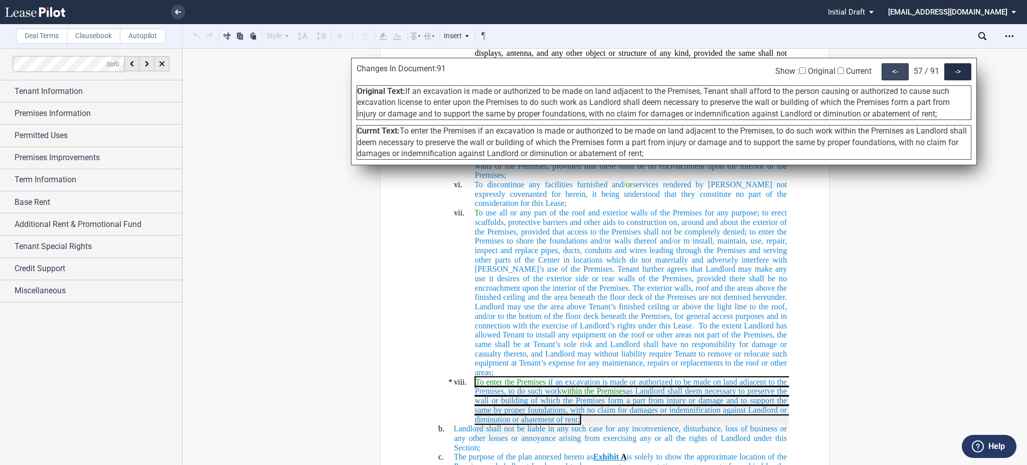
click at [896, 69] on div "<-" at bounding box center [895, 71] width 27 height 17
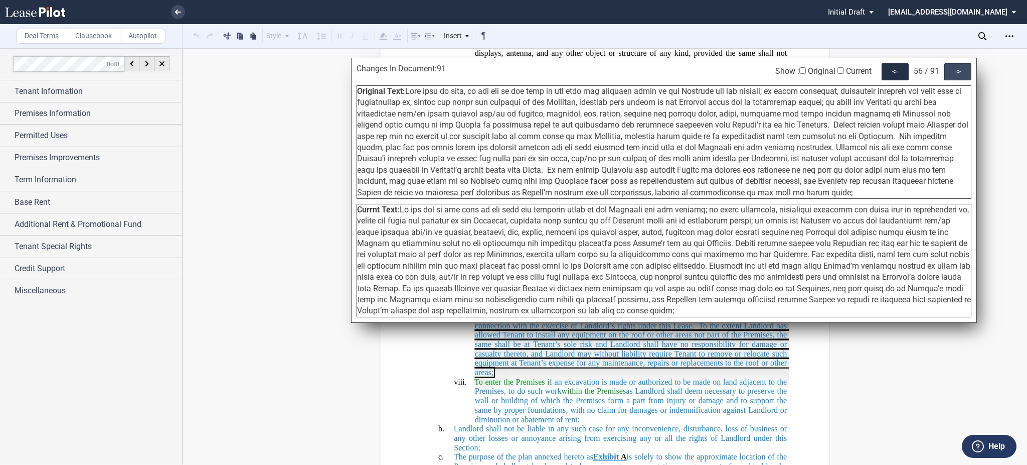
click at [957, 73] on div "->" at bounding box center [958, 71] width 27 height 17
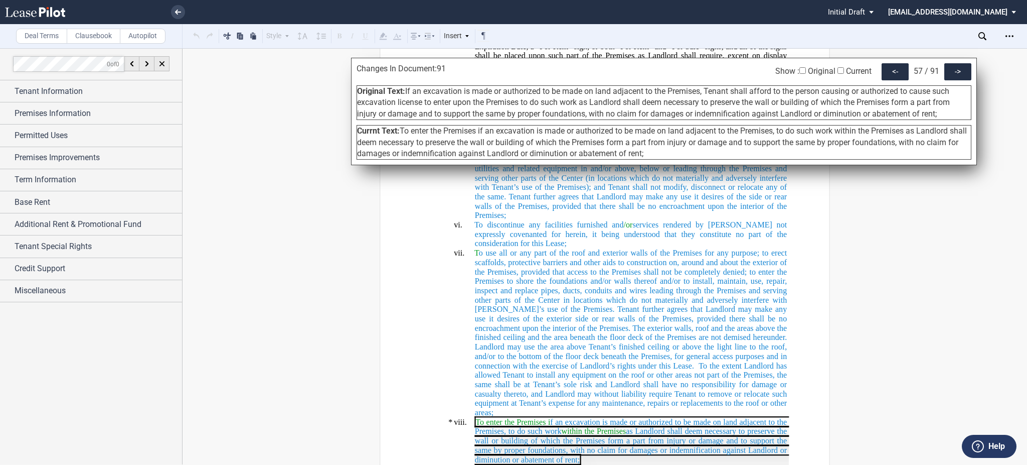
scroll to position [11779, 0]
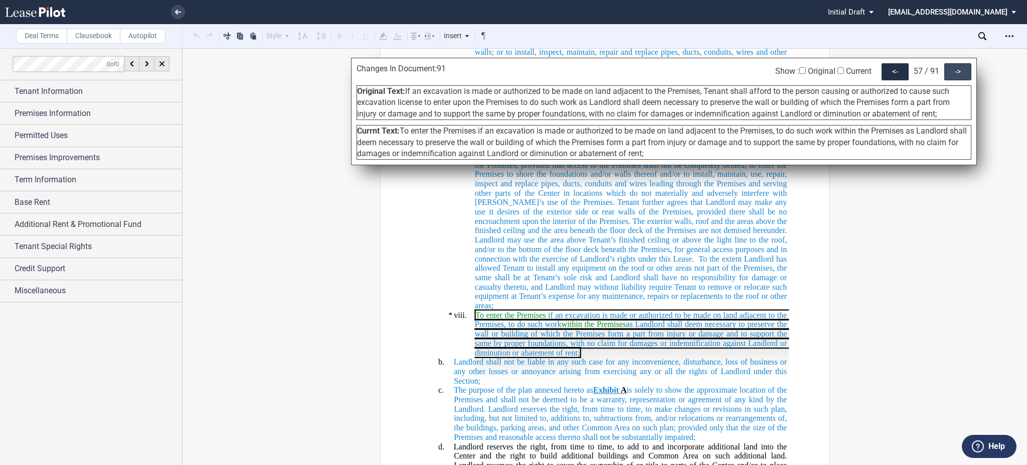
click at [961, 72] on div "->" at bounding box center [958, 71] width 27 height 17
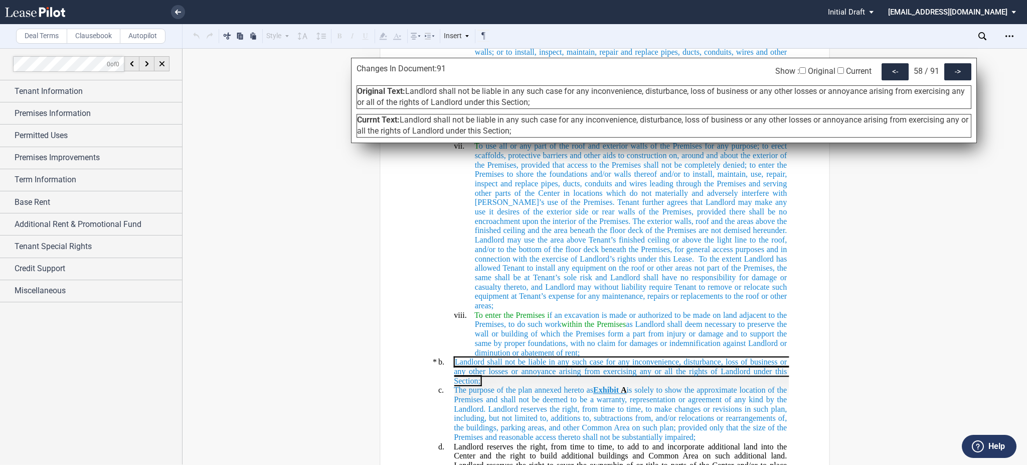
drag, startPoint x: 545, startPoint y: 101, endPoint x: 408, endPoint y: 93, distance: 136.6
click at [408, 93] on div "Original Text: Landlord shall not be liable in any such case for any inconvenie…" at bounding box center [664, 97] width 615 height 24
drag, startPoint x: 558, startPoint y: 131, endPoint x: 403, endPoint y: 123, distance: 155.2
click at [403, 123] on div "Currnt Text: Landlord shall not be liable in any such case for any inconvenienc…" at bounding box center [664, 126] width 615 height 24
click at [957, 70] on div "->" at bounding box center [958, 71] width 27 height 17
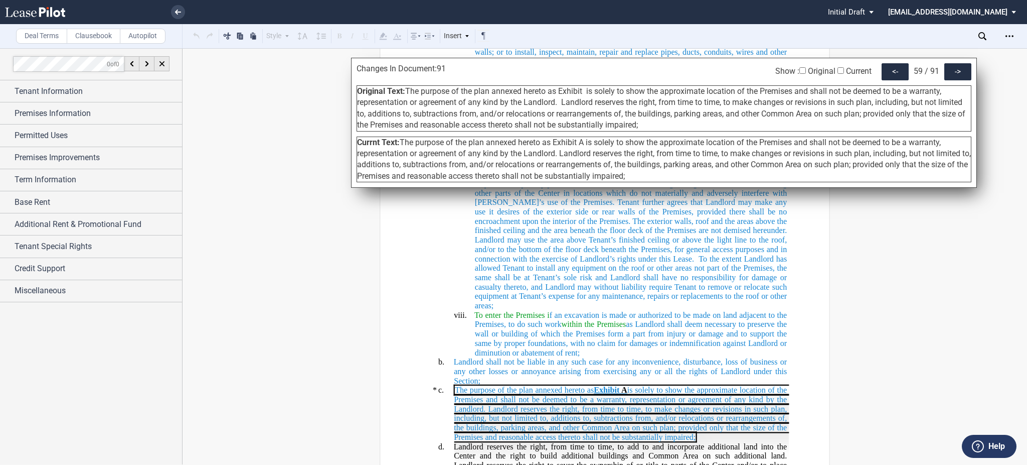
drag, startPoint x: 647, startPoint y: 125, endPoint x: 408, endPoint y: 91, distance: 241.1
click at [408, 91] on div "Original Text: The purpose of the plan annexed hereto as Exhibit is solely to s…" at bounding box center [664, 108] width 615 height 46
click at [648, 176] on div "Currnt Text: The purpose of the plan annexed hereto as Exhibit ﻿A﻿ is solely to…" at bounding box center [664, 159] width 615 height 46
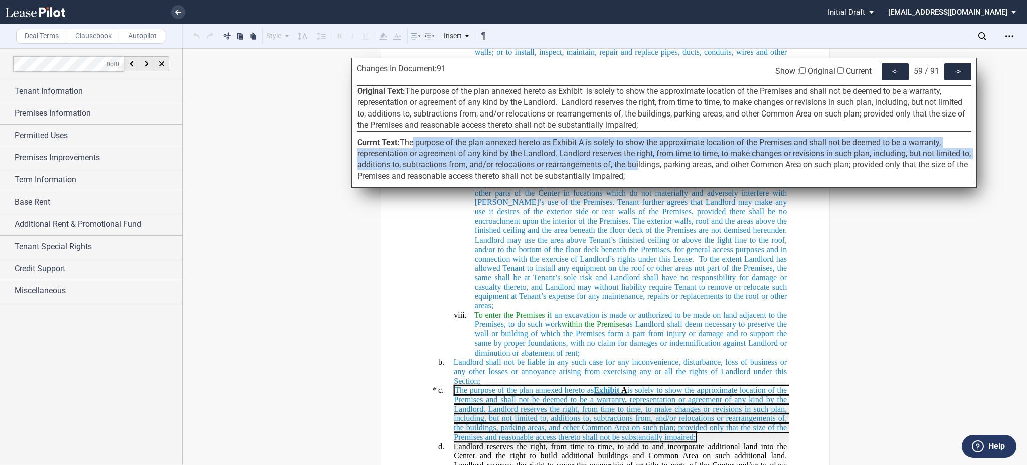
drag, startPoint x: 648, startPoint y: 171, endPoint x: 411, endPoint y: 137, distance: 238.6
click at [411, 137] on div "Currnt Text: The purpose of the plan annexed hereto as Exhibit ﻿A﻿ is solely to…" at bounding box center [664, 159] width 615 height 46
click at [407, 140] on span "The purpose of the plan annexed hereto as Exhibit ﻿A﻿ is solely to show the app…" at bounding box center [664, 158] width 614 height 43
drag, startPoint x: 402, startPoint y: 143, endPoint x: 657, endPoint y: 177, distance: 257.1
click at [657, 177] on div "Currnt Text: The purpose of the plan annexed hereto as Exhibit ﻿A﻿ is solely to…" at bounding box center [664, 159] width 615 height 46
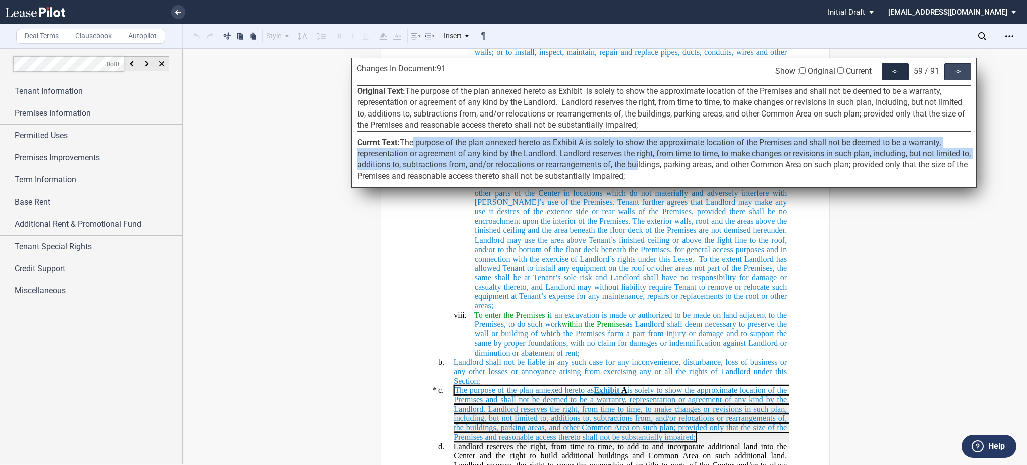
click at [958, 77] on div "->" at bounding box center [958, 71] width 27 height 17
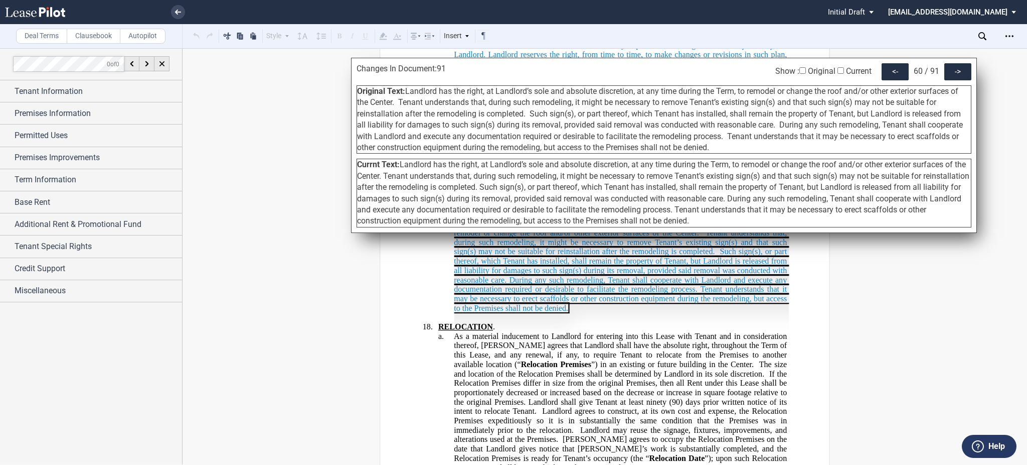
drag, startPoint x: 407, startPoint y: 91, endPoint x: 716, endPoint y: 145, distance: 313.7
click at [716, 145] on div "Original Text: Landlord has the right, at Landlord’s sole and absolute discreti…" at bounding box center [664, 119] width 615 height 68
drag, startPoint x: 718, startPoint y: 223, endPoint x: 403, endPoint y: 167, distance: 320.0
click at [403, 167] on div "Currnt Text: Landlord has the right, at Landlord’s sole and absolute discretion…" at bounding box center [664, 193] width 615 height 68
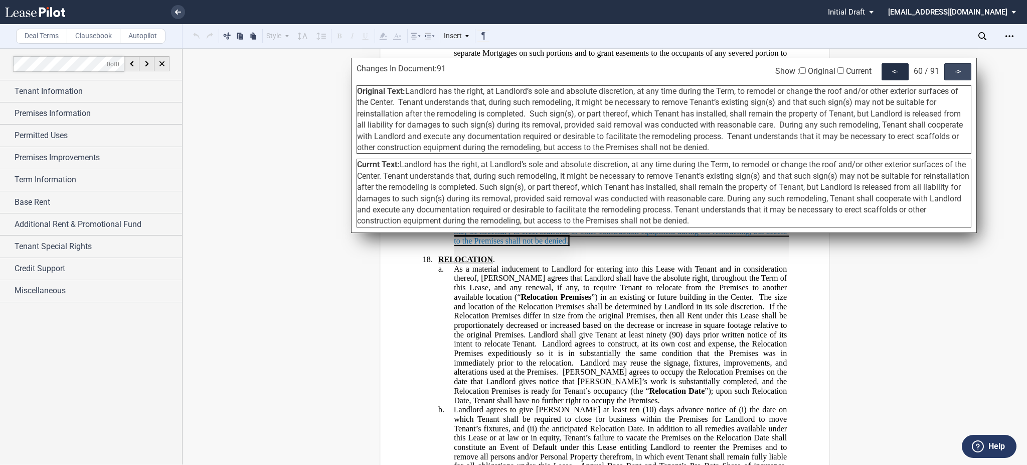
click at [954, 76] on div "->" at bounding box center [958, 71] width 27 height 17
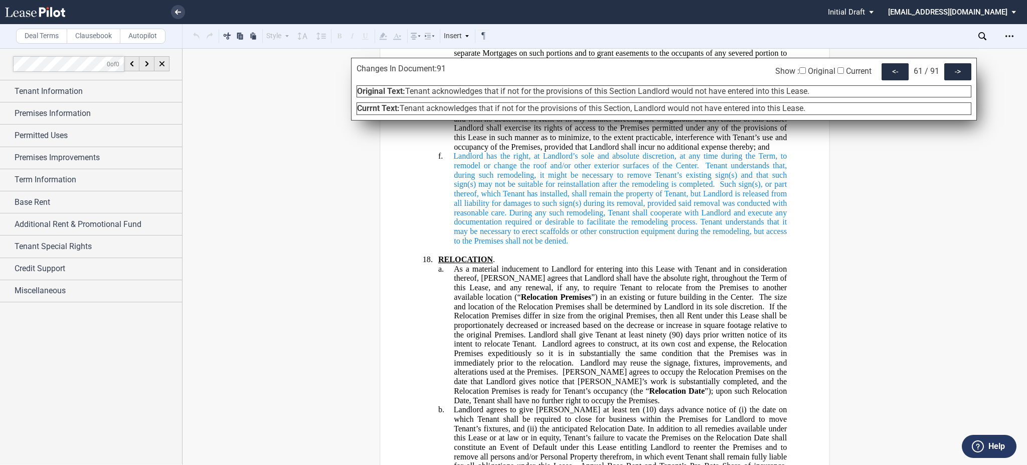
scroll to position [12473, 0]
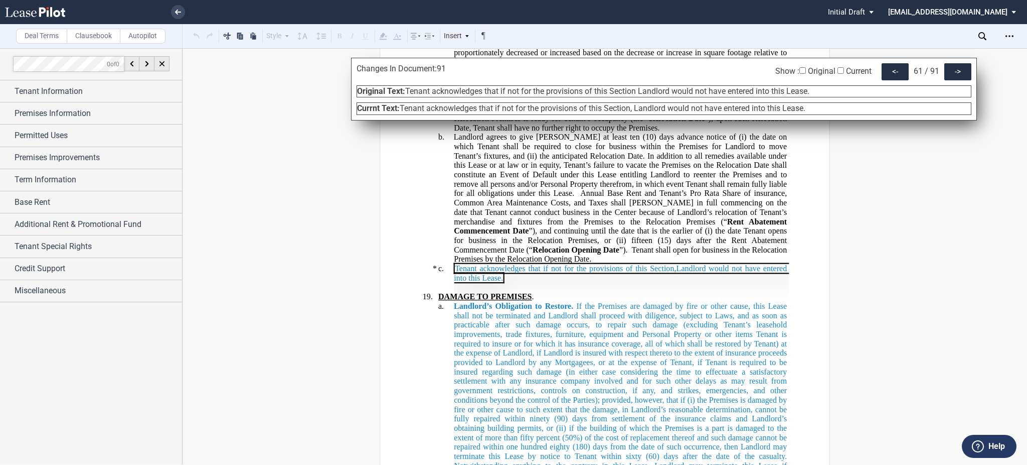
drag, startPoint x: 822, startPoint y: 91, endPoint x: 407, endPoint y: 94, distance: 414.9
click at [407, 94] on div "Original Text: Tenant acknowledges that if not for the provisions of this Secti…" at bounding box center [664, 91] width 615 height 12
drag, startPoint x: 823, startPoint y: 107, endPoint x: 402, endPoint y: 101, distance: 420.4
click at [402, 101] on div "Changes In Document: 91 Show : Original Current <- 61 / 91 -> Original Text: Te…" at bounding box center [664, 89] width 626 height 63
click at [956, 71] on div "->" at bounding box center [958, 71] width 27 height 17
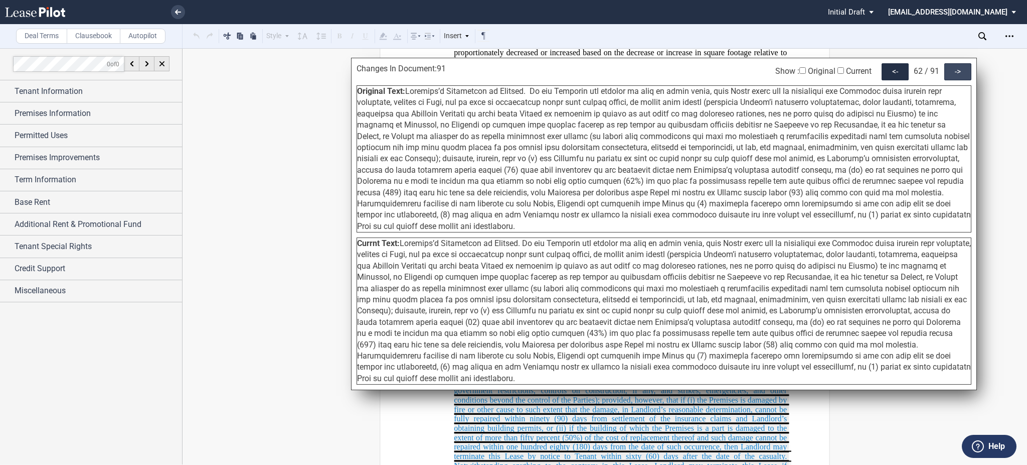
scroll to position [12490, 0]
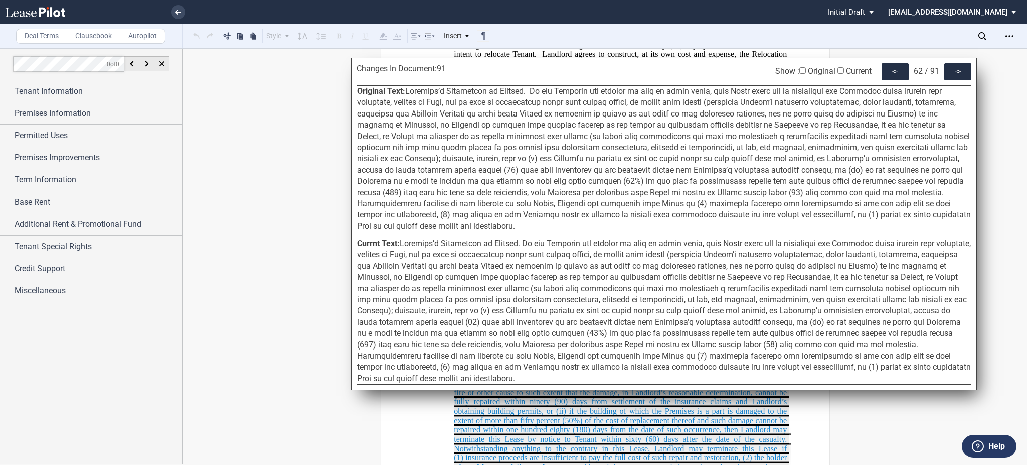
drag, startPoint x: 407, startPoint y: 93, endPoint x: 418, endPoint y: 223, distance: 130.4
click at [418, 223] on div "Original Text:" at bounding box center [664, 158] width 615 height 147
drag, startPoint x: 403, startPoint y: 246, endPoint x: 412, endPoint y: 379, distance: 133.7
click at [412, 379] on div "Currnt Text:" at bounding box center [664, 310] width 615 height 147
click at [952, 75] on div "->" at bounding box center [958, 71] width 27 height 17
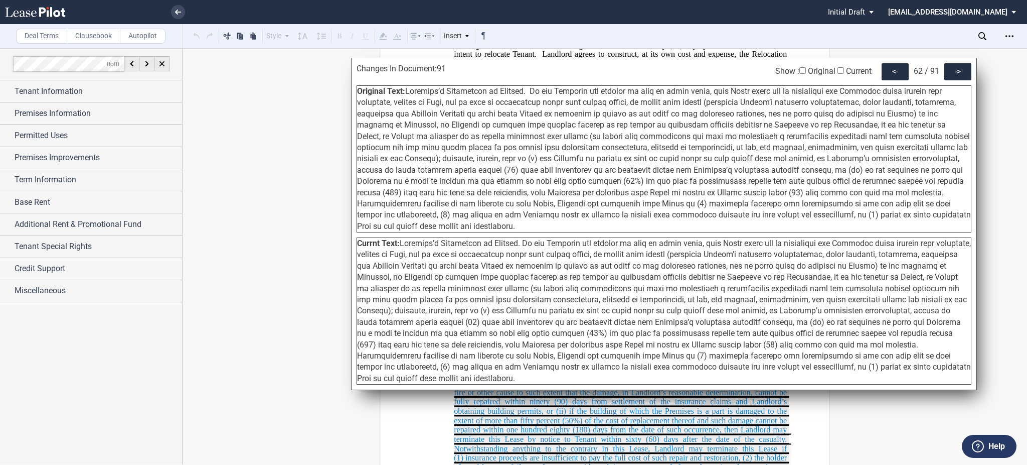
scroll to position [12976, 0]
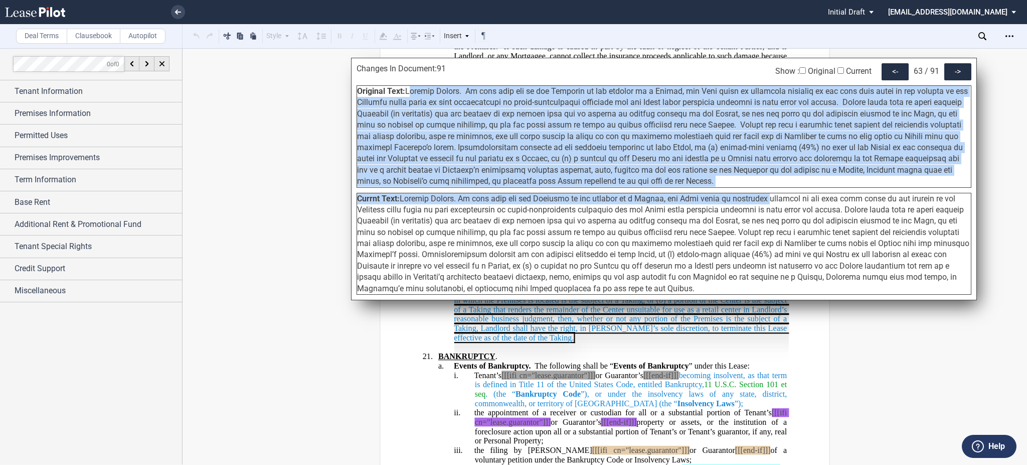
drag, startPoint x: 407, startPoint y: 93, endPoint x: 741, endPoint y: 189, distance: 347.5
click at [741, 189] on div "Changes In Document: 91 Show : Original Current <- 63 / 91 -> Original Text: Cu…" at bounding box center [664, 179] width 626 height 242
click at [737, 179] on div "Original Text:" at bounding box center [664, 136] width 615 height 102
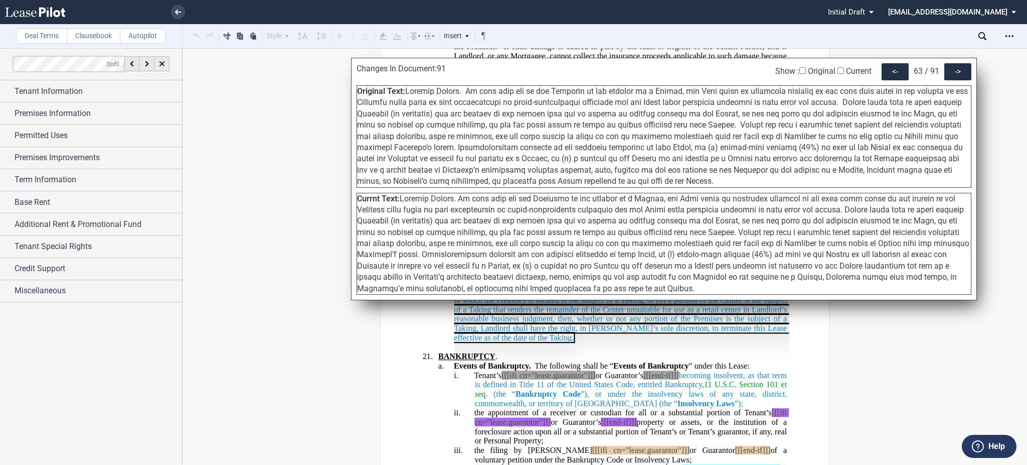
drag, startPoint x: 732, startPoint y: 181, endPoint x: 408, endPoint y: 93, distance: 335.9
click at [408, 93] on div "Original Text:" at bounding box center [664, 136] width 615 height 102
drag, startPoint x: 402, startPoint y: 199, endPoint x: 733, endPoint y: 287, distance: 342.6
click at [733, 287] on div "Currnt Text:" at bounding box center [664, 244] width 615 height 102
click at [953, 72] on div "->" at bounding box center [958, 71] width 27 height 17
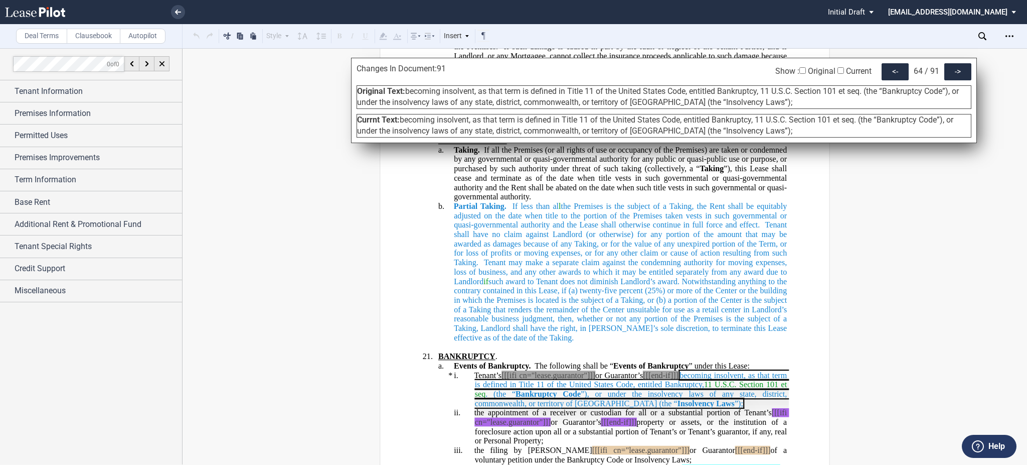
drag, startPoint x: 798, startPoint y: 102, endPoint x: 407, endPoint y: 94, distance: 390.8
click at [407, 94] on div "Original Text: becoming insolvent, as that term is defined in Title 11 of the U…" at bounding box center [664, 97] width 615 height 24
drag, startPoint x: 806, startPoint y: 134, endPoint x: 403, endPoint y: 119, distance: 403.1
click at [403, 119] on div "Currnt Text: becoming insolvent, as that term is defined in Title 11 of the Uni…" at bounding box center [664, 126] width 615 height 24
click at [960, 60] on div "Changes In Document: 91 Show : Original Current <- 64 / 91 -> Original Text: be…" at bounding box center [664, 100] width 626 height 85
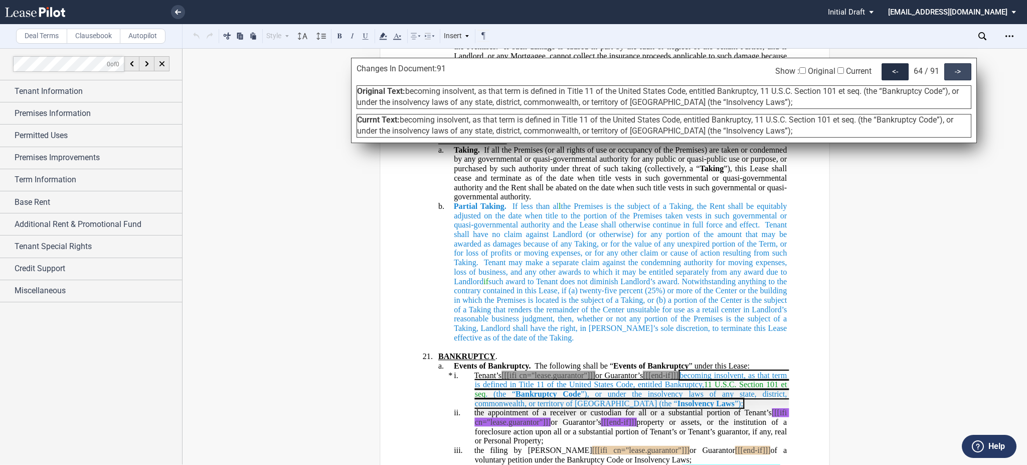
click at [960, 64] on div "->" at bounding box center [958, 71] width 27 height 17
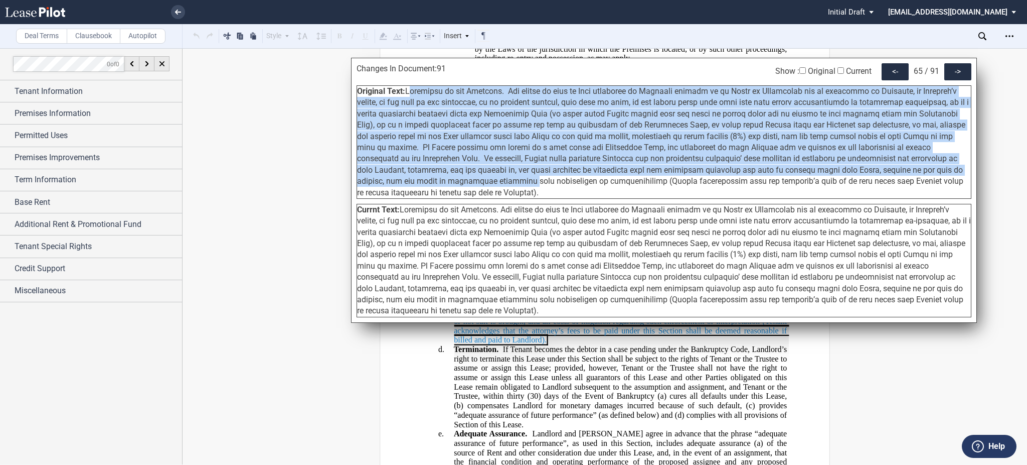
drag, startPoint x: 408, startPoint y: 89, endPoint x: 961, endPoint y: 181, distance: 560.9
click at [961, 181] on div "Original Text:" at bounding box center [664, 141] width 615 height 113
drag, startPoint x: 402, startPoint y: 200, endPoint x: 962, endPoint y: 286, distance: 566.9
click at [962, 286] on div "Currnt Text:" at bounding box center [664, 260] width 615 height 113
click at [954, 72] on div "->" at bounding box center [958, 71] width 27 height 17
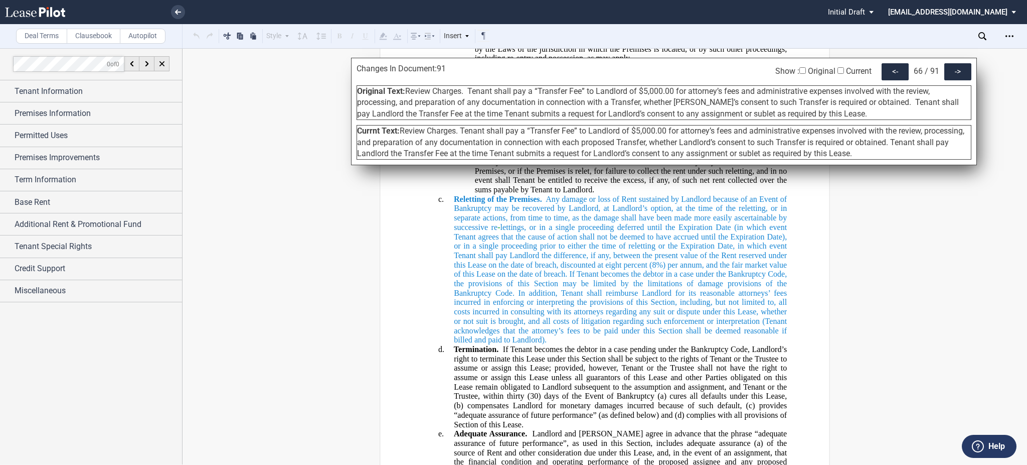
scroll to position [13956, 0]
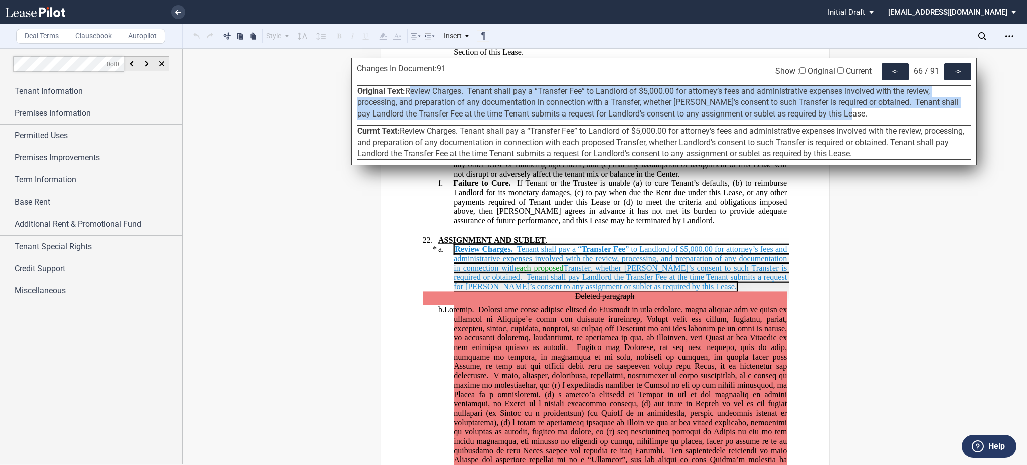
drag, startPoint x: 408, startPoint y: 91, endPoint x: 885, endPoint y: 117, distance: 477.2
click at [885, 117] on div "Original Text: Review Charges. Tenant shall pay a “Transfer Fee” to Landlord of…" at bounding box center [664, 102] width 615 height 35
drag, startPoint x: 862, startPoint y: 152, endPoint x: 400, endPoint y: 135, distance: 461.8
click at [400, 135] on div "Currnt Text: Review Charges. Tenant shall pay a “Transfer Fee” to Landlord of $…" at bounding box center [664, 142] width 615 height 35
click at [960, 72] on div "->" at bounding box center [958, 71] width 27 height 17
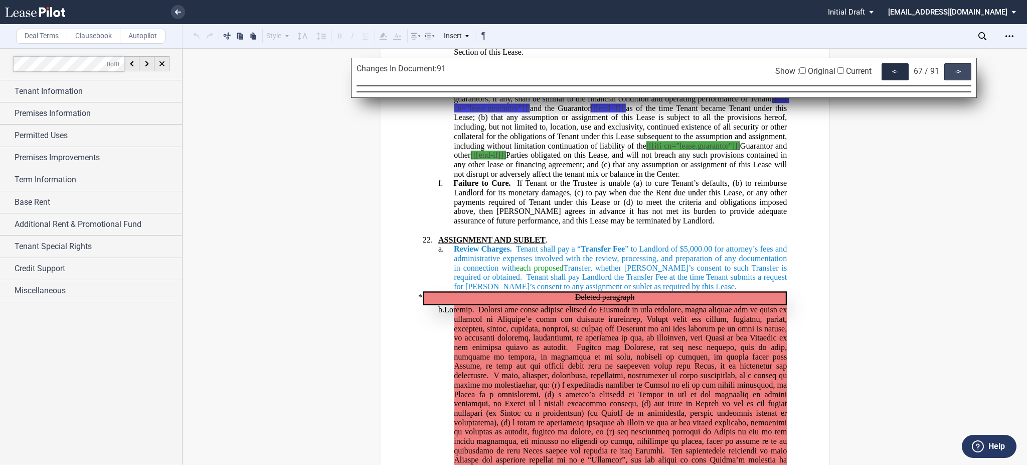
click at [949, 67] on div "->" at bounding box center [958, 71] width 27 height 17
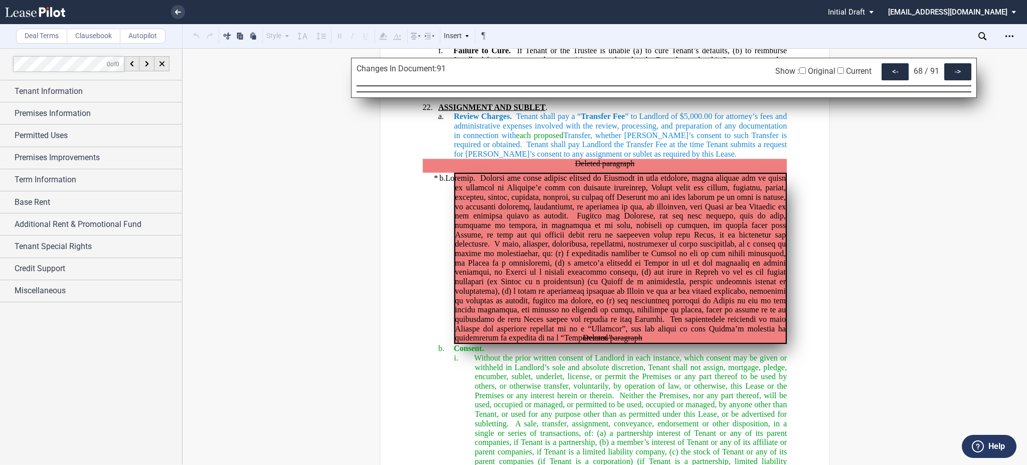
scroll to position [14090, 0]
click at [956, 73] on div "->" at bounding box center [958, 71] width 27 height 17
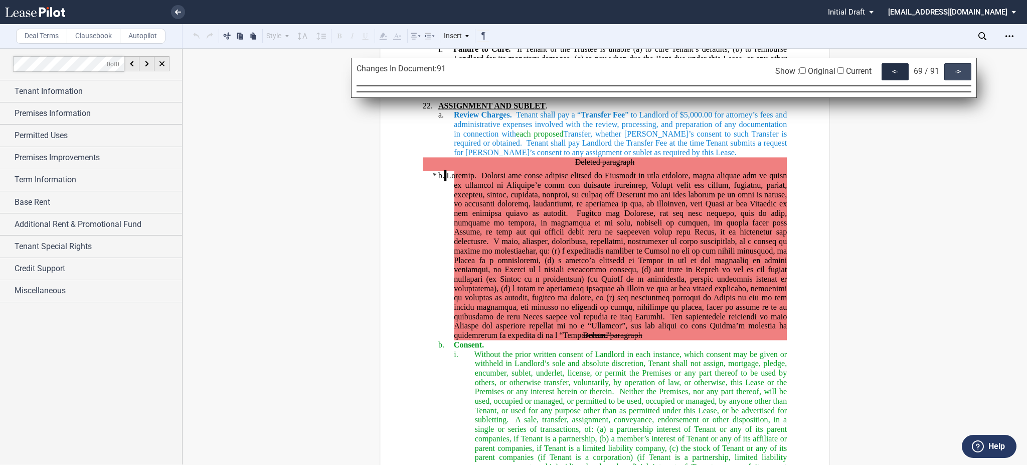
click at [956, 73] on div "->" at bounding box center [958, 71] width 27 height 17
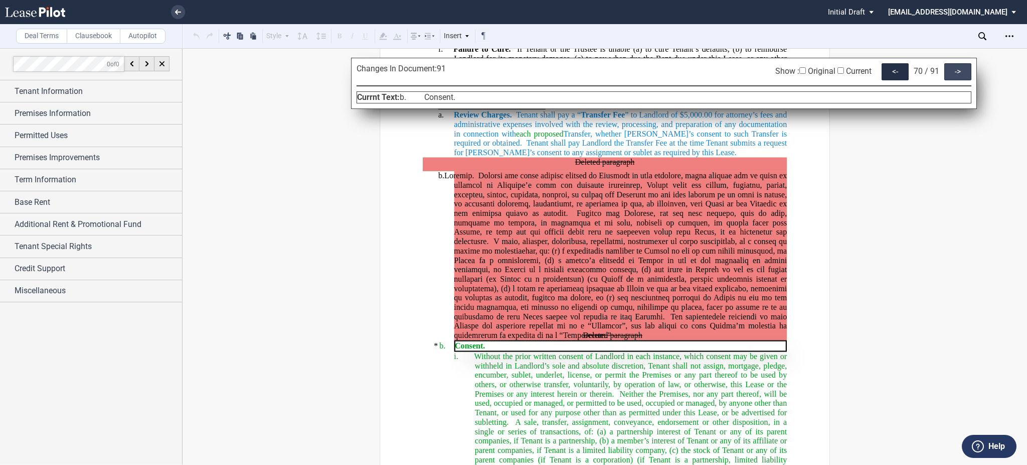
click at [963, 64] on div "->" at bounding box center [958, 71] width 27 height 17
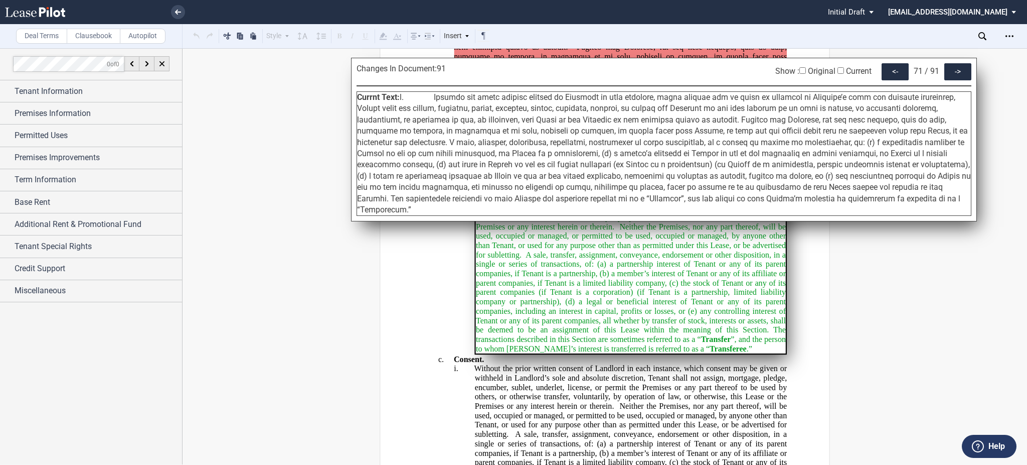
scroll to position [14324, 0]
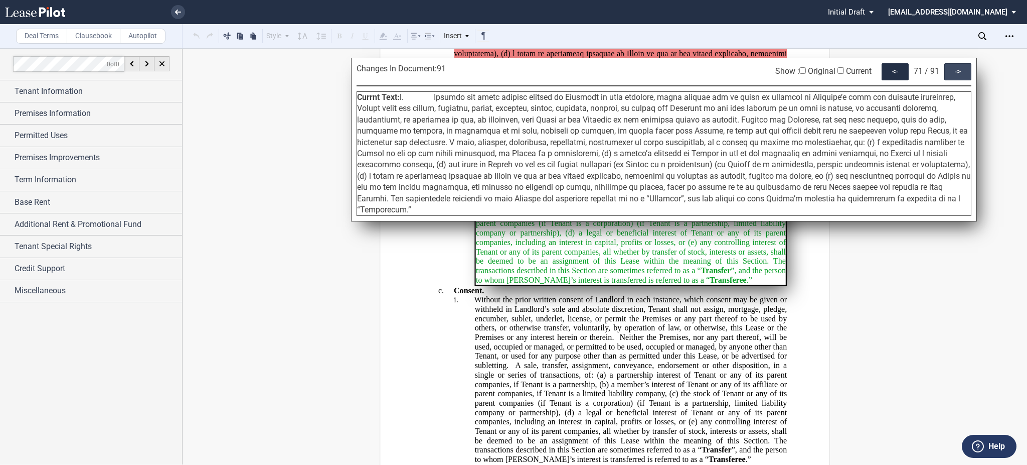
click at [967, 71] on div "->" at bounding box center [958, 71] width 27 height 17
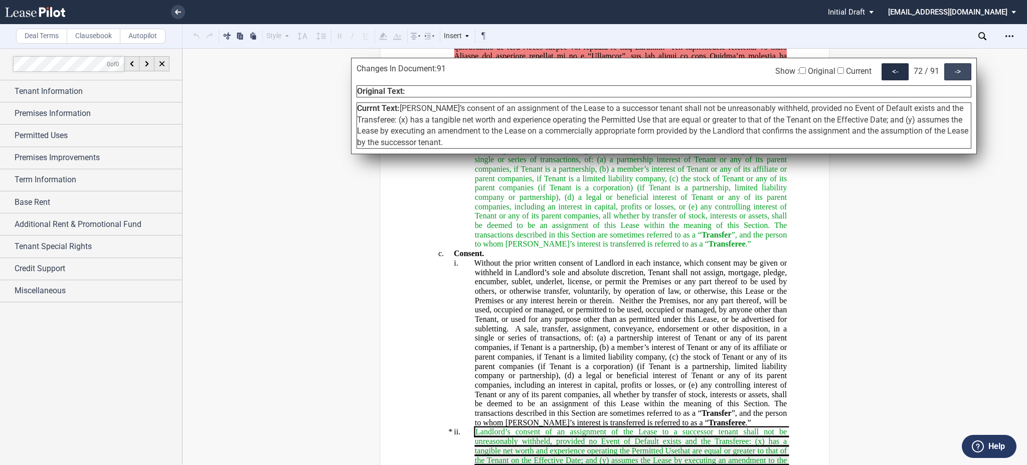
click at [967, 71] on div "->" at bounding box center [958, 71] width 27 height 17
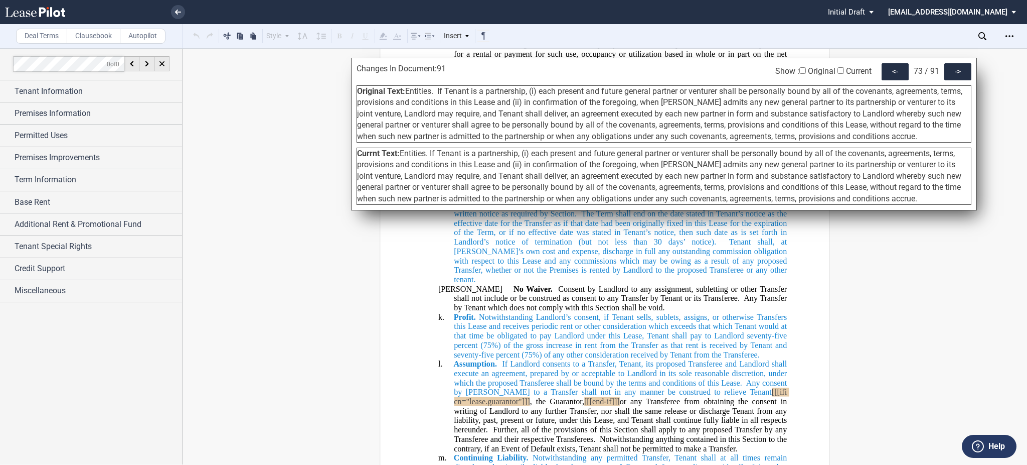
scroll to position [15091, 0]
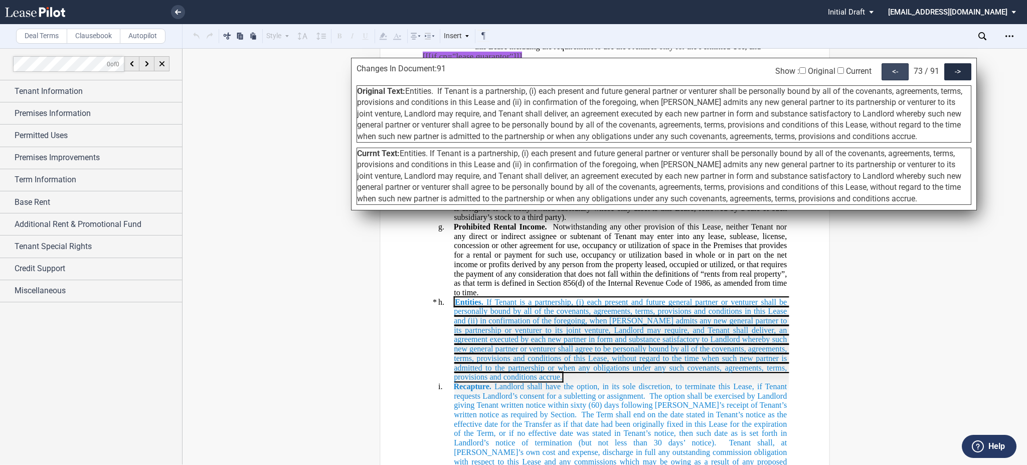
click at [900, 77] on div "<-" at bounding box center [895, 71] width 27 height 17
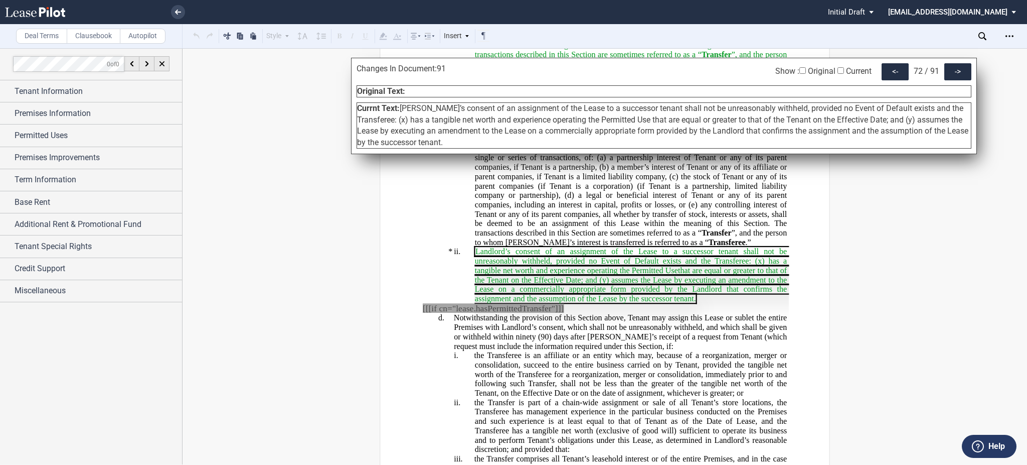
click at [891, 81] on div "Changes In Document: 91 Show : Original Current <- 72 / 91 -> Original Text: ​ …" at bounding box center [664, 106] width 626 height 96
click at [891, 75] on div "<-" at bounding box center [895, 71] width 27 height 17
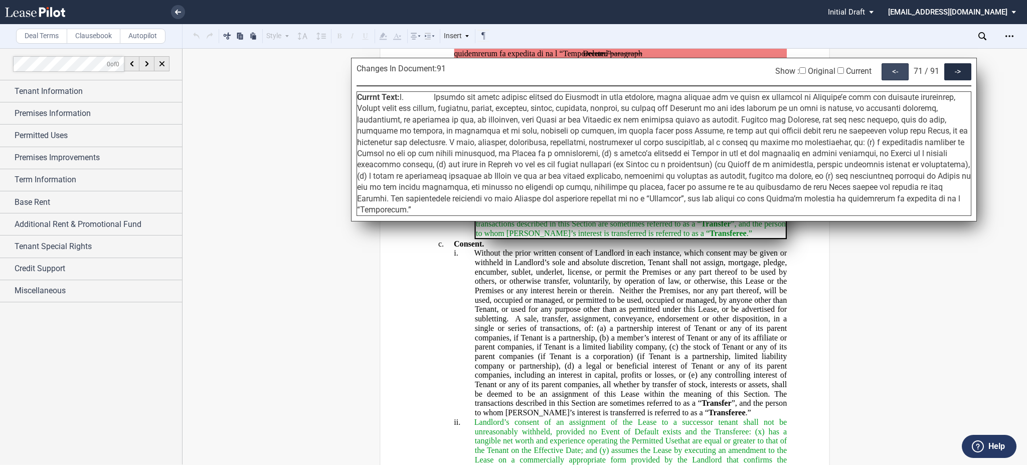
click at [891, 67] on div "<-" at bounding box center [895, 71] width 27 height 17
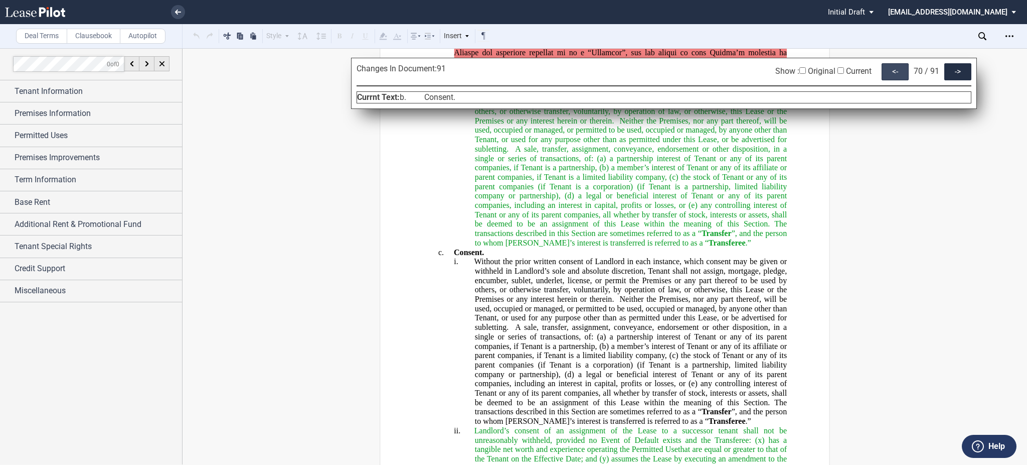
click at [891, 67] on div "<-" at bounding box center [895, 71] width 27 height 17
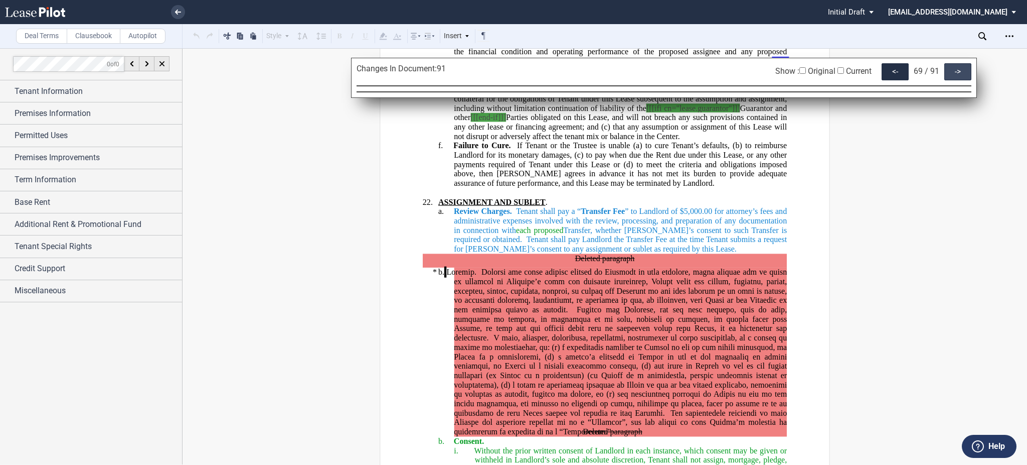
click at [967, 78] on div "->" at bounding box center [958, 71] width 27 height 17
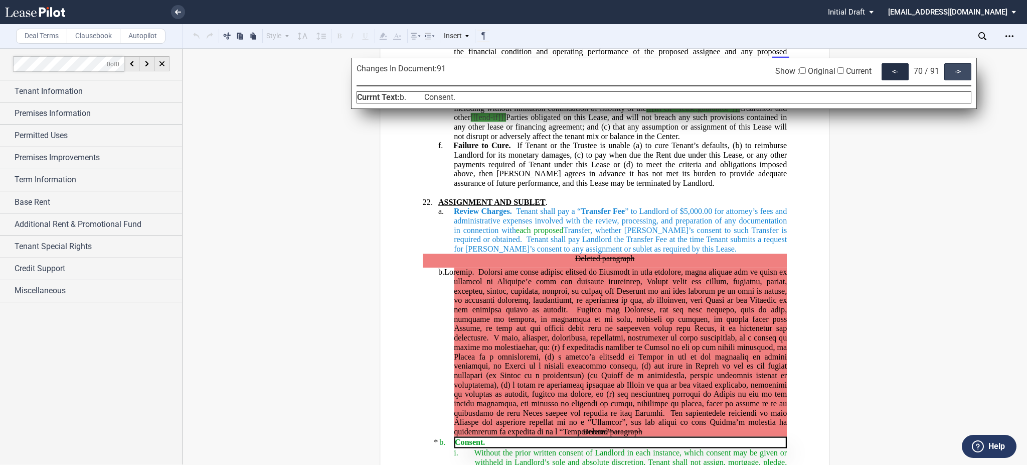
click at [966, 78] on div "->" at bounding box center [958, 71] width 27 height 17
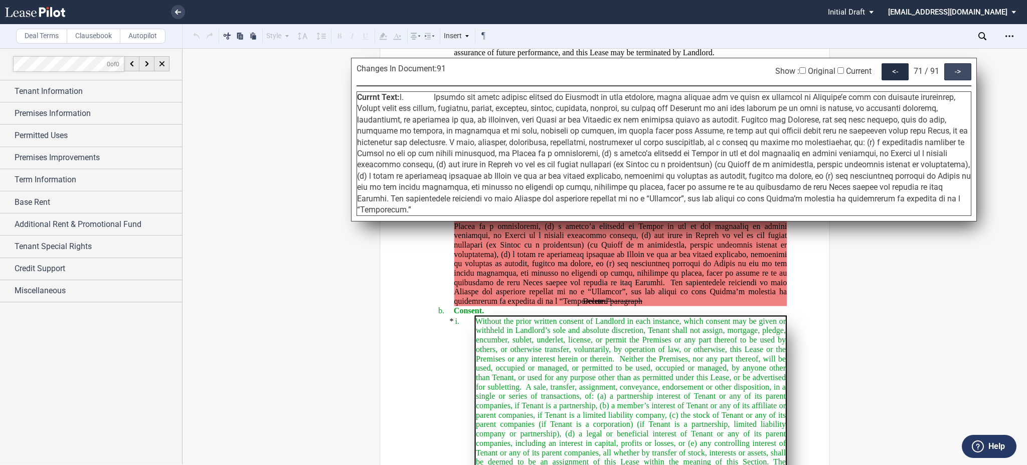
click at [966, 78] on div "->" at bounding box center [958, 71] width 27 height 17
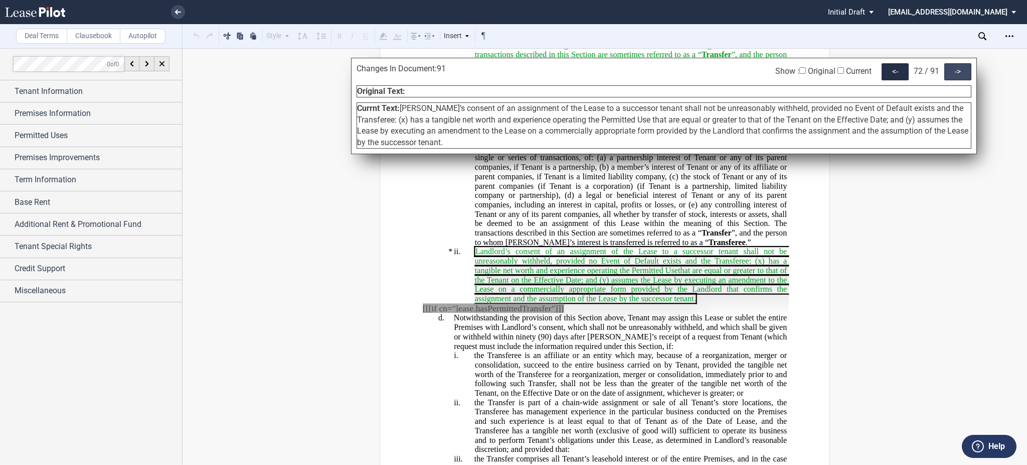
click at [966, 78] on div "->" at bounding box center [958, 71] width 27 height 17
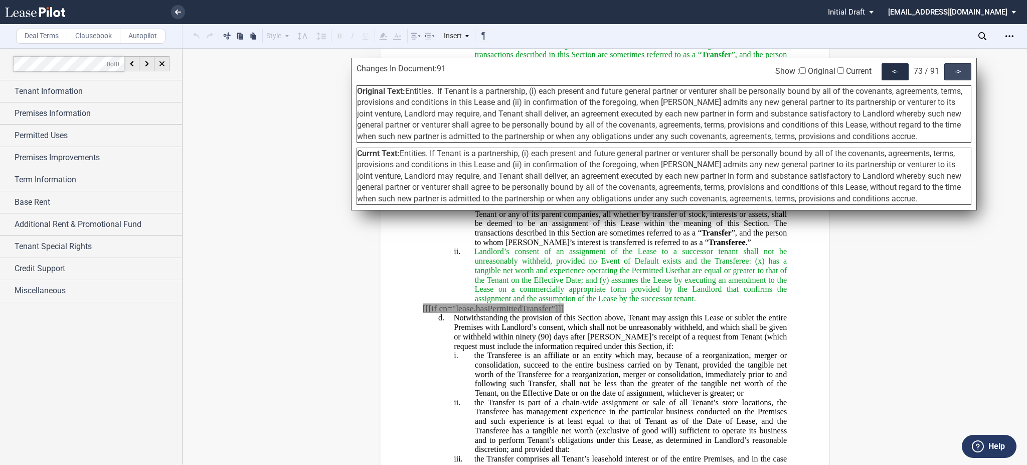
scroll to position [15158, 0]
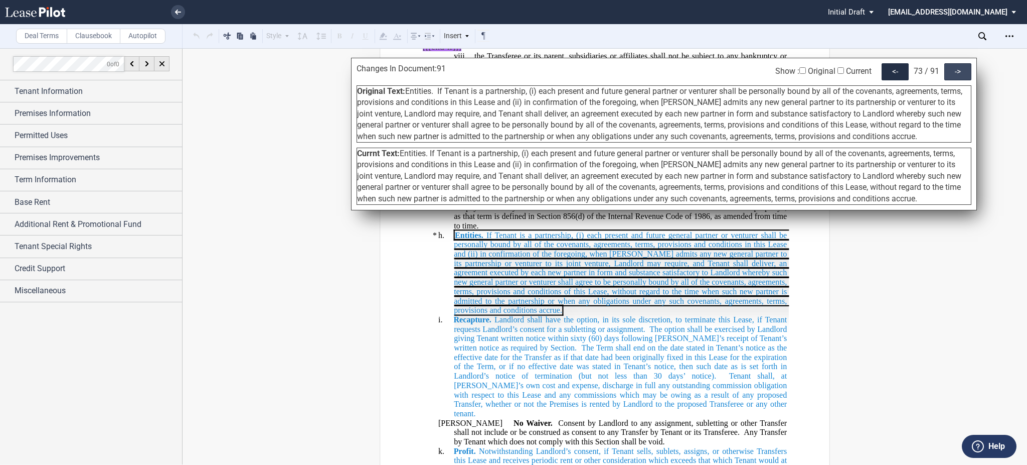
click at [966, 78] on div "->" at bounding box center [958, 71] width 27 height 17
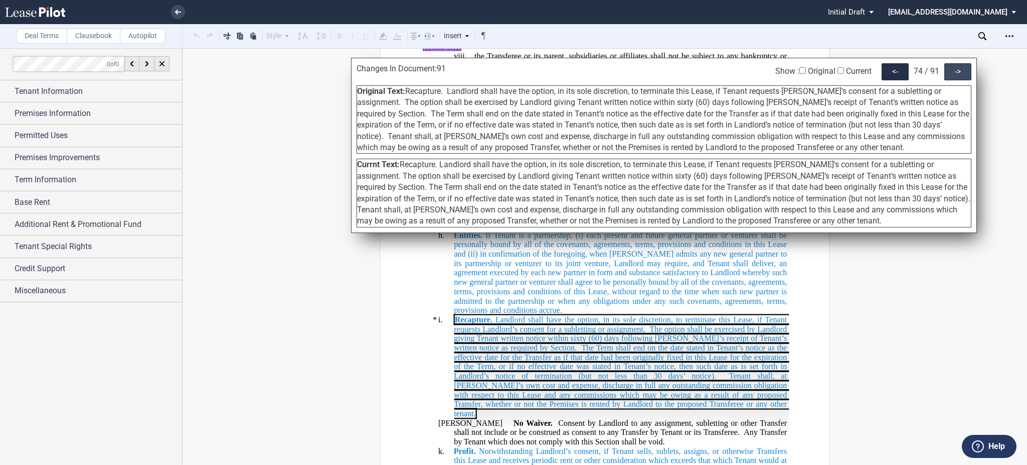
click at [966, 78] on div "->" at bounding box center [958, 71] width 27 height 17
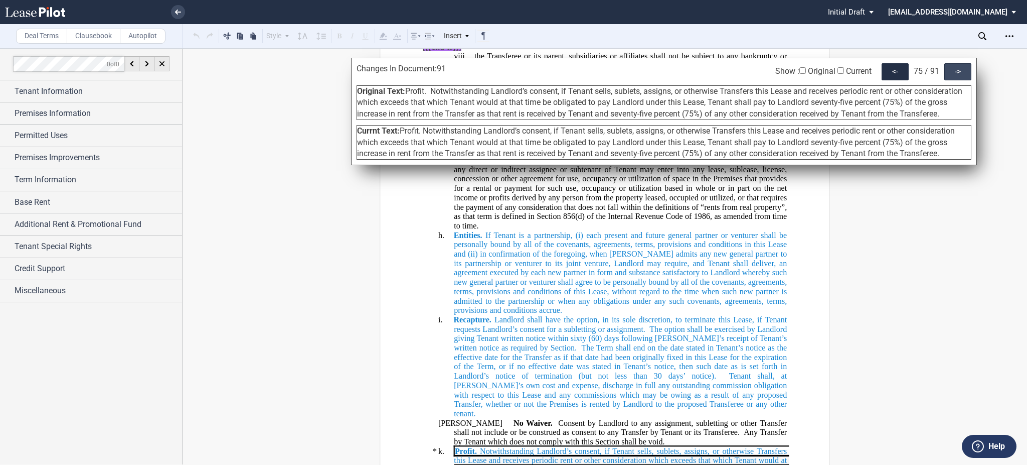
scroll to position [15162, 0]
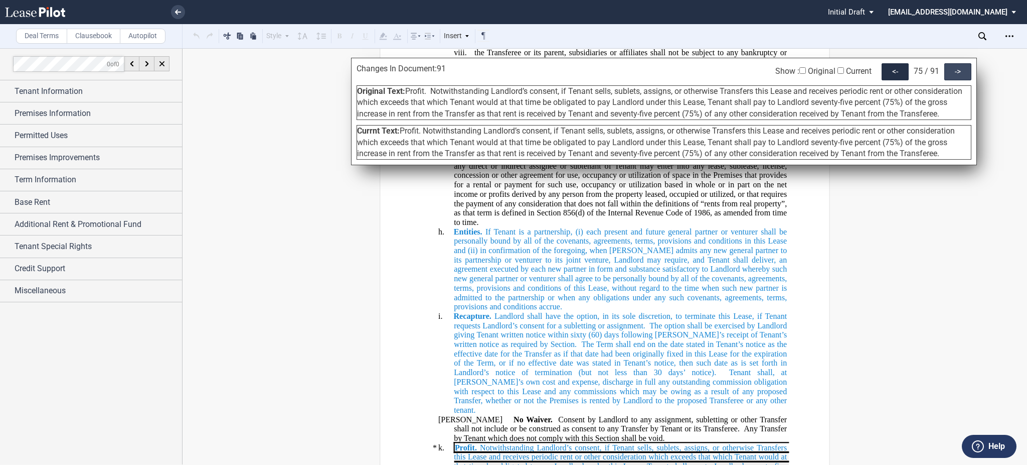
click at [966, 78] on div "->" at bounding box center [958, 71] width 27 height 17
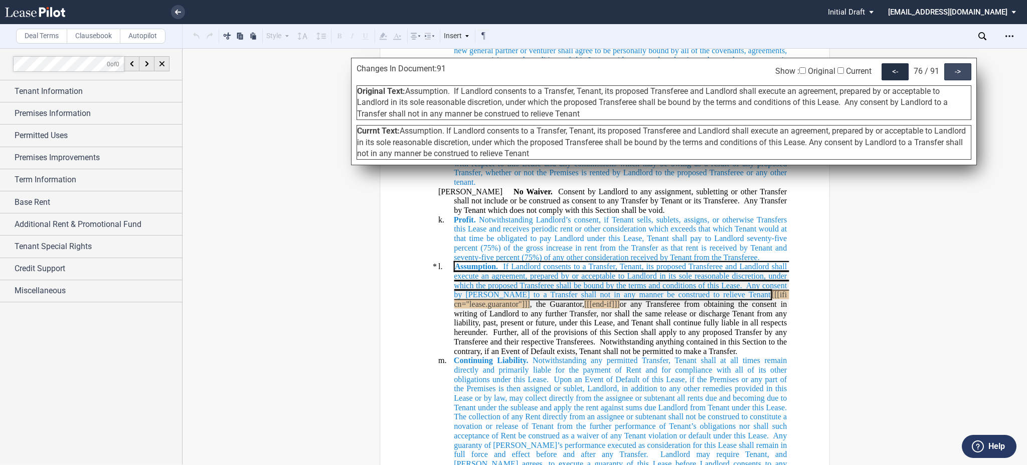
click at [966, 78] on div "->" at bounding box center [958, 71] width 27 height 17
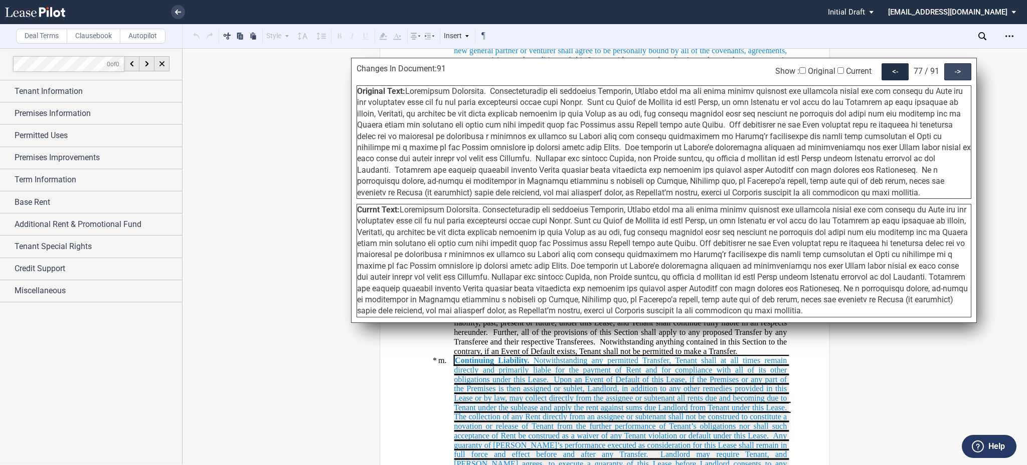
scroll to position [15415, 0]
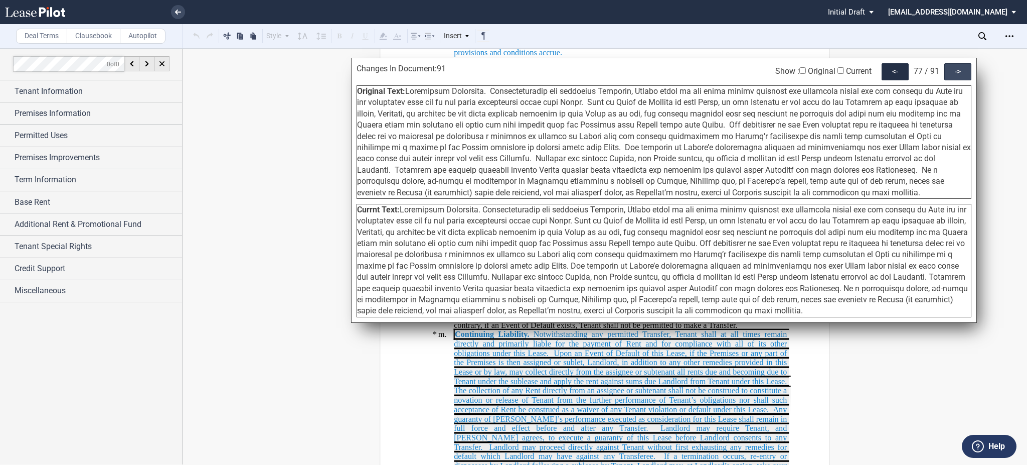
click at [966, 78] on div "->" at bounding box center [958, 71] width 27 height 17
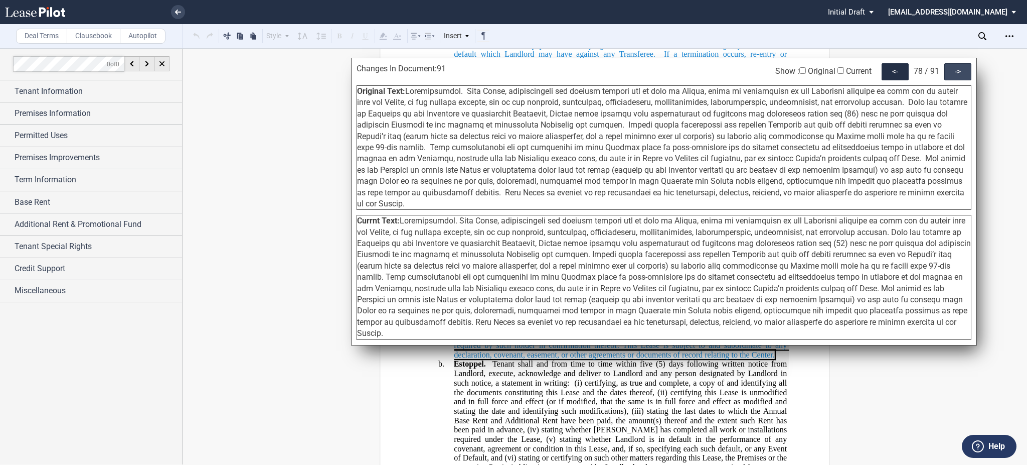
click at [966, 78] on div "->" at bounding box center [958, 71] width 27 height 17
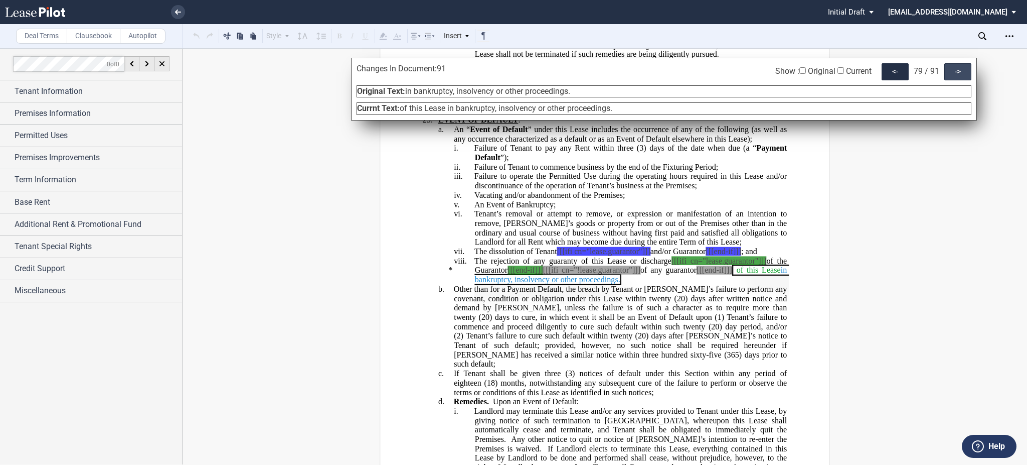
click at [966, 78] on div "->" at bounding box center [958, 71] width 27 height 17
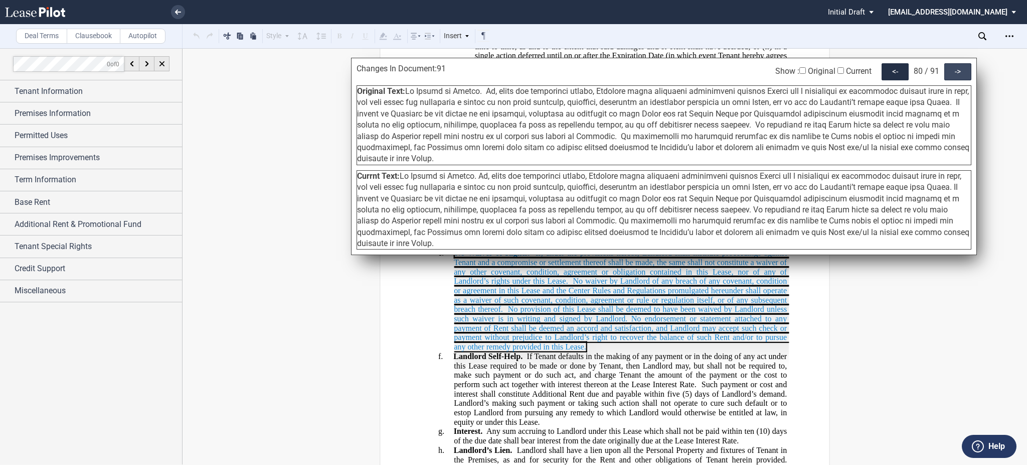
click at [966, 78] on div "->" at bounding box center [958, 71] width 27 height 17
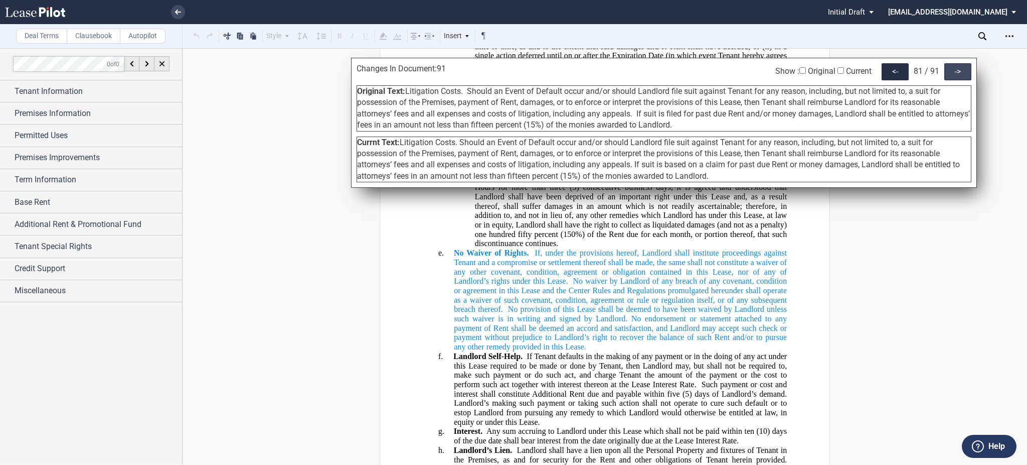
scroll to position [18101, 0]
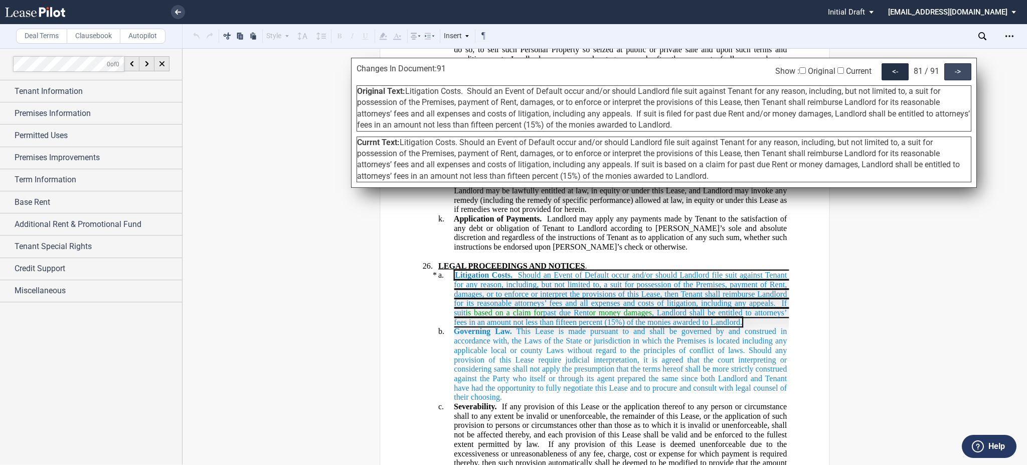
click at [966, 78] on div "->" at bounding box center [958, 71] width 27 height 17
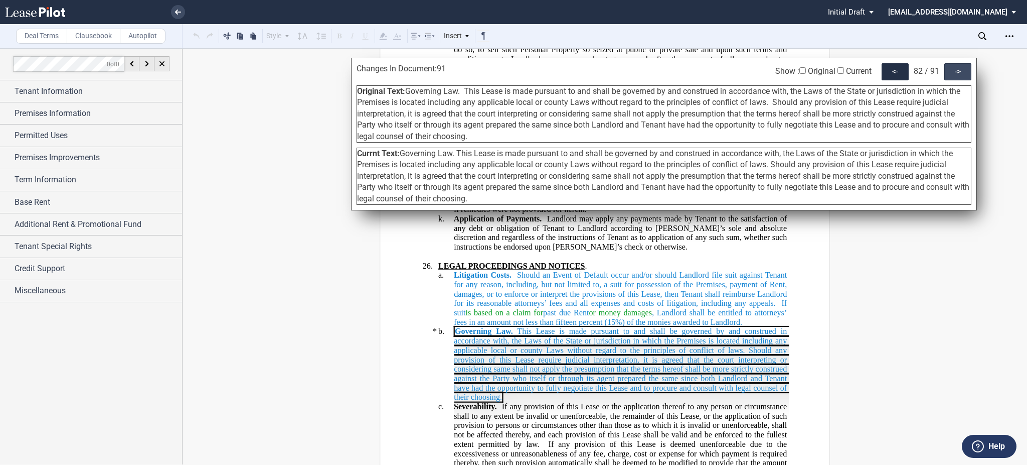
click at [966, 78] on div "->" at bounding box center [958, 71] width 27 height 17
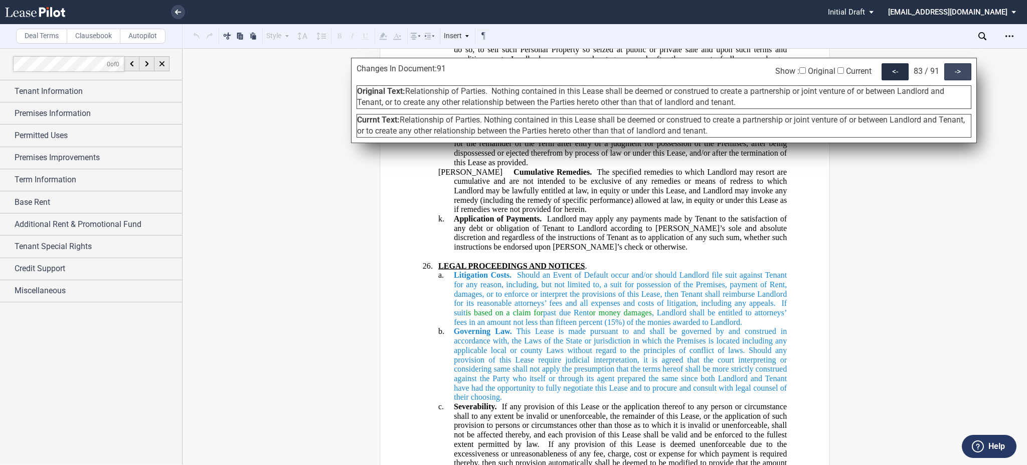
scroll to position [20387, 0]
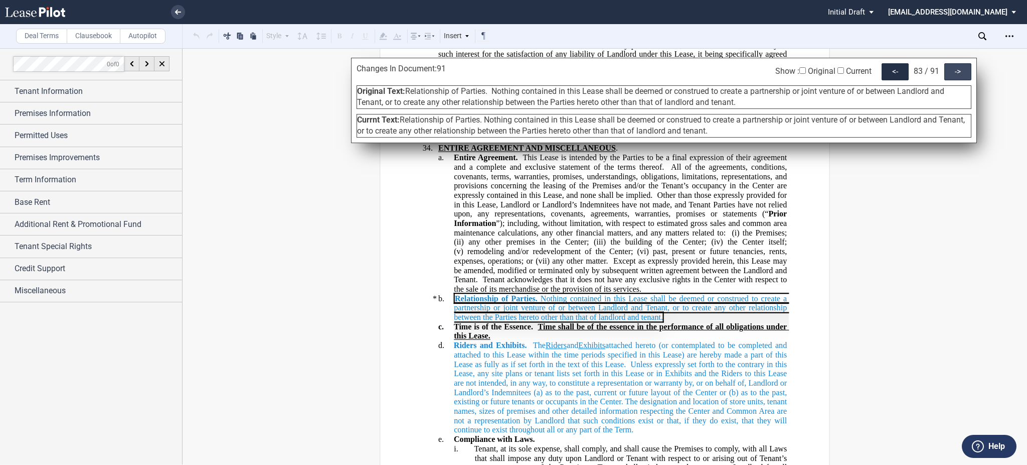
click at [966, 78] on div "->" at bounding box center [958, 71] width 27 height 17
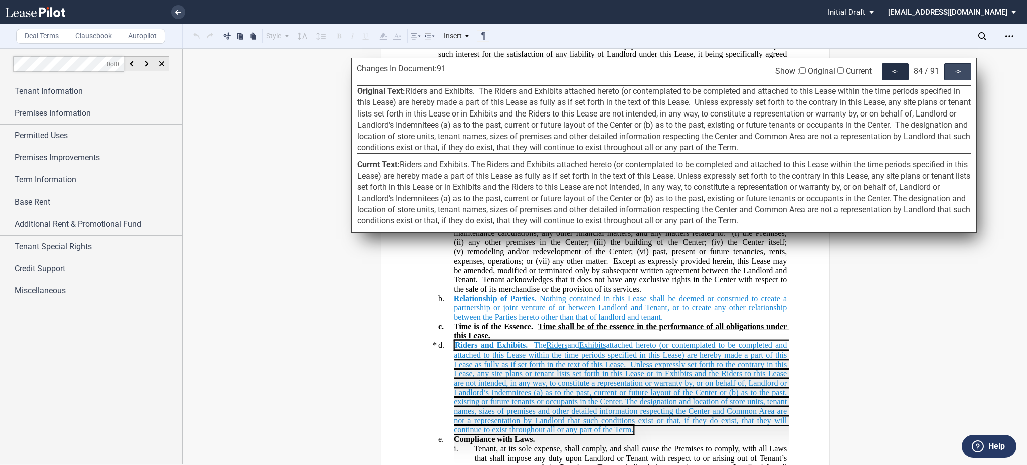
click at [956, 77] on div "->" at bounding box center [958, 71] width 27 height 17
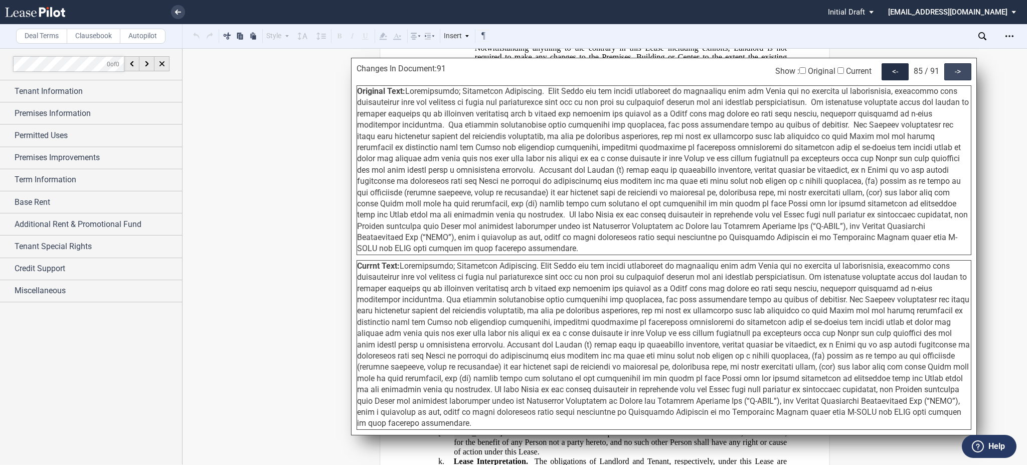
click at [955, 76] on div "->" at bounding box center [958, 71] width 27 height 17
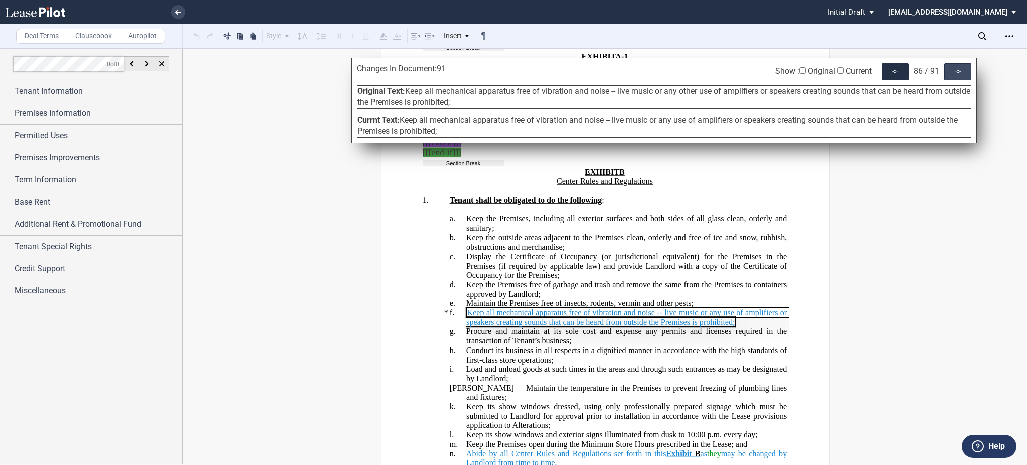
click at [955, 76] on div "->" at bounding box center [958, 71] width 27 height 17
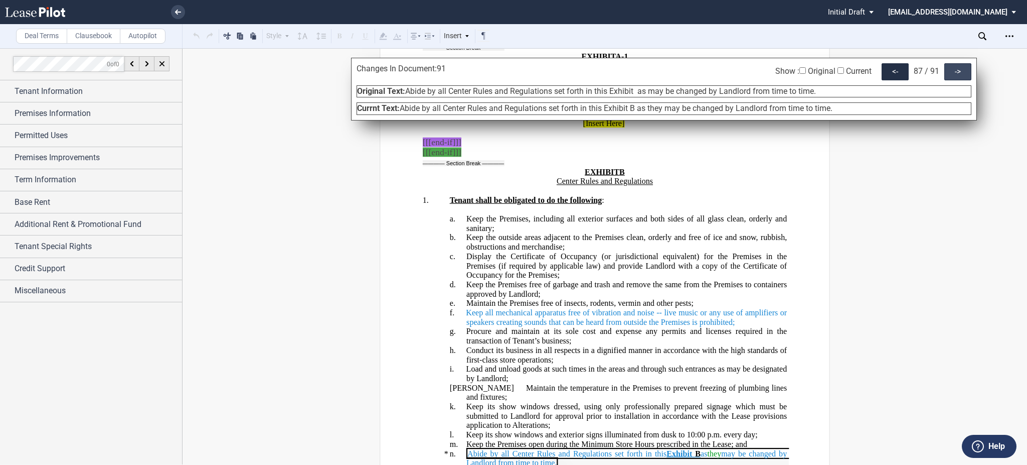
click at [955, 76] on div "->" at bounding box center [958, 71] width 27 height 17
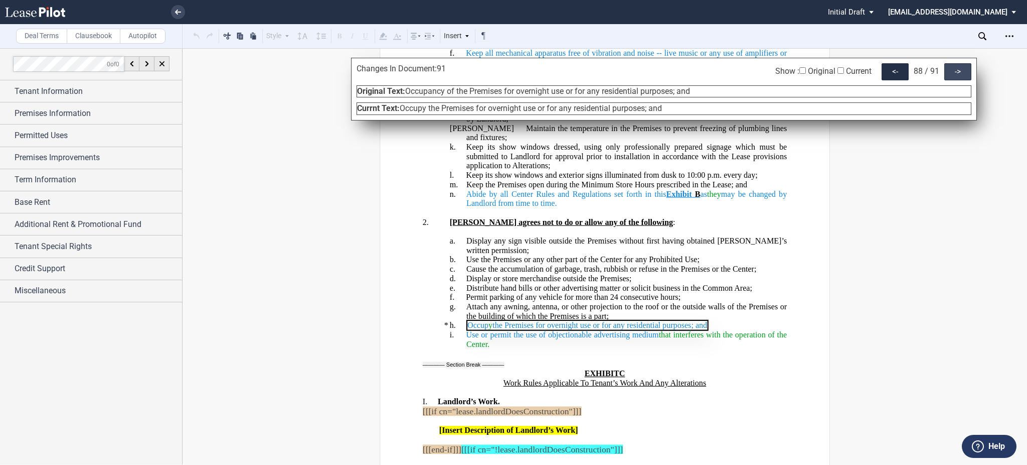
click at [955, 76] on div "->" at bounding box center [958, 71] width 27 height 17
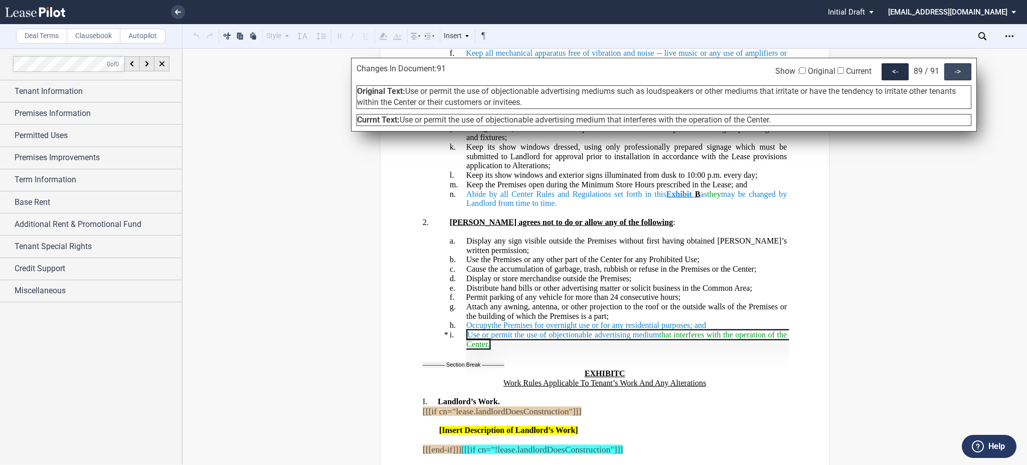
click at [953, 76] on div "->" at bounding box center [958, 71] width 27 height 17
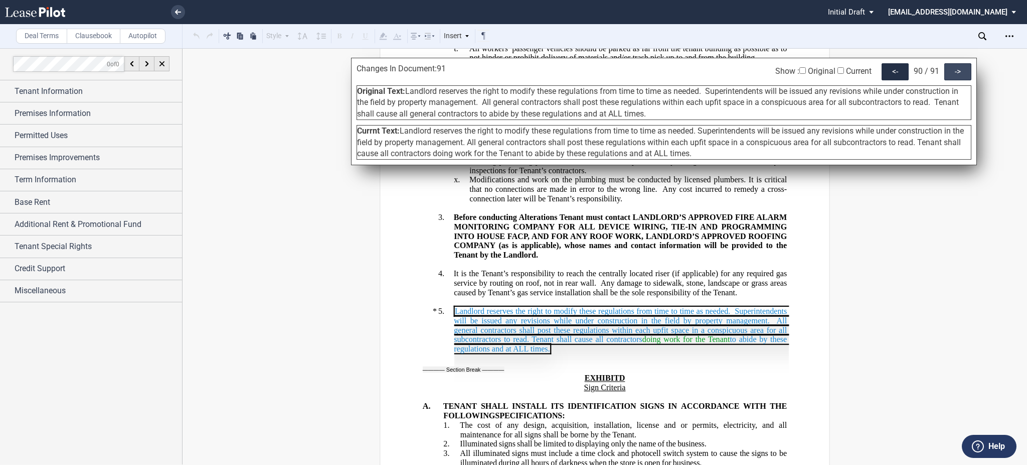
click at [953, 76] on div "->" at bounding box center [958, 71] width 27 height 17
